Goal: Task Accomplishment & Management: Complete application form

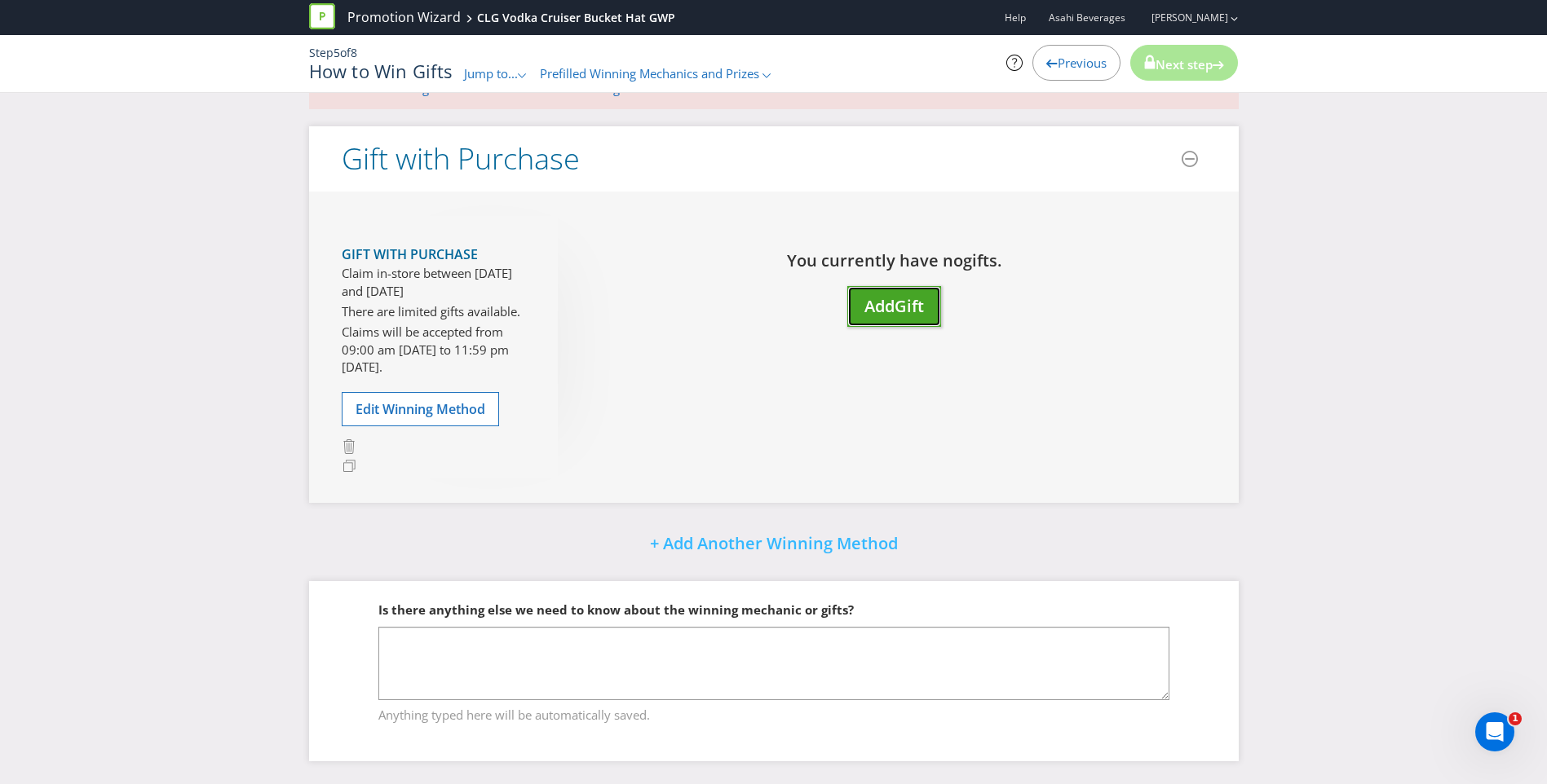
click at [907, 300] on span "Gift" at bounding box center [909, 306] width 29 height 22
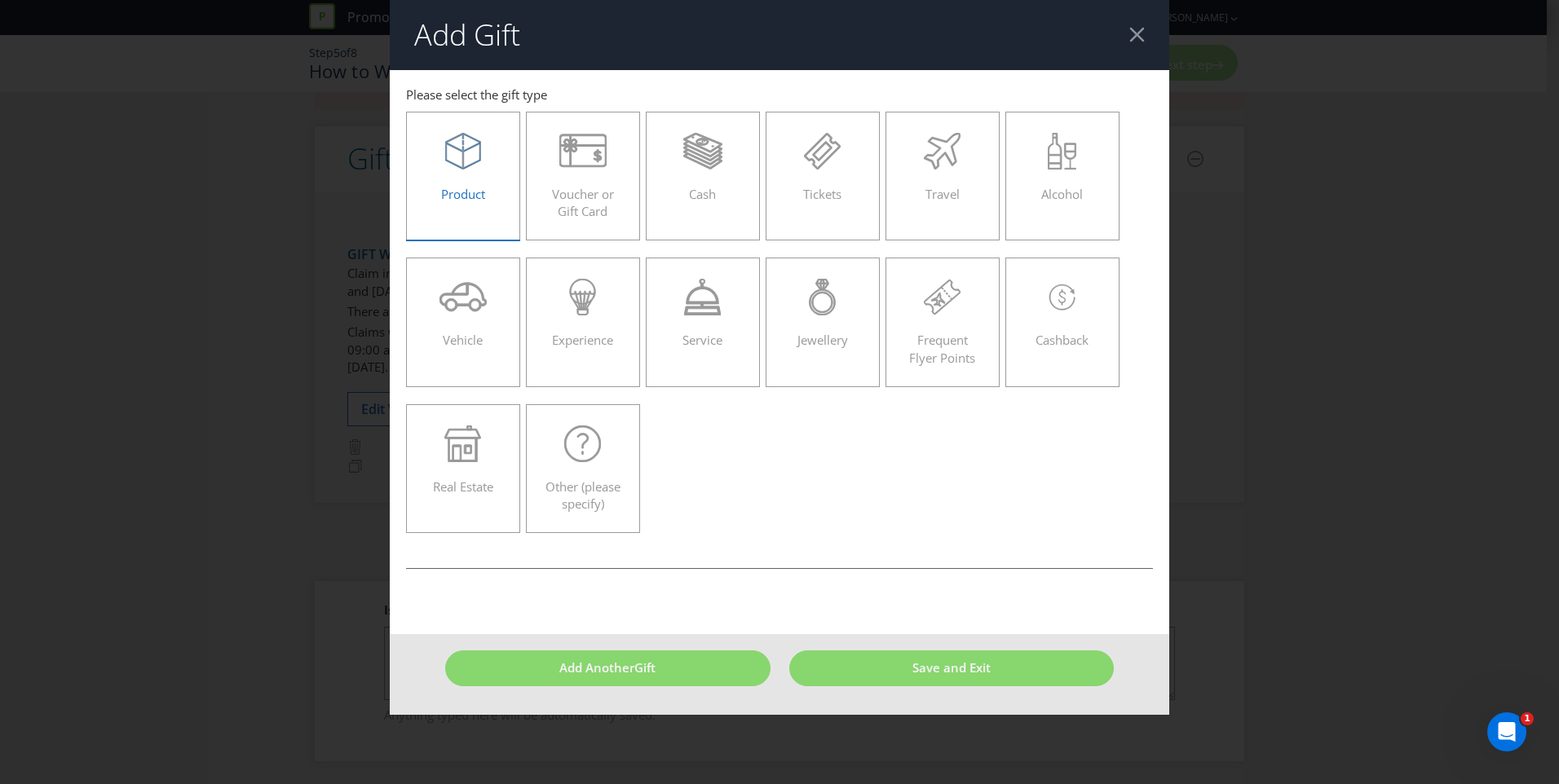
click at [445, 161] on icon at bounding box center [463, 151] width 36 height 37
click at [0, 0] on input "Product" at bounding box center [0, 0] width 0 height 0
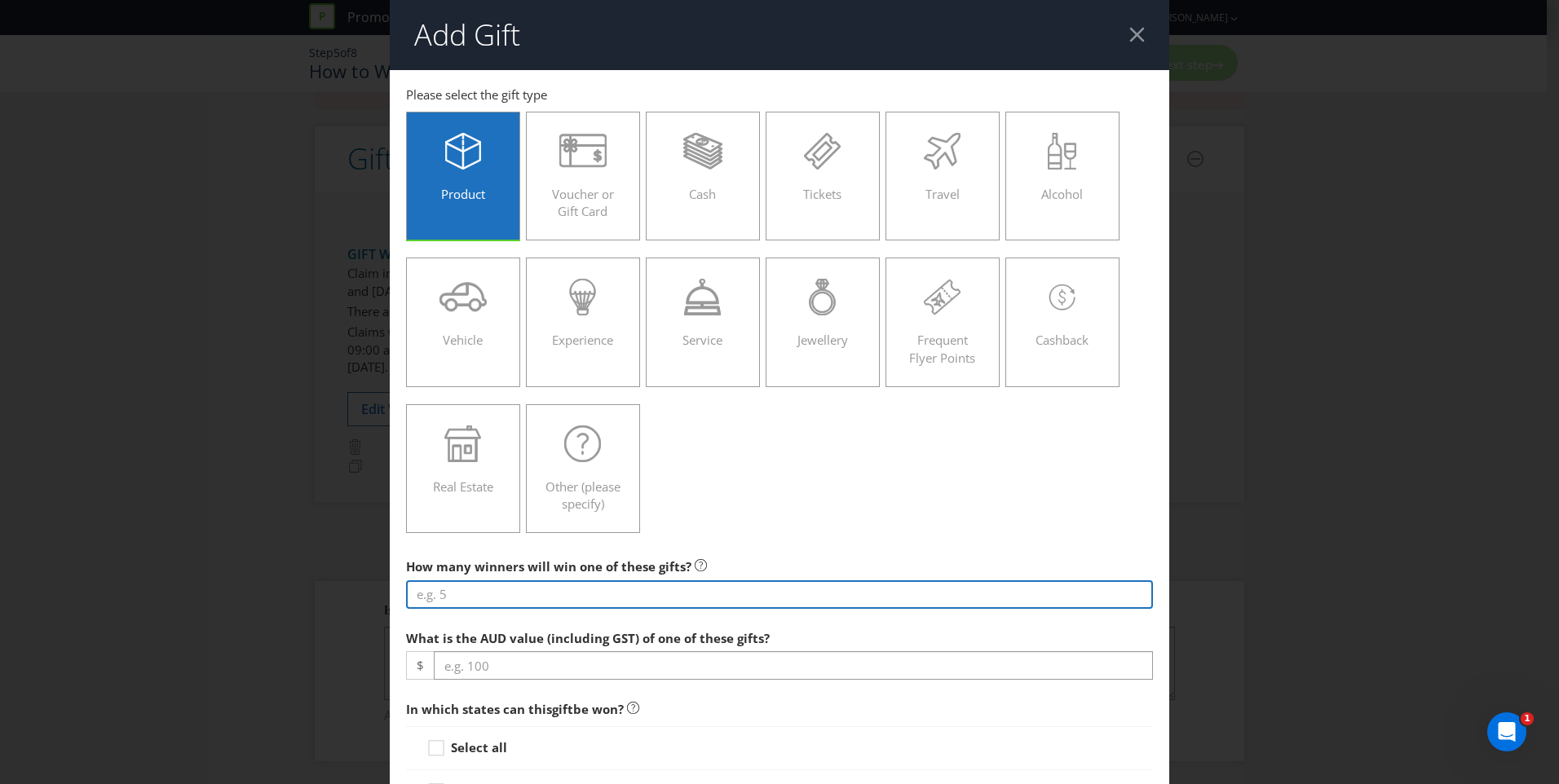
click at [524, 584] on input "number" at bounding box center [780, 594] width 747 height 29
type input "27000"
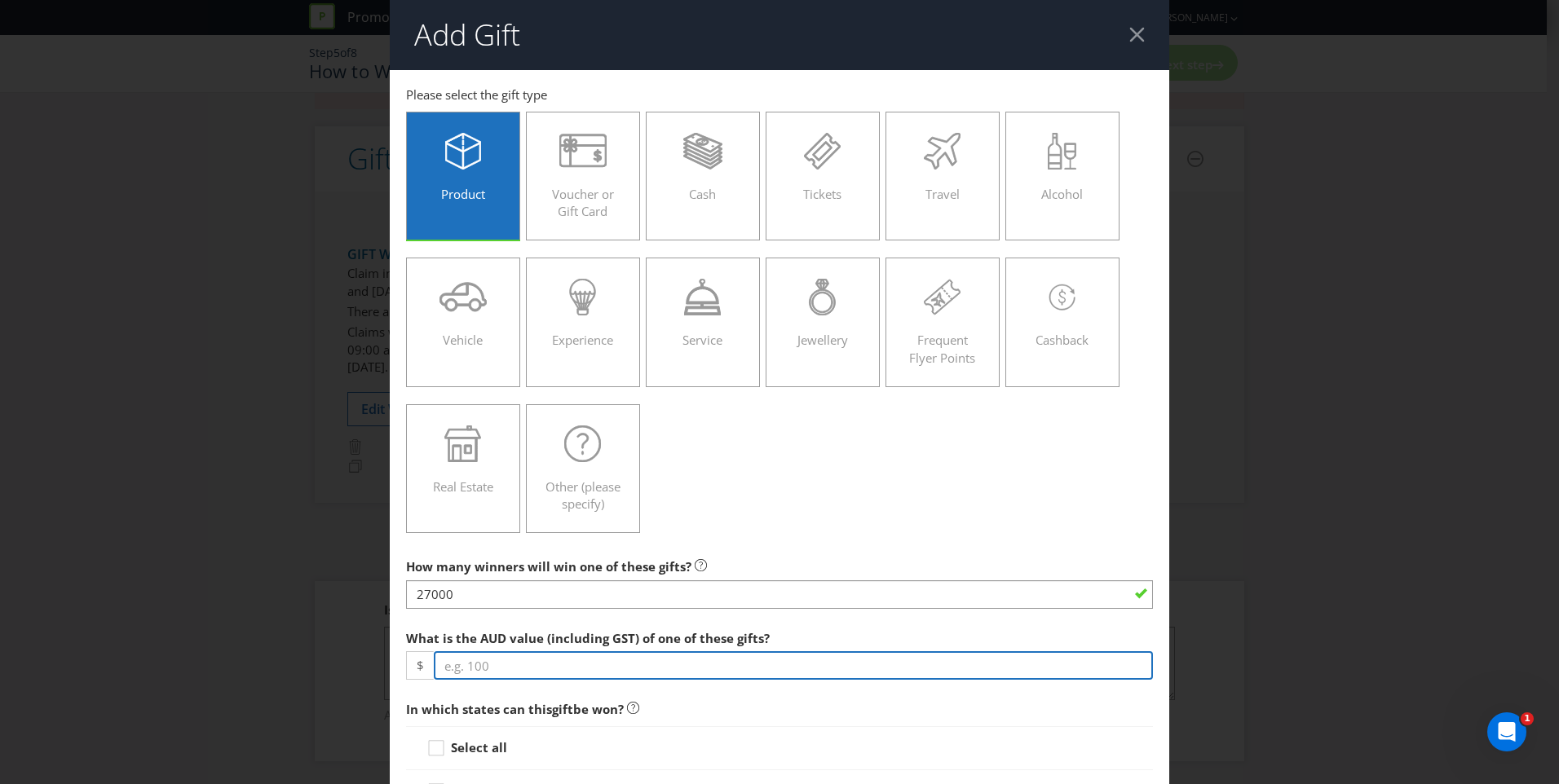
click at [637, 669] on input "number" at bounding box center [793, 666] width 719 height 29
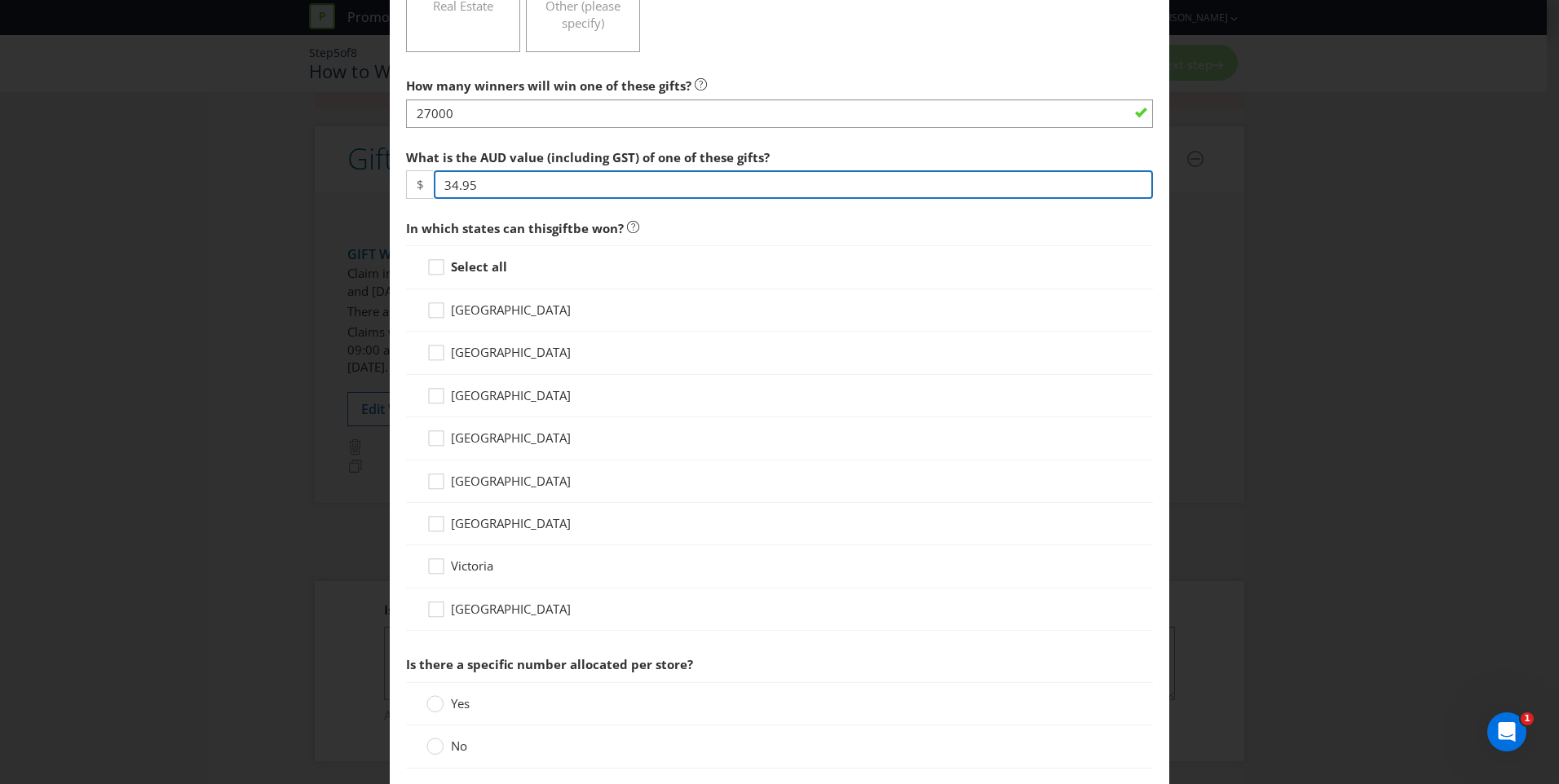
scroll to position [489, 0]
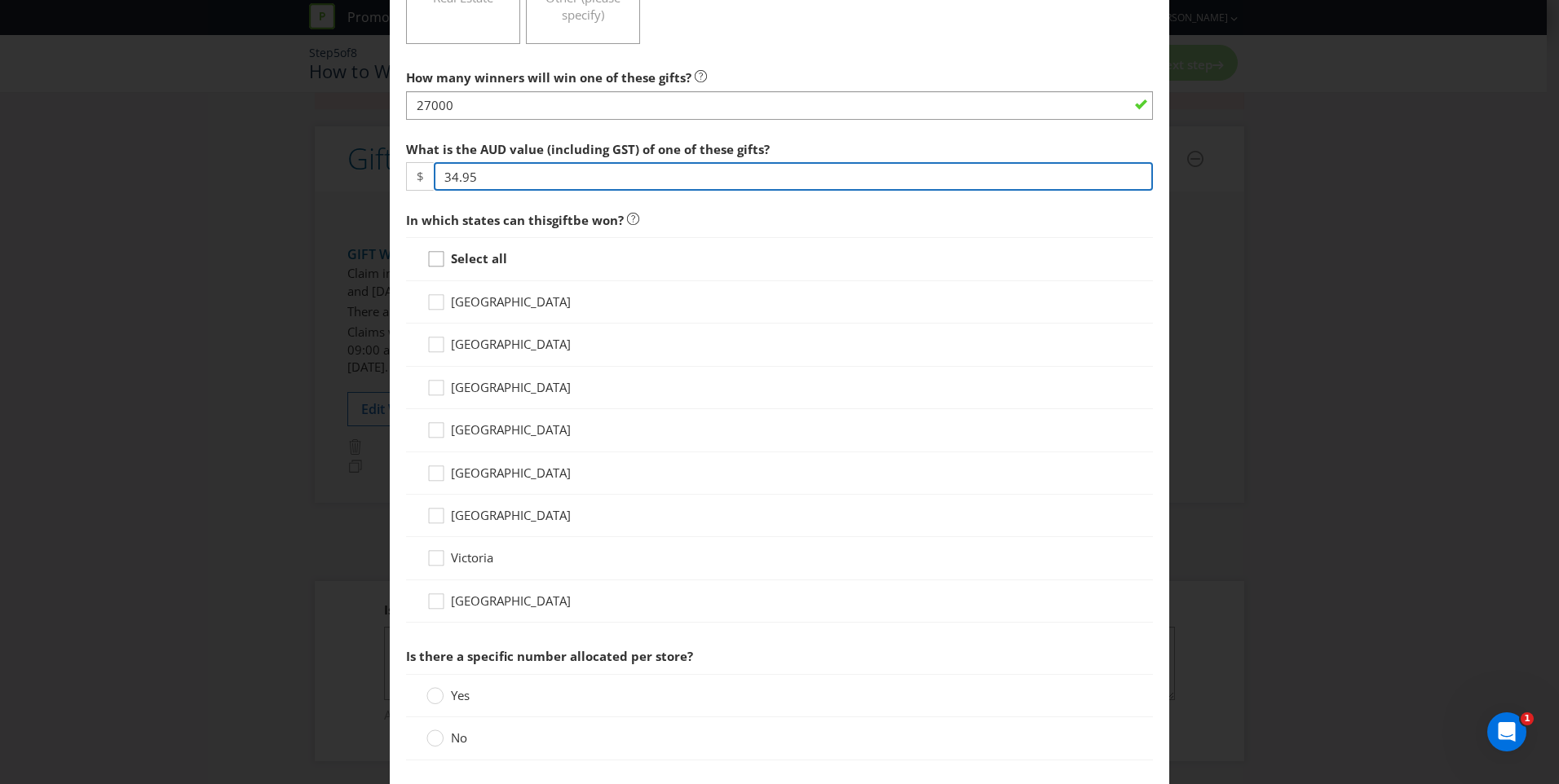
type input "34.95"
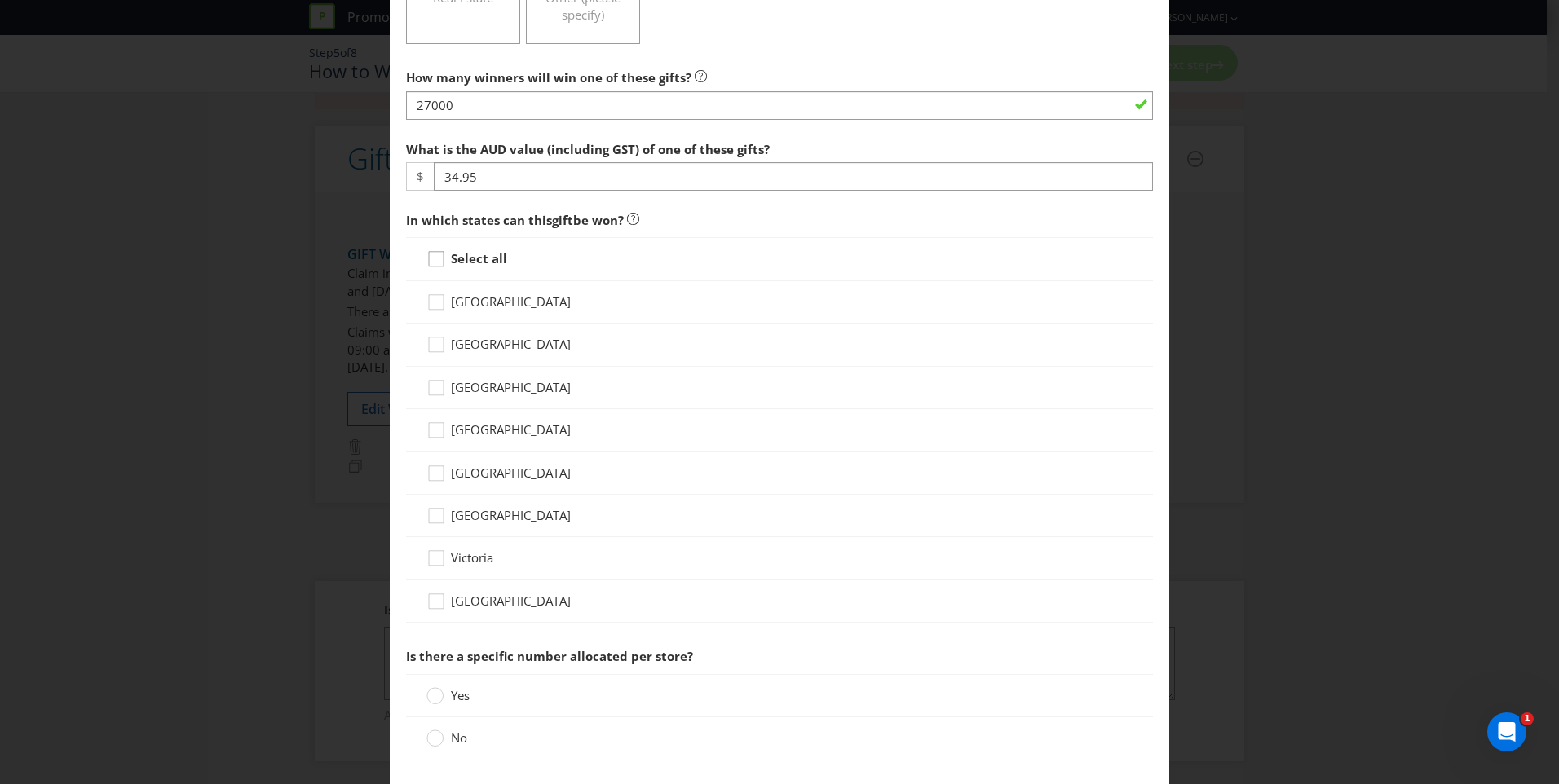
click at [431, 261] on icon at bounding box center [438, 262] width 24 height 24
click at [0, 0] on input "Select all" at bounding box center [0, 0] width 0 height 0
click at [432, 696] on circle at bounding box center [435, 696] width 16 height 16
click at [0, 0] on input "Yes" at bounding box center [0, 0] width 0 height 0
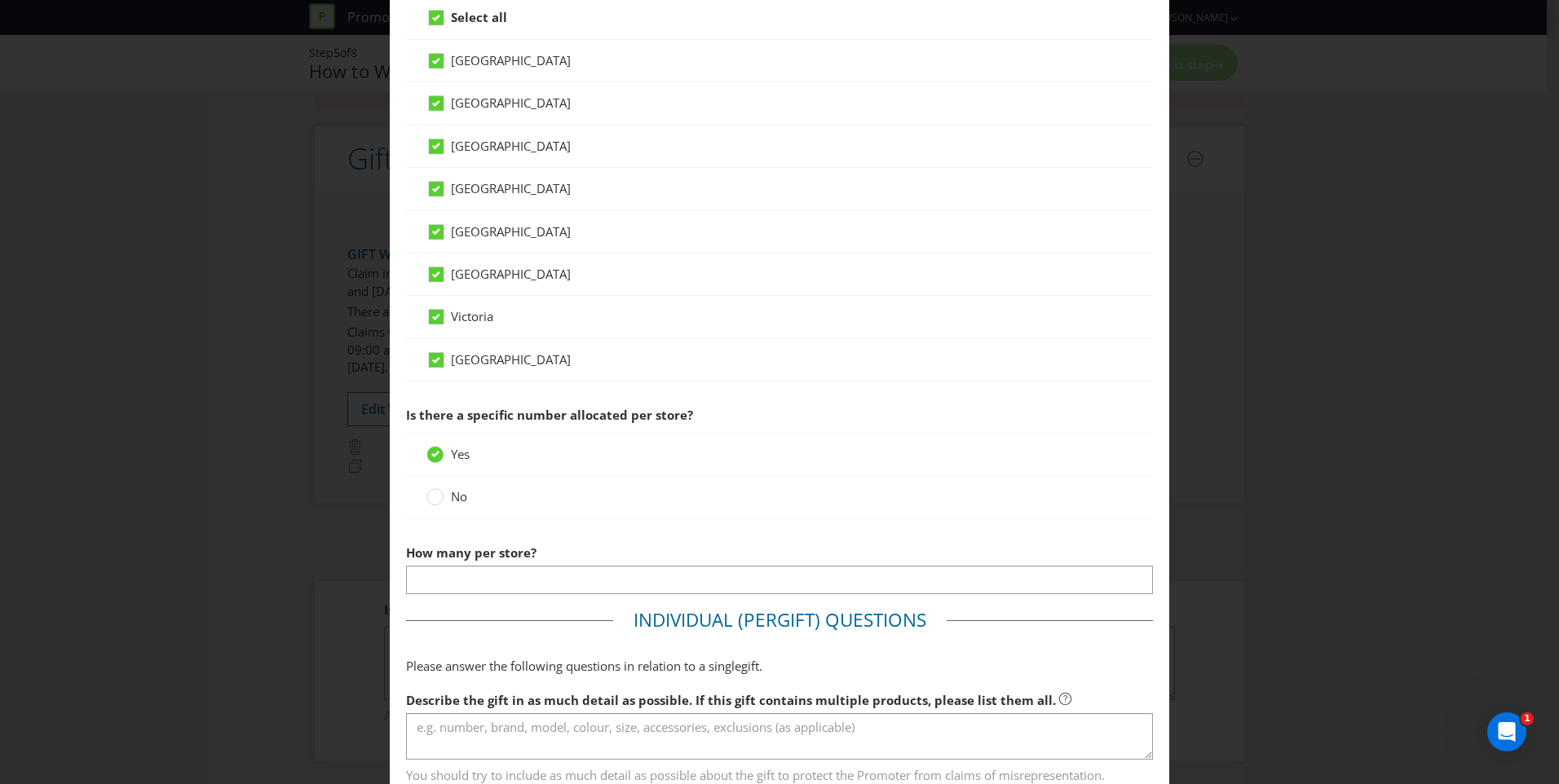
scroll to position [734, 0]
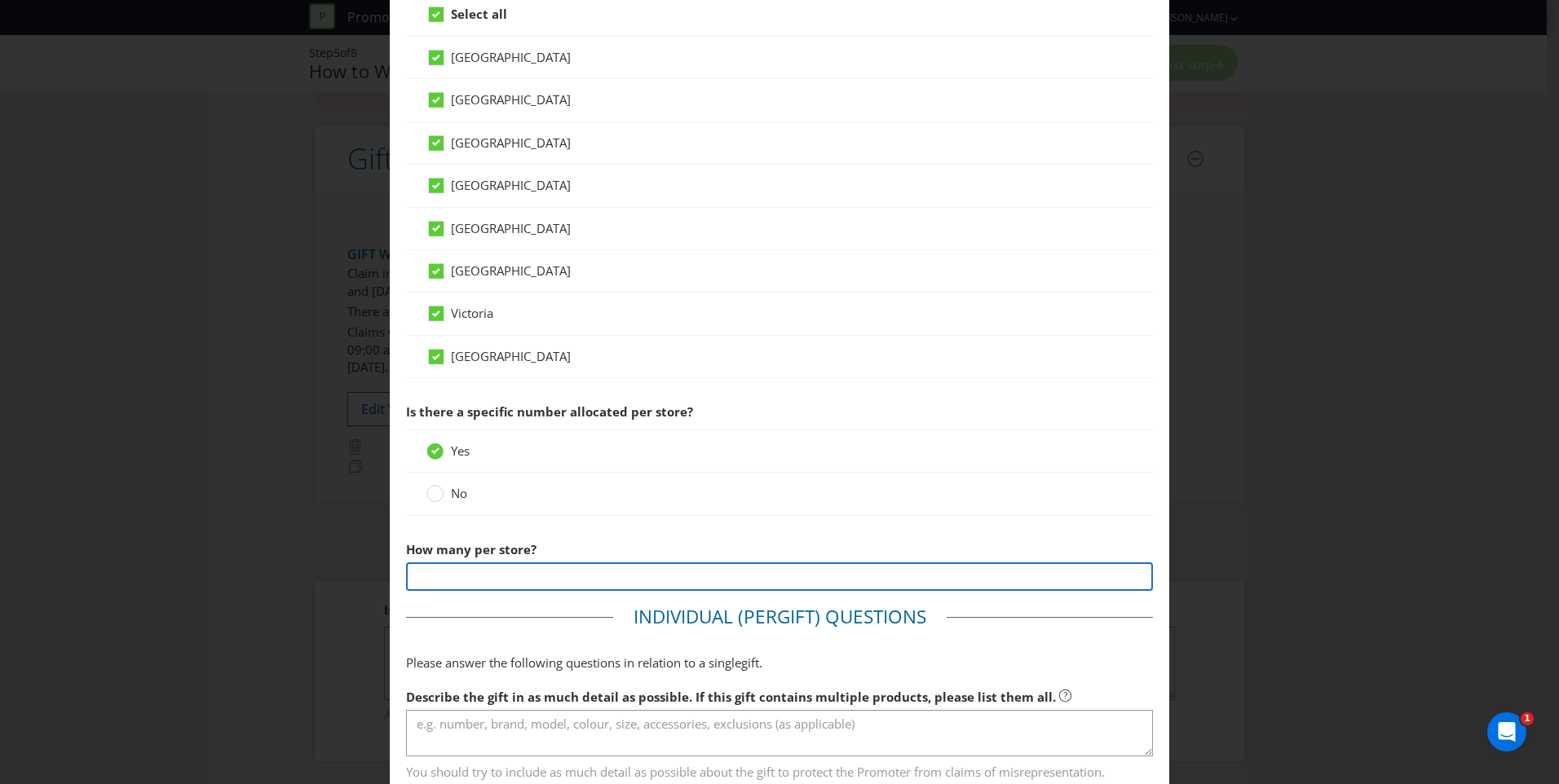
click at [460, 580] on input "number" at bounding box center [780, 577] width 747 height 29
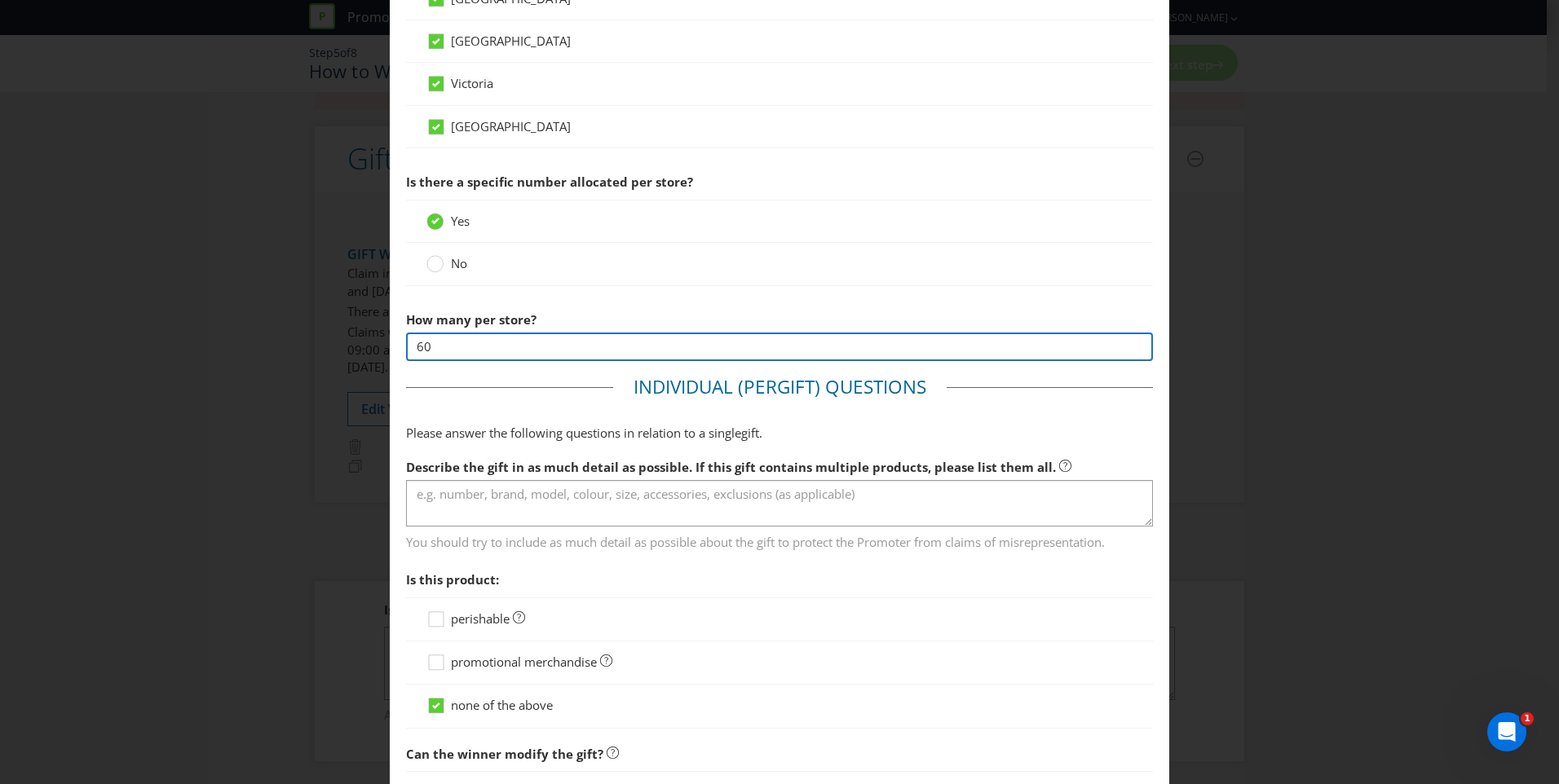
scroll to position [978, 0]
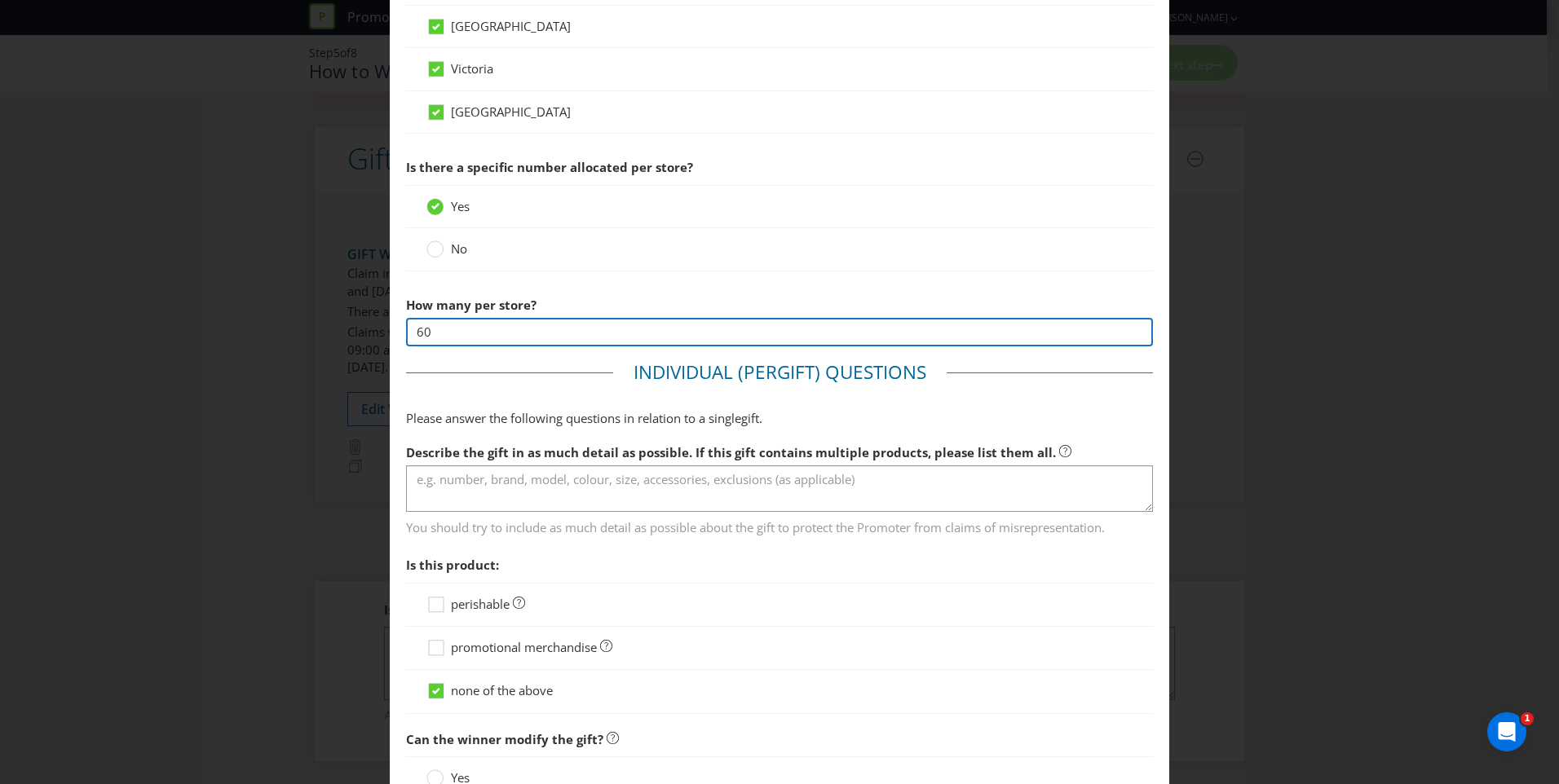
type input "60"
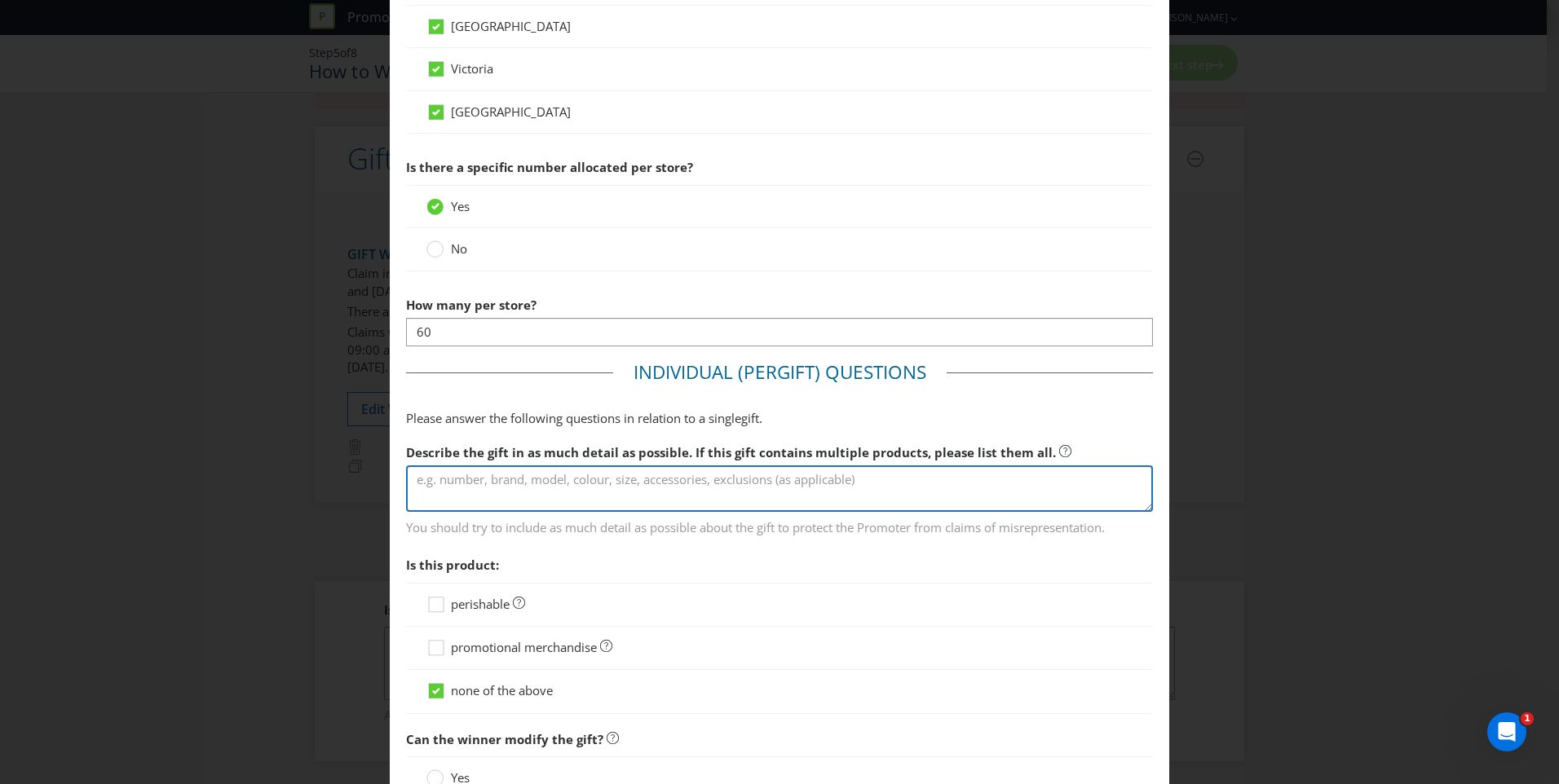
click at [726, 488] on textarea at bounding box center [780, 489] width 747 height 46
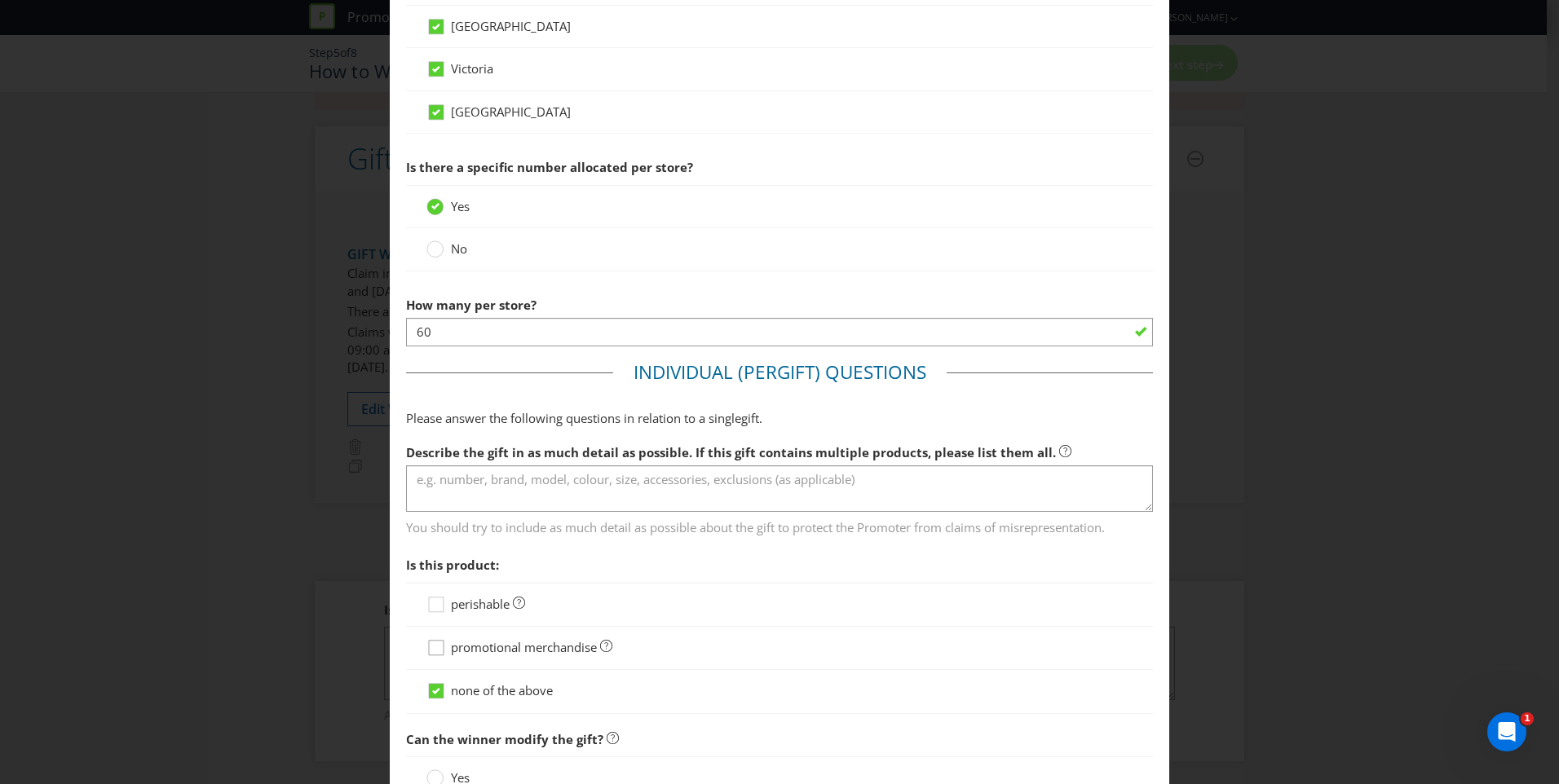
click at [436, 642] on div "perishable promotional merchandise none of the above" at bounding box center [780, 648] width 747 height 131
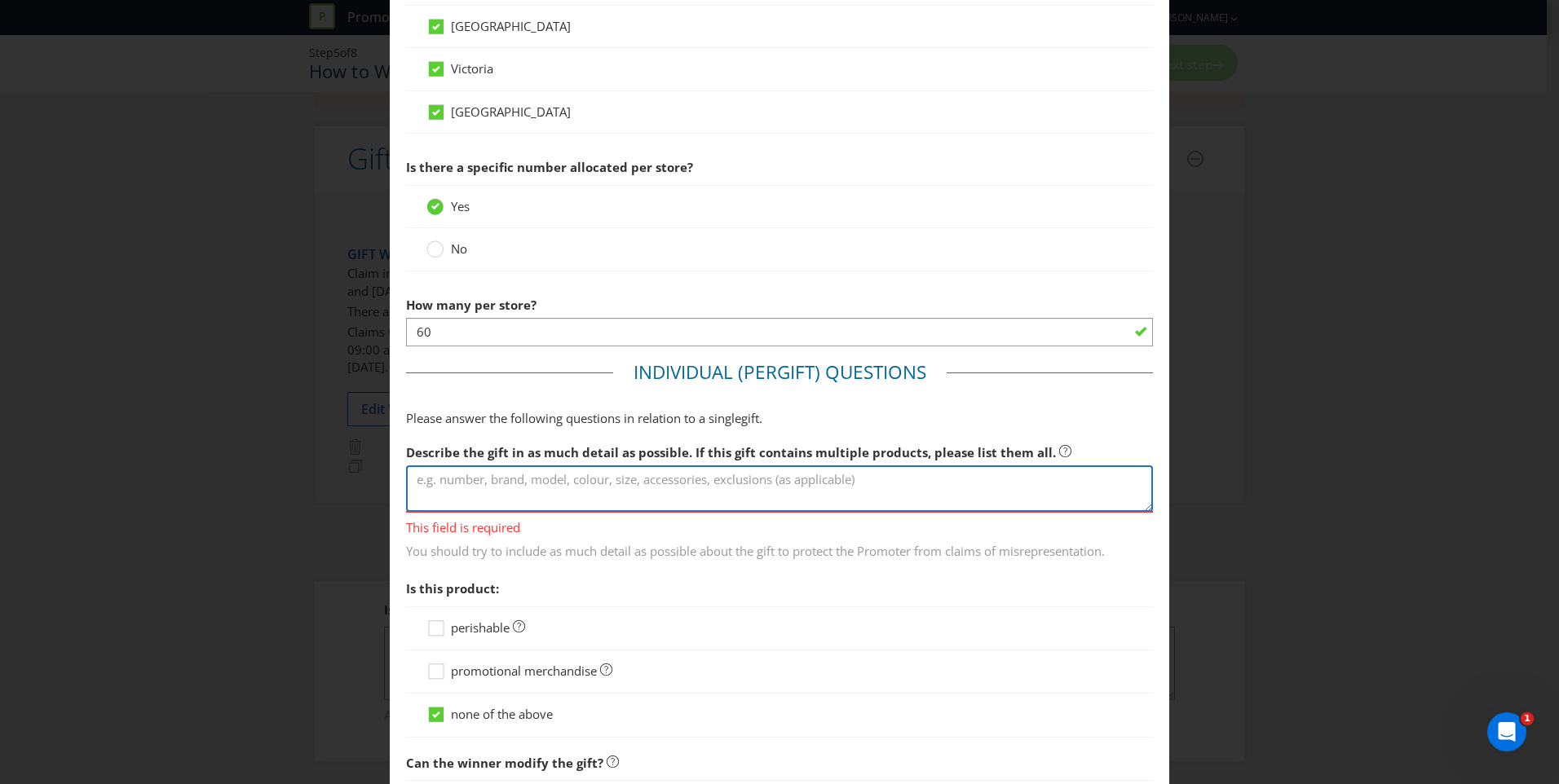
click at [494, 478] on textarea at bounding box center [780, 489] width 747 height 46
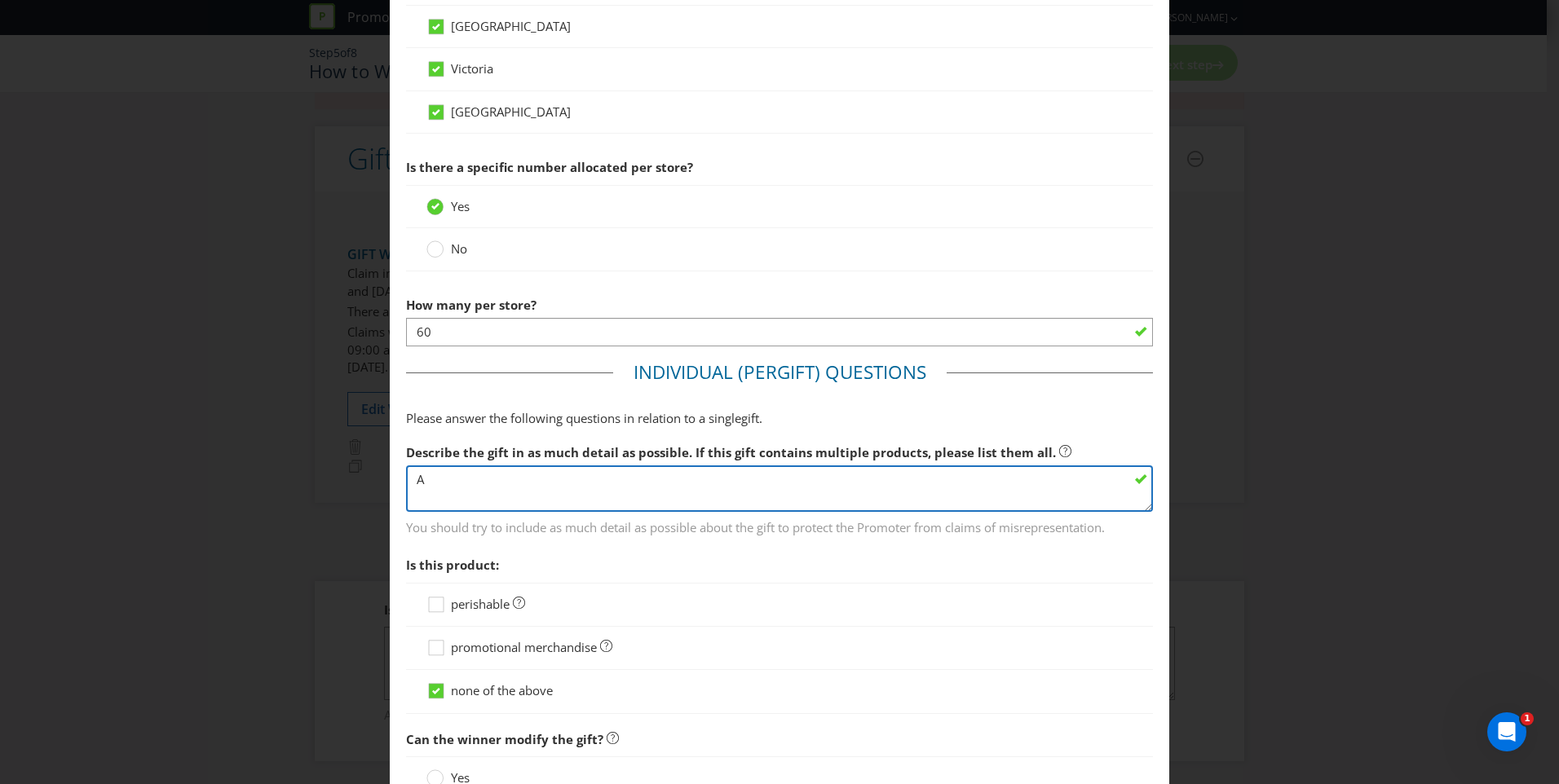
type textarea "A"
click at [490, 485] on textarea "Vodka Cruiser Bucket Hat" at bounding box center [780, 489] width 747 height 46
type textarea "Vodka Cruiser Bucket Hat"
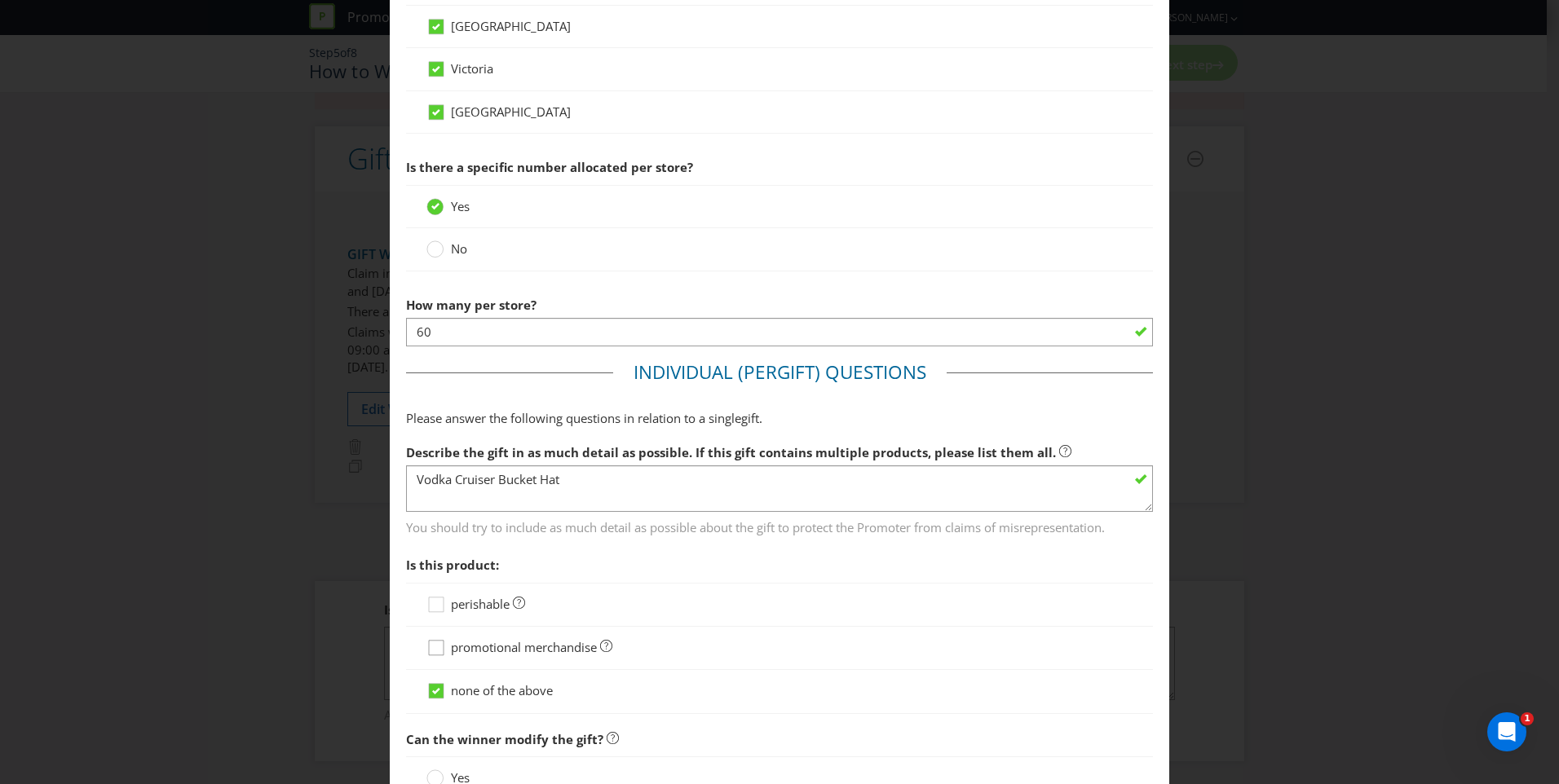
click at [430, 652] on icon at bounding box center [438, 651] width 24 height 24
click at [0, 0] on input "promotional merchandise" at bounding box center [0, 0] width 0 height 0
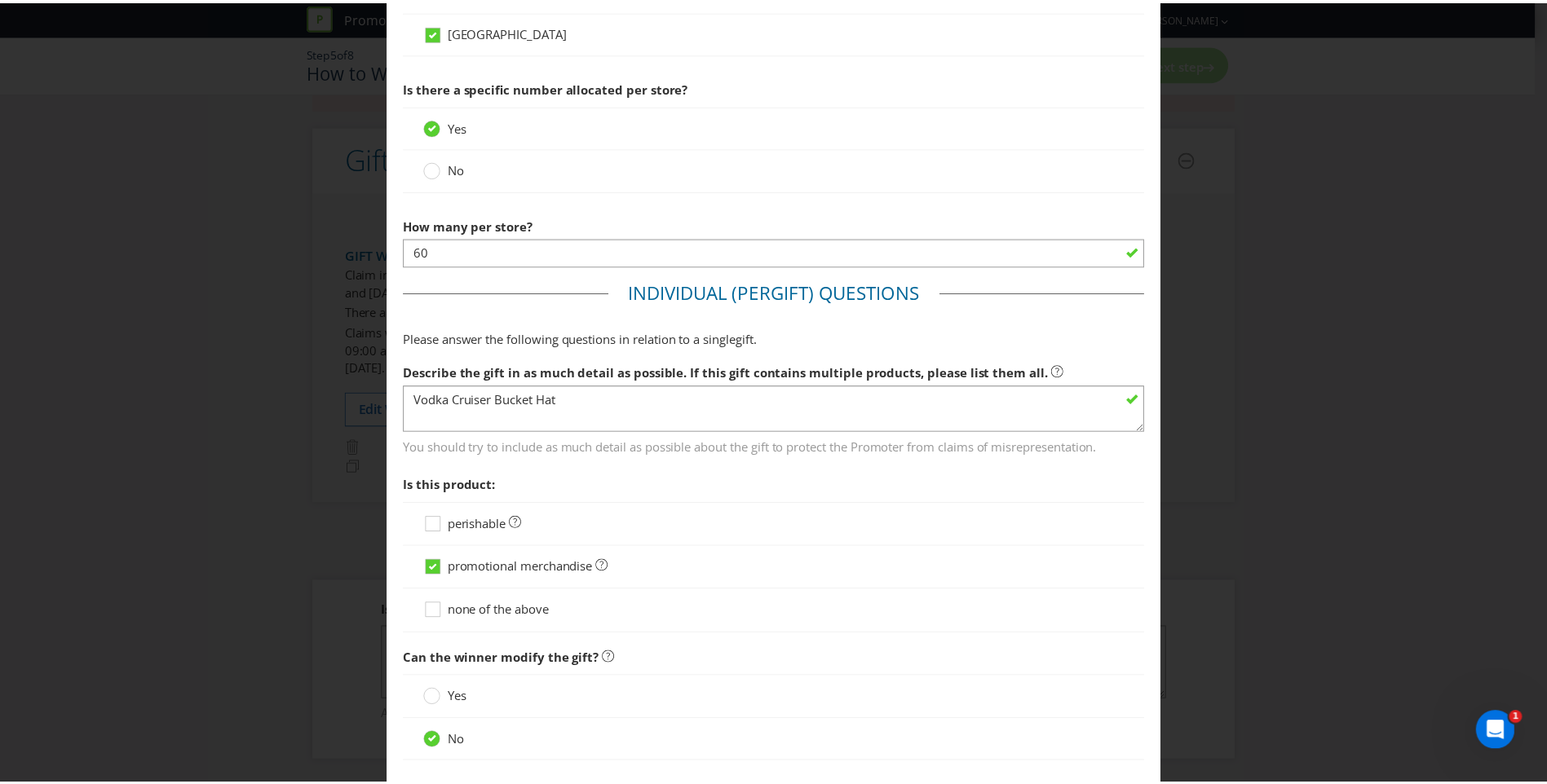
scroll to position [1175, 0]
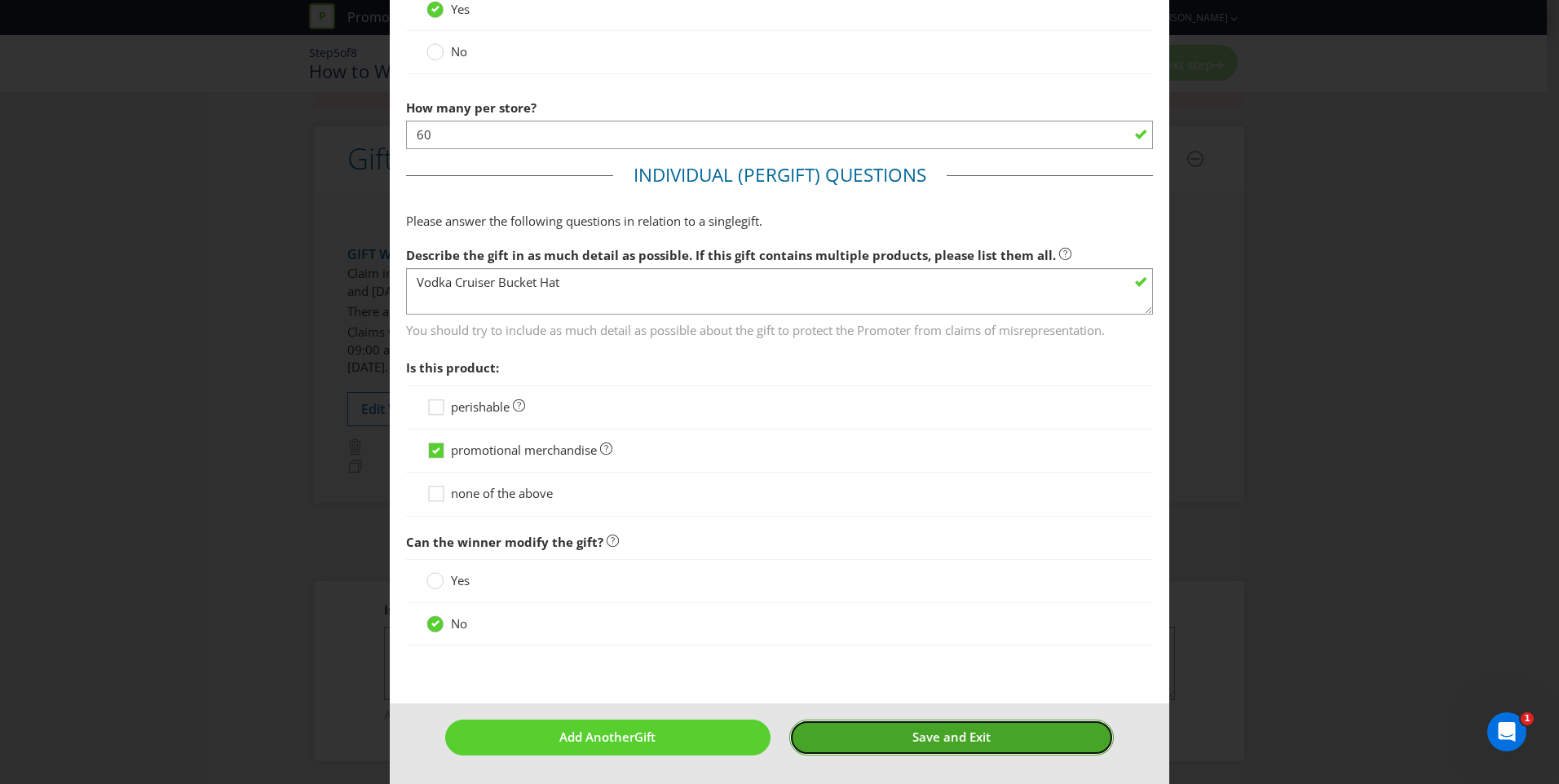
click at [946, 740] on span "Save and Exit" at bounding box center [951, 736] width 78 height 16
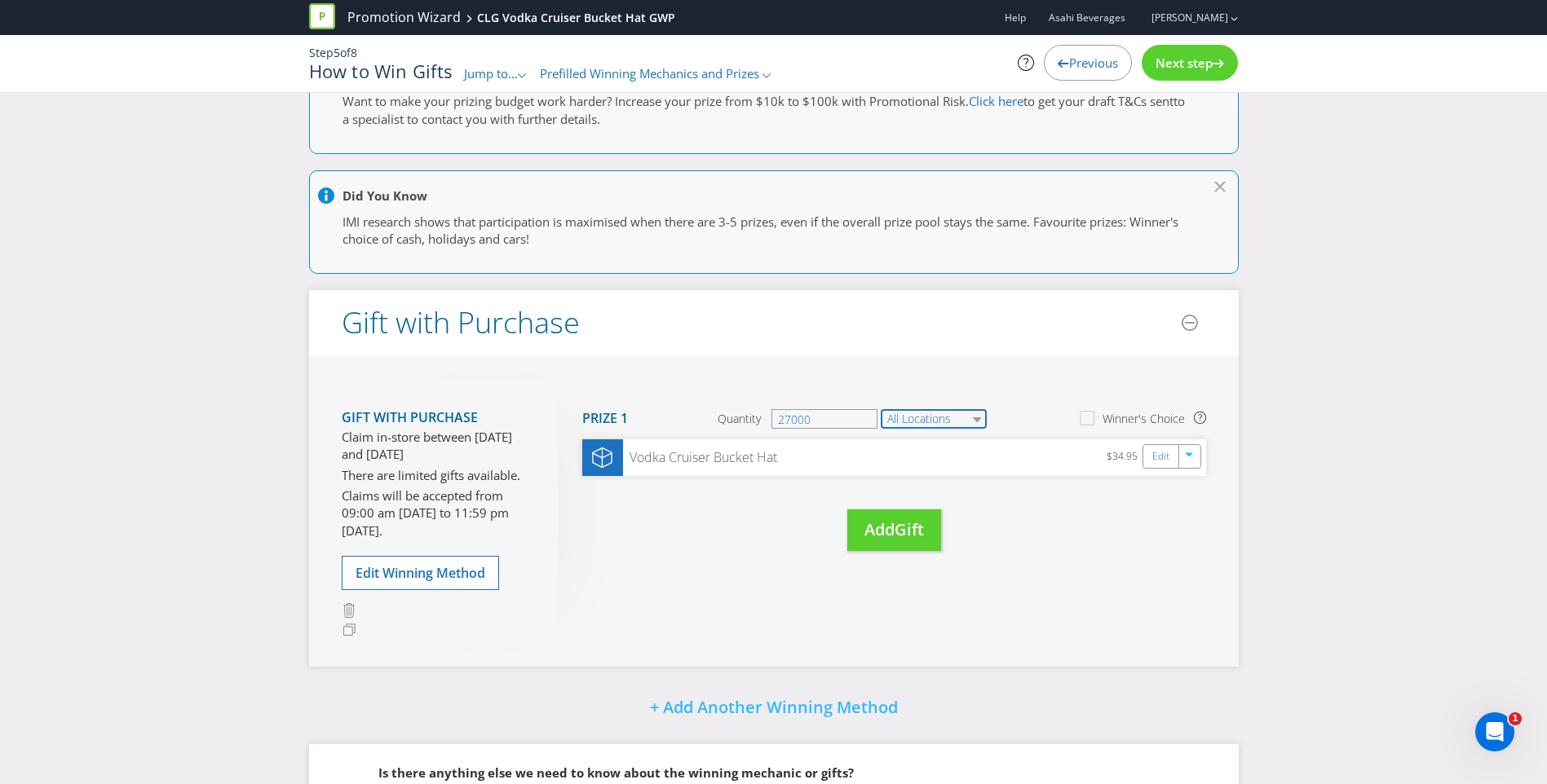
click at [977, 423] on select "All Locations" at bounding box center [934, 419] width 106 height 19
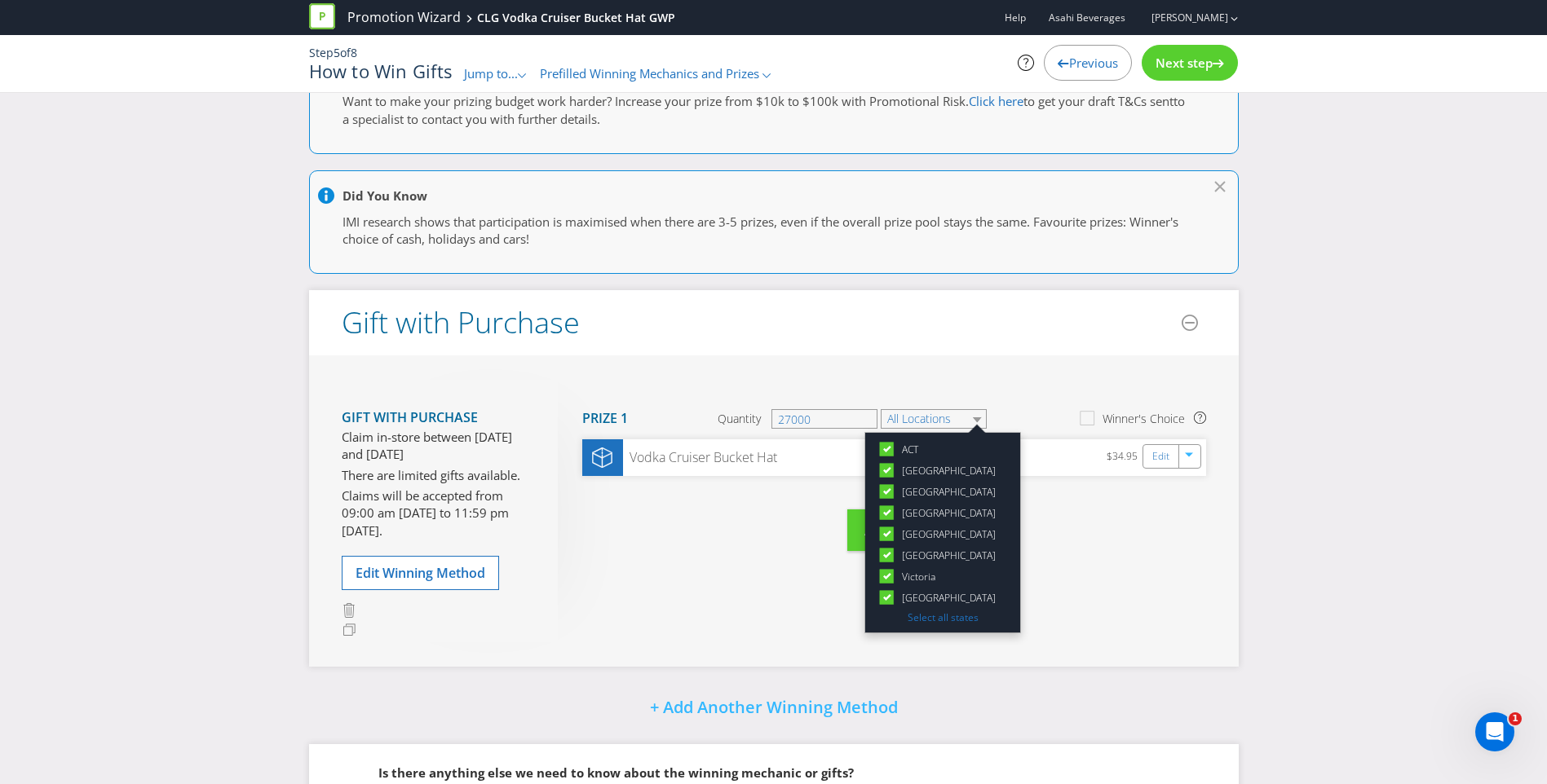
click at [1062, 349] on header "Gift with Purchase" at bounding box center [774, 323] width 930 height 65
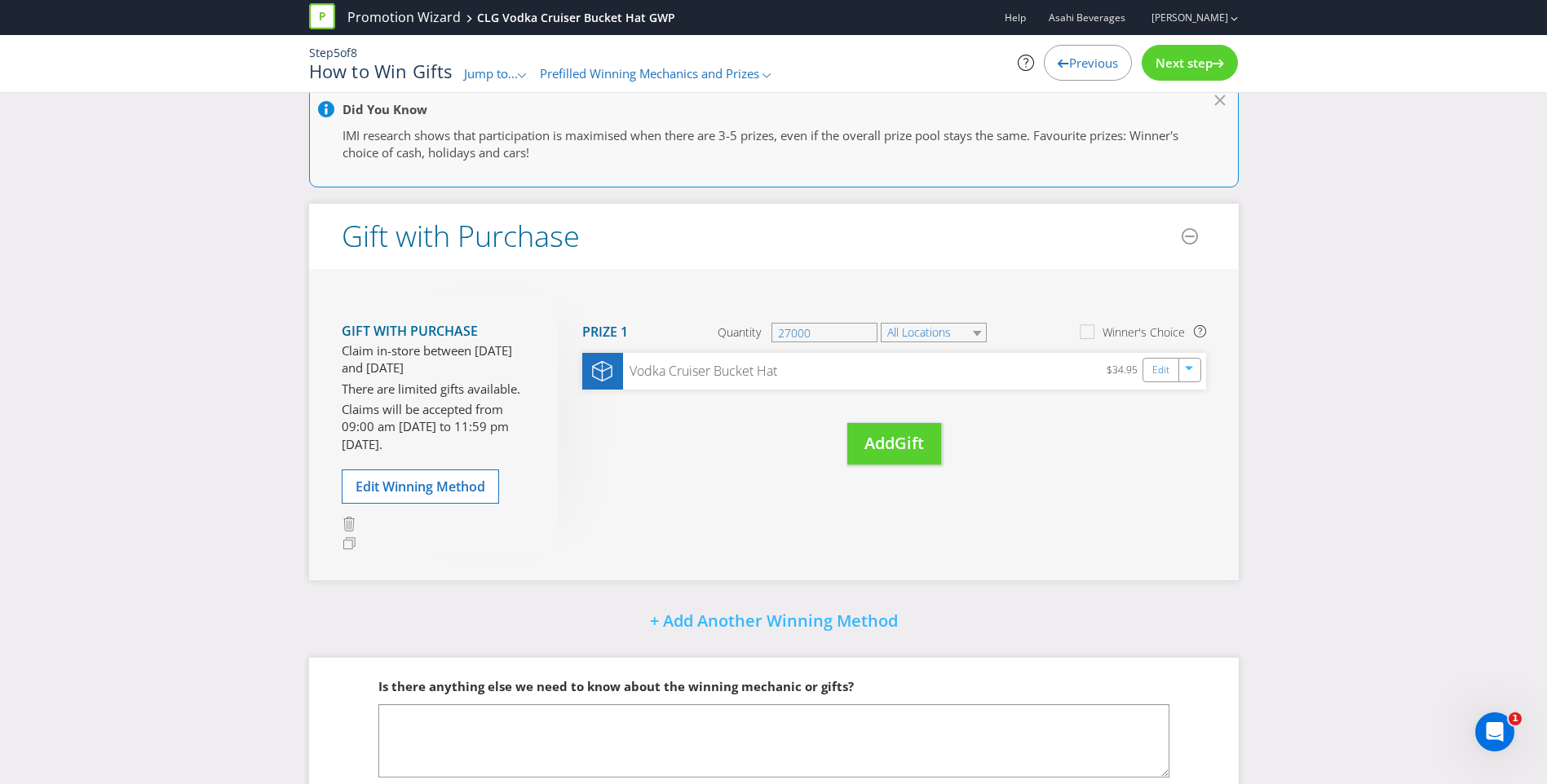
scroll to position [226, 0]
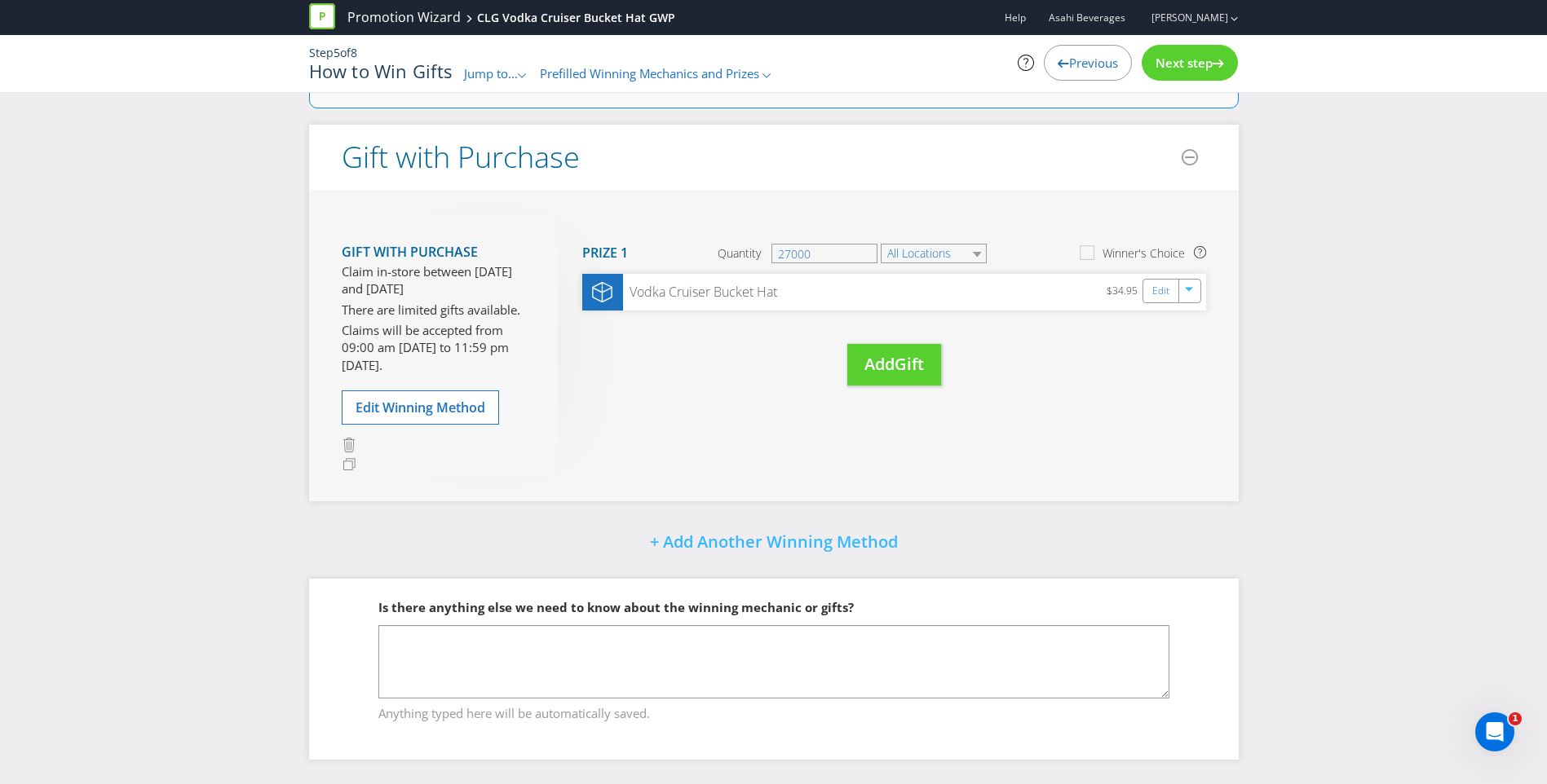
click at [1182, 60] on span "Next step" at bounding box center [1184, 62] width 57 height 16
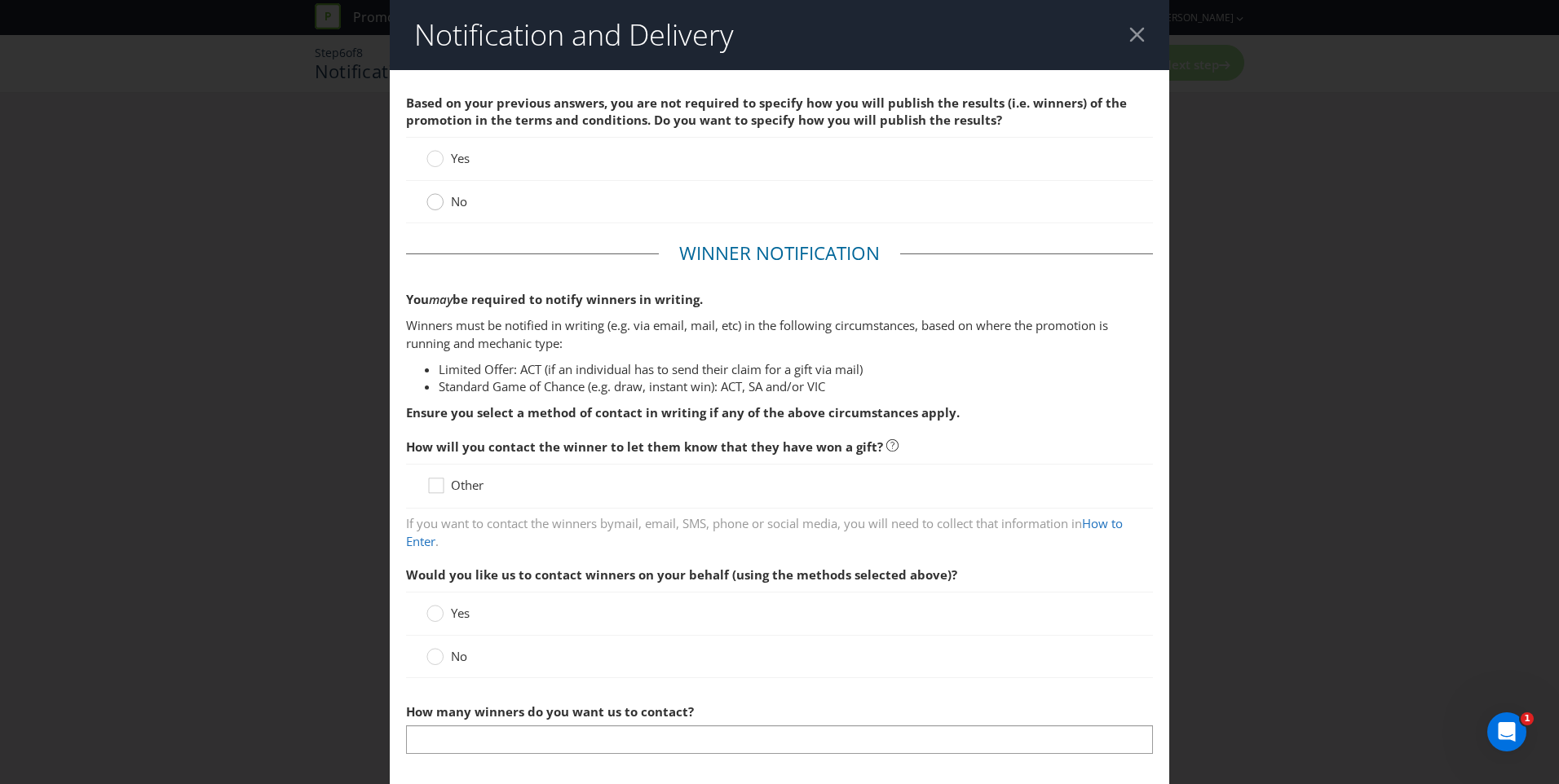
click at [434, 207] on circle at bounding box center [435, 201] width 16 height 16
click at [0, 0] on input "No" at bounding box center [0, 0] width 0 height 0
click at [432, 486] on icon at bounding box center [438, 489] width 24 height 24
click at [0, 0] on input "Other" at bounding box center [0, 0] width 0 height 0
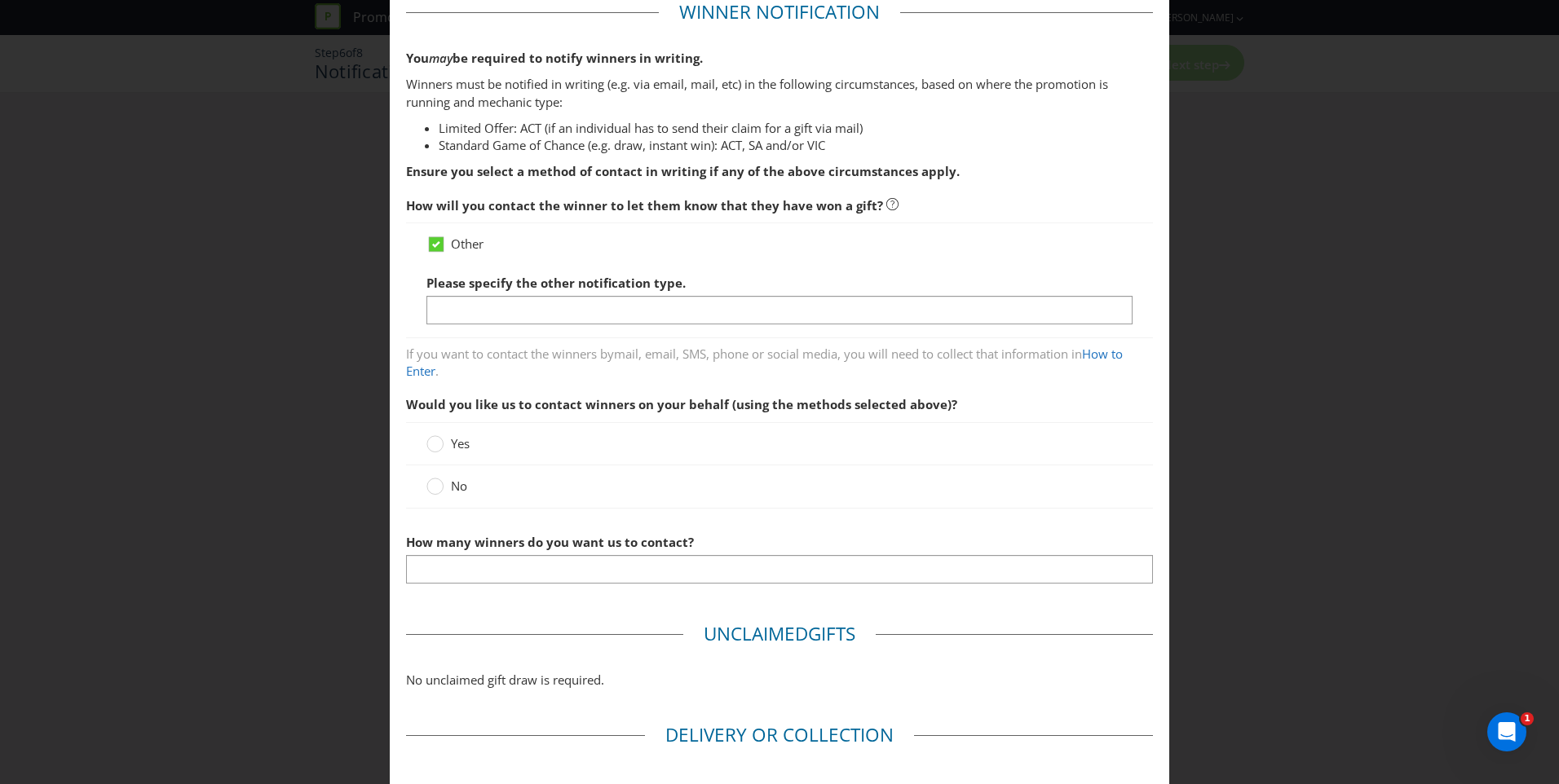
scroll to position [244, 0]
click at [438, 482] on circle at bounding box center [435, 483] width 16 height 16
click at [0, 0] on input "No" at bounding box center [0, 0] width 0 height 0
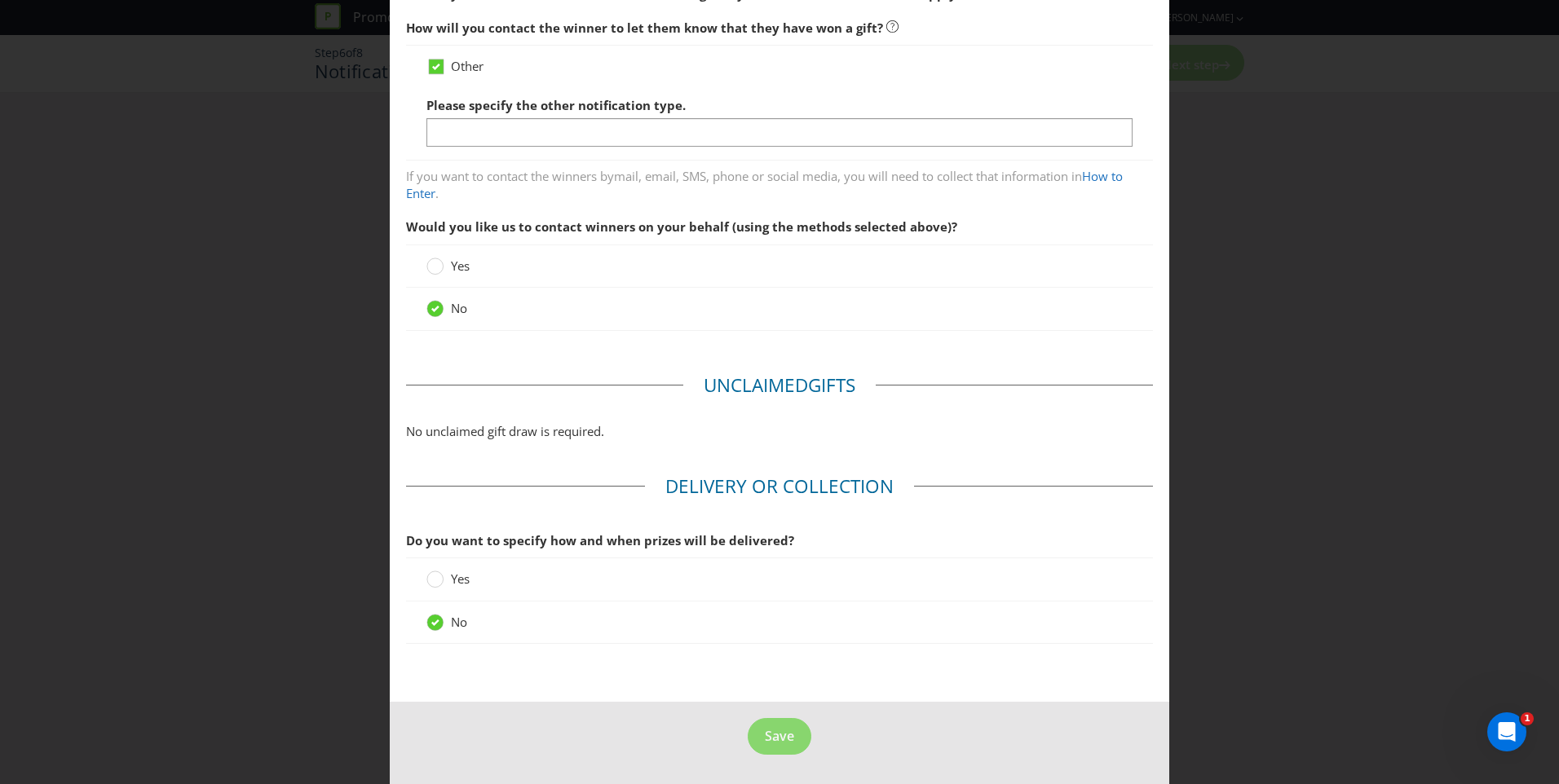
scroll to position [0, 0]
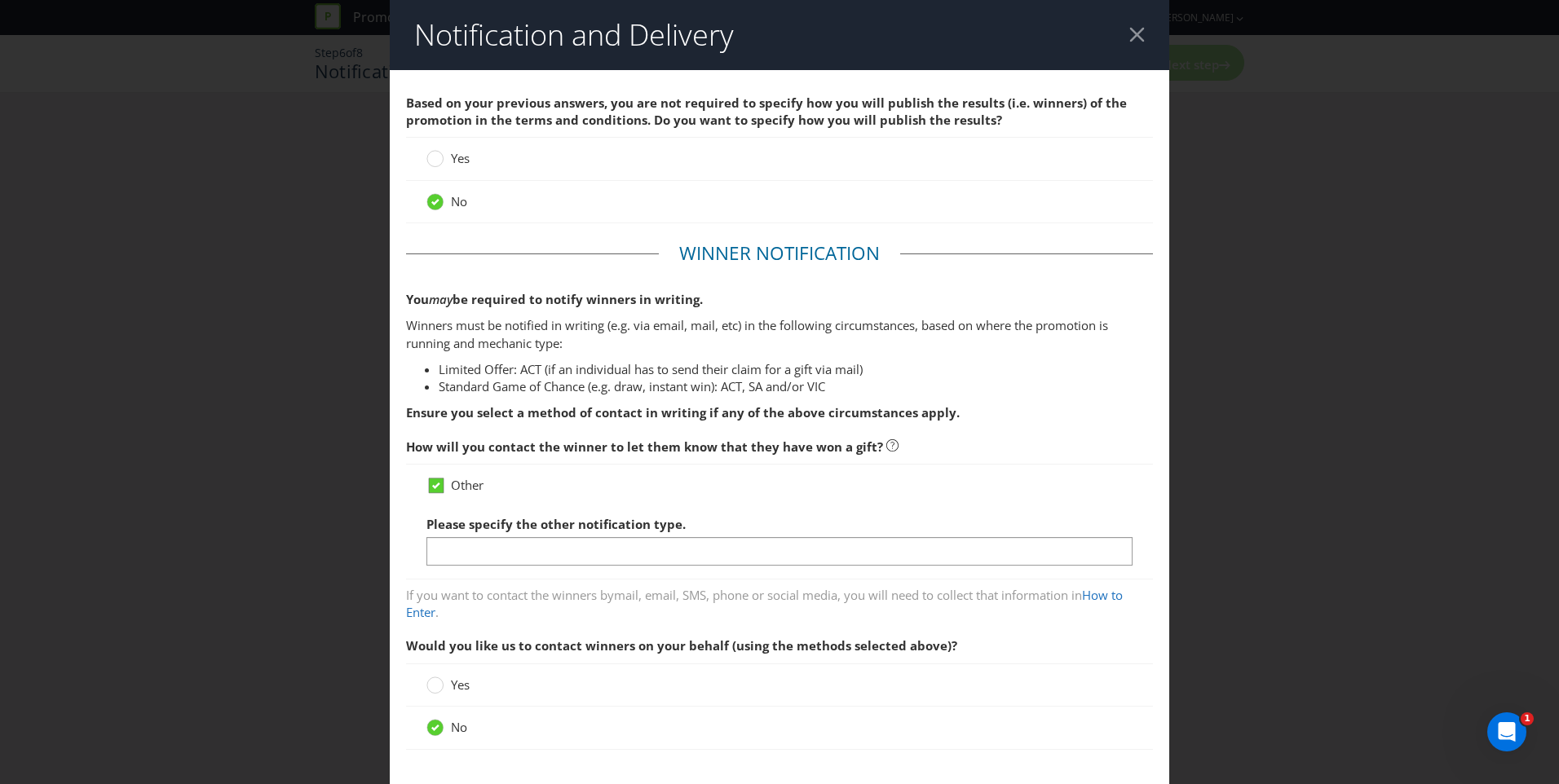
click at [434, 479] on div at bounding box center [437, 480] width 8 height 8
click at [0, 0] on input "Other" at bounding box center [0, 0] width 0 height 0
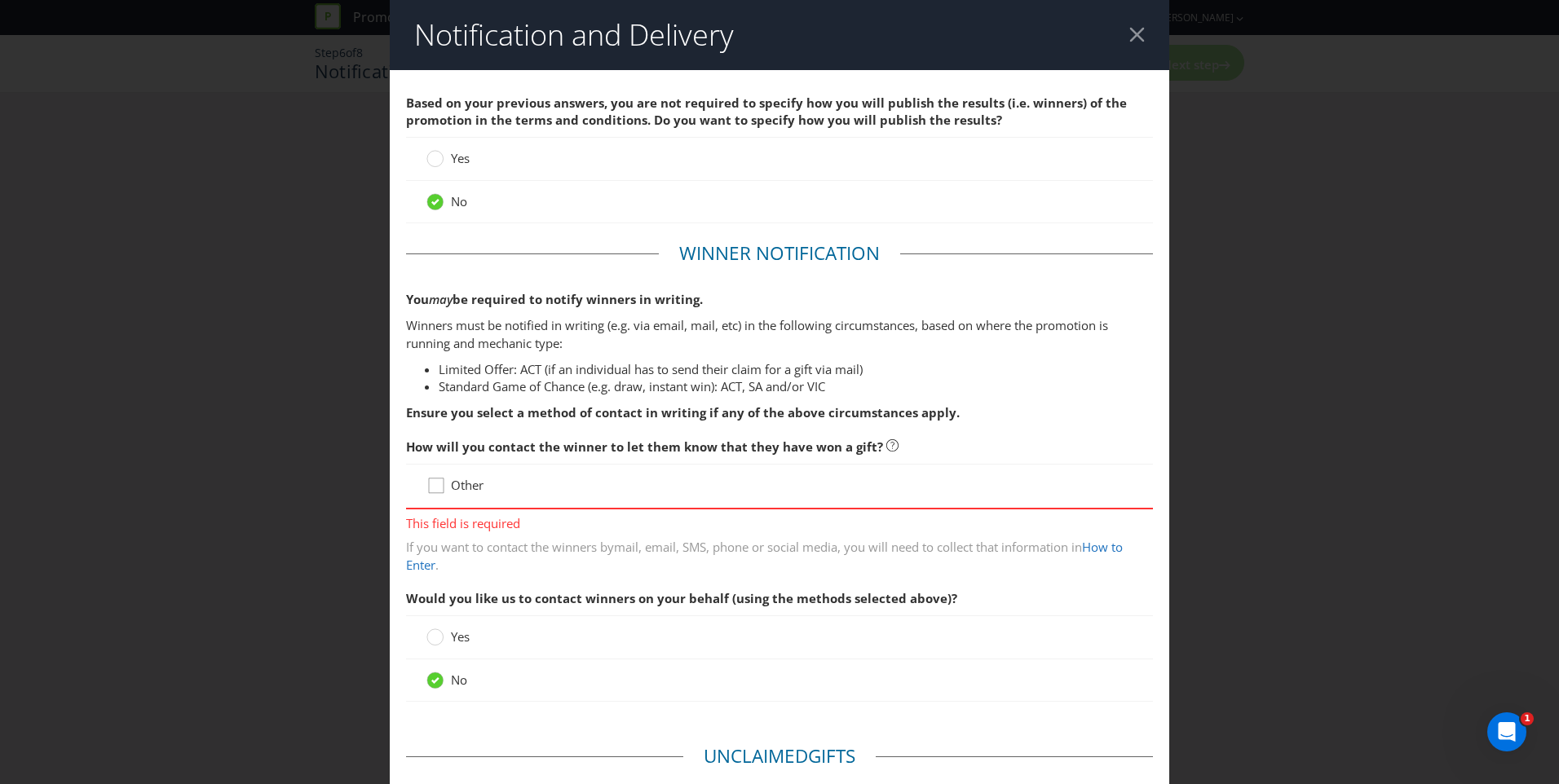
click at [432, 490] on icon at bounding box center [438, 489] width 24 height 24
click at [0, 0] on input "Other" at bounding box center [0, 0] width 0 height 0
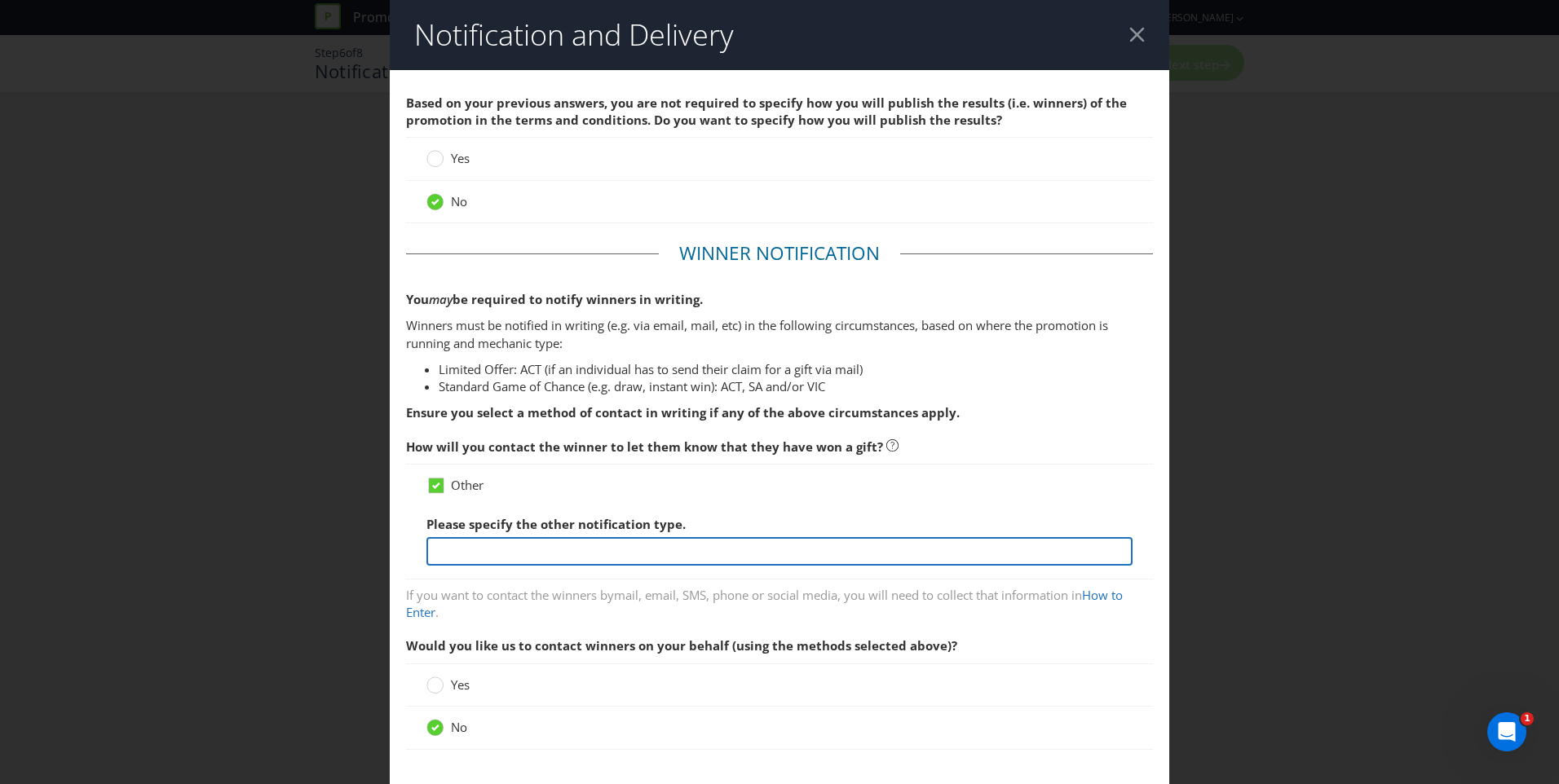
click at [485, 551] on input "text" at bounding box center [779, 551] width 706 height 29
type input "Not planning on notifying winners"
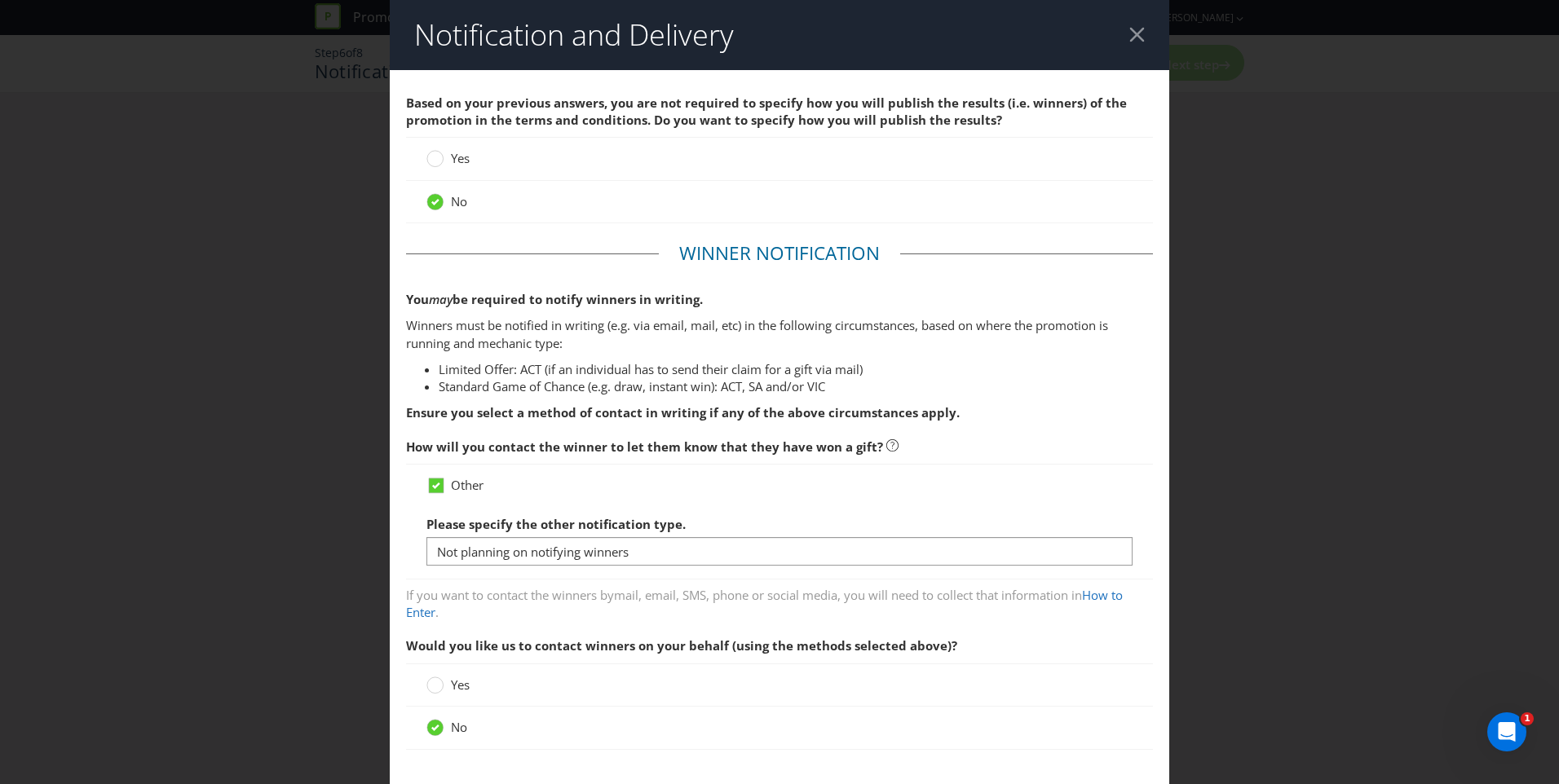
click at [594, 208] on div "No" at bounding box center [779, 201] width 706 height 17
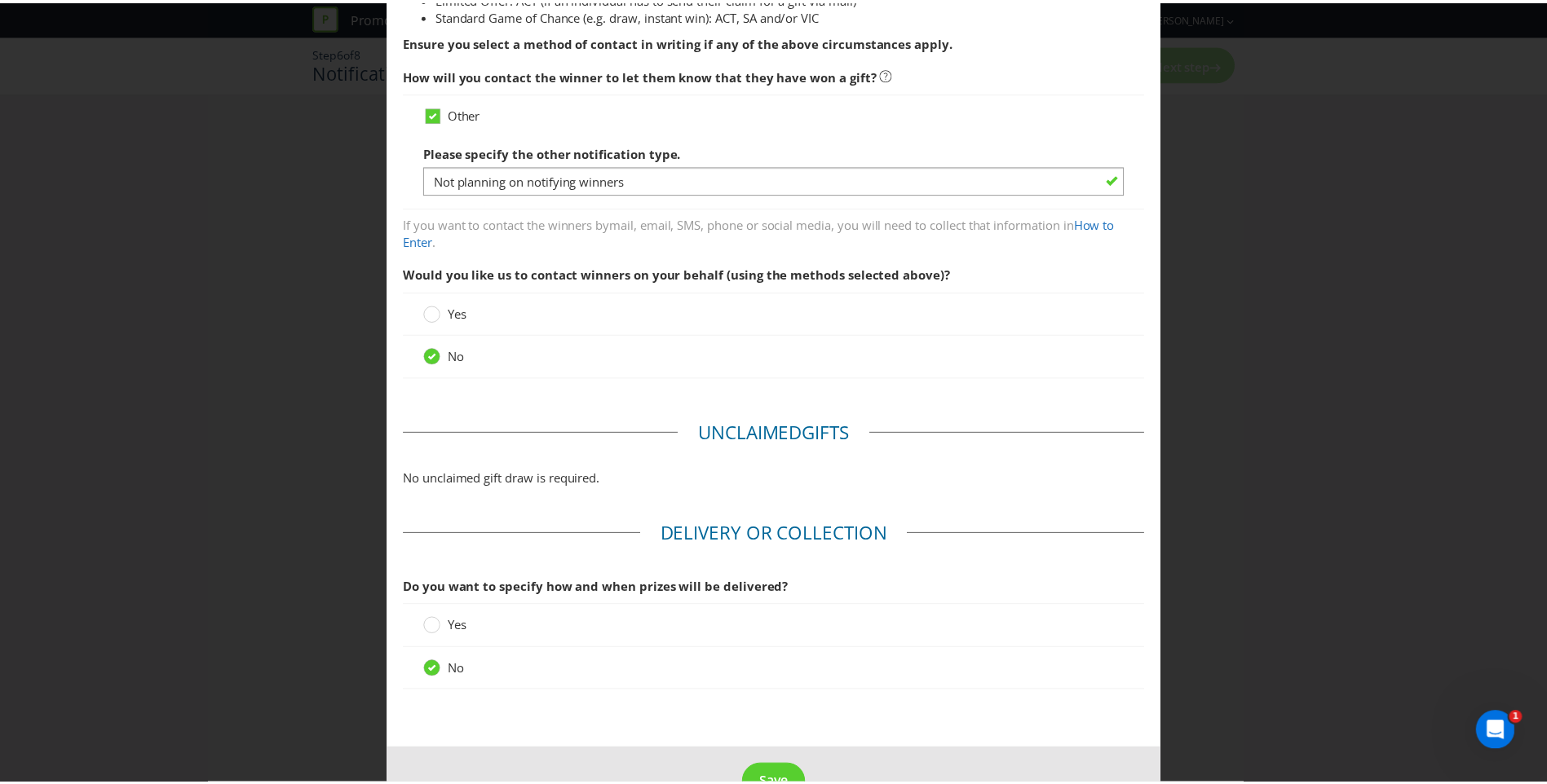
scroll to position [408, 0]
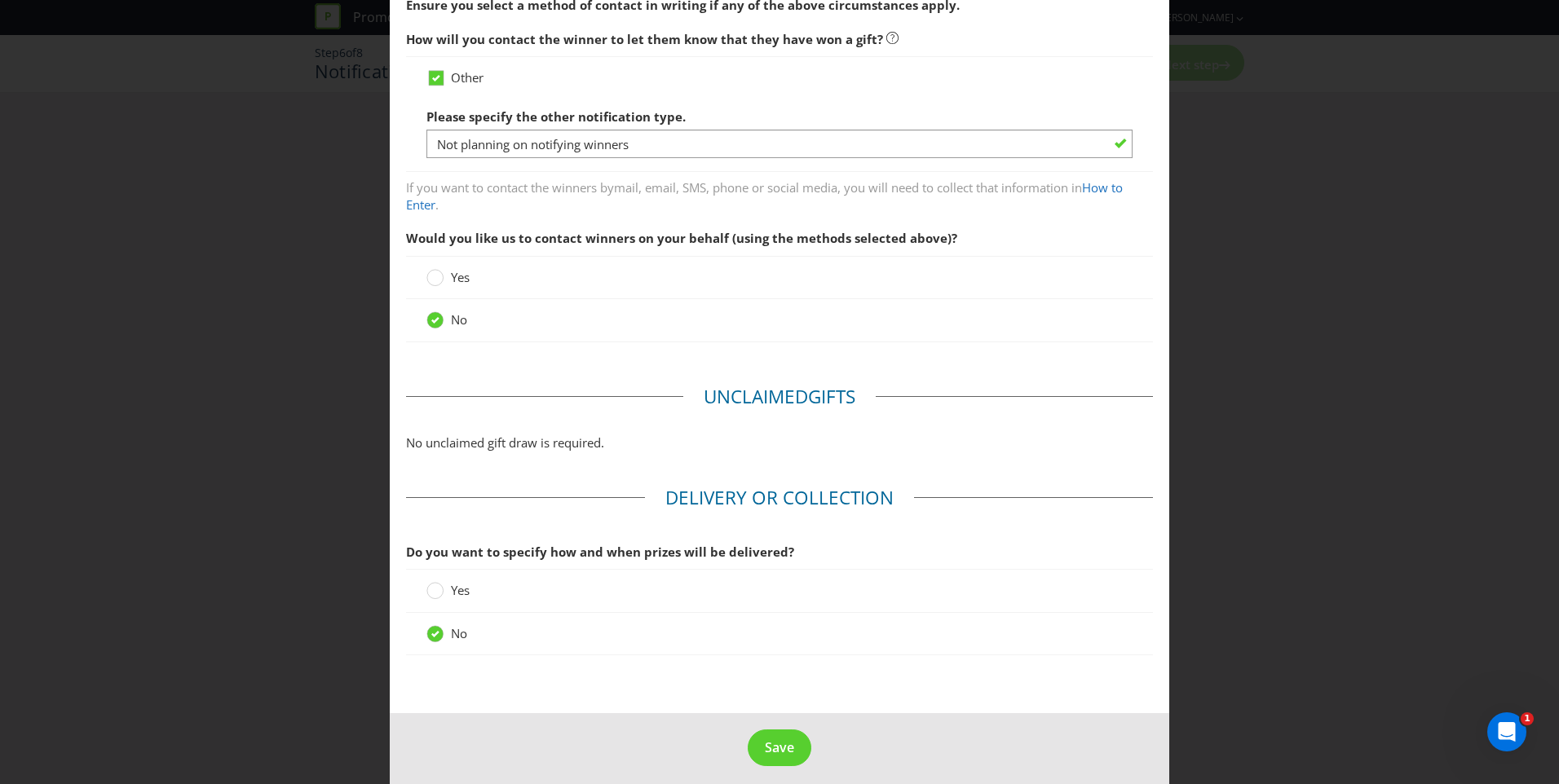
click at [571, 442] on p "No unclaimed gift draw is required." at bounding box center [780, 443] width 747 height 17
click at [770, 756] on span "Save" at bounding box center [779, 747] width 29 height 18
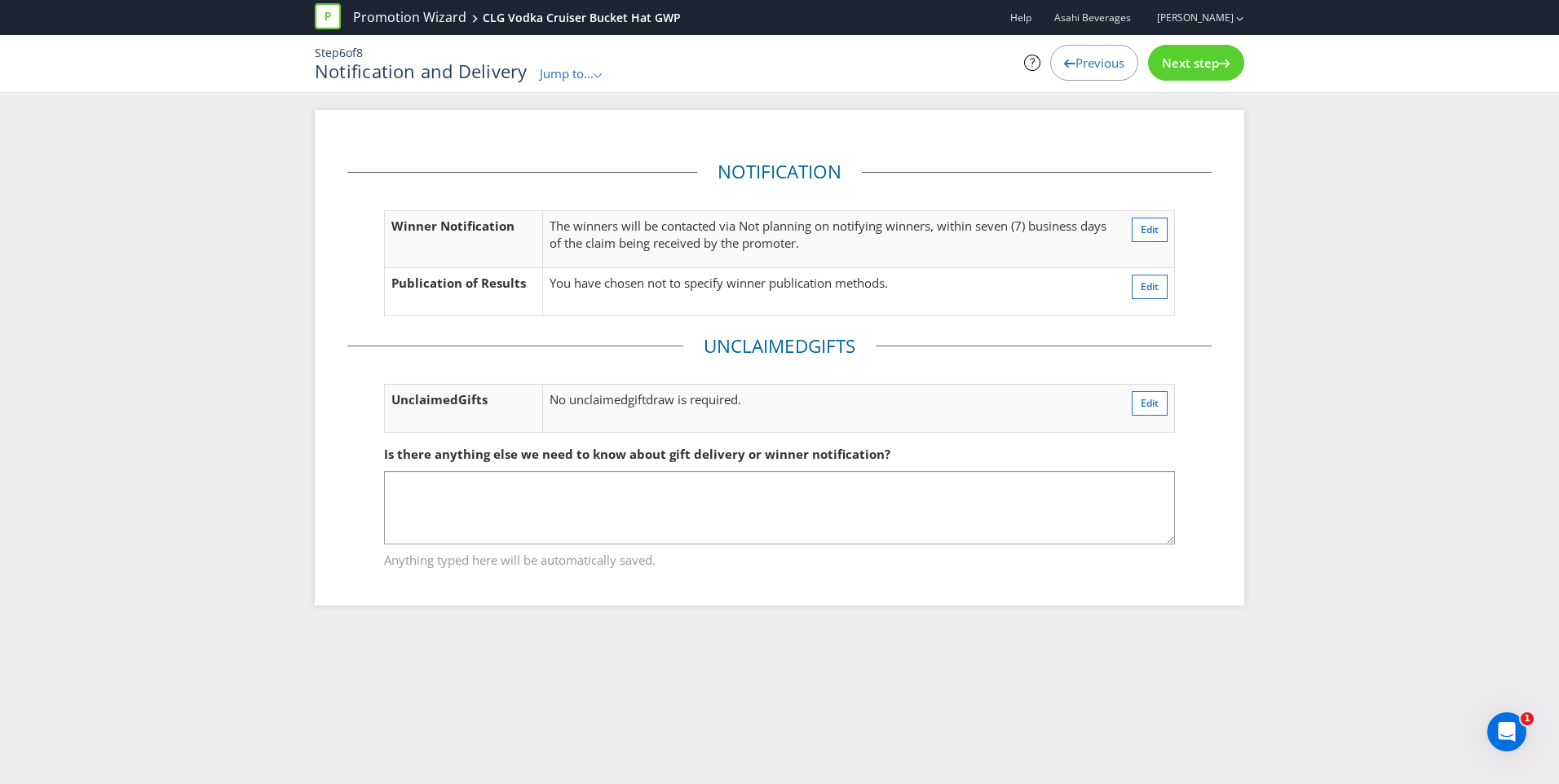
click at [1206, 62] on span "Next step" at bounding box center [1190, 62] width 57 height 16
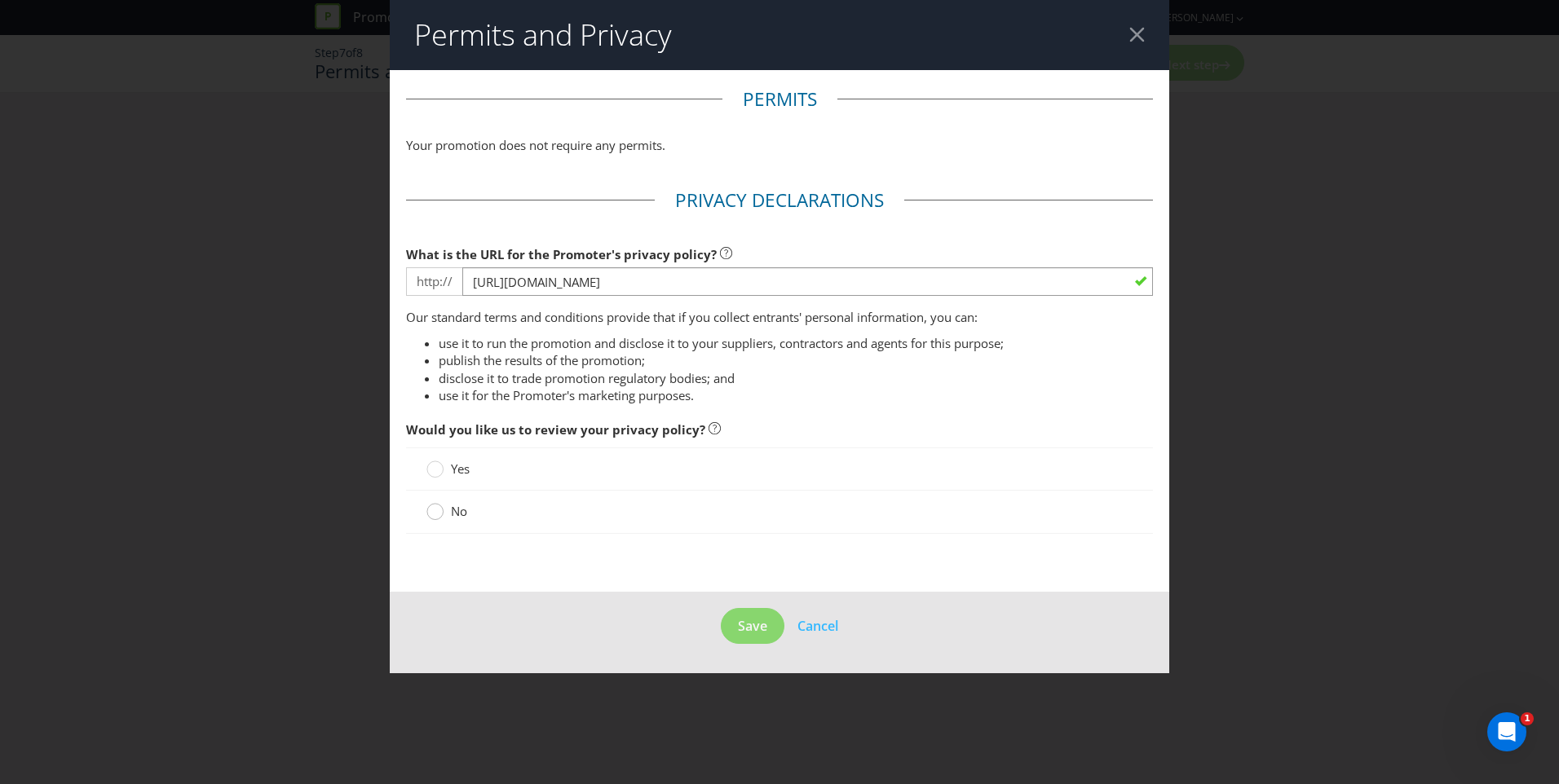
click at [435, 519] on circle at bounding box center [435, 511] width 16 height 16
click at [0, 0] on input "No" at bounding box center [0, 0] width 0 height 0
click at [746, 634] on span "Save" at bounding box center [752, 625] width 29 height 18
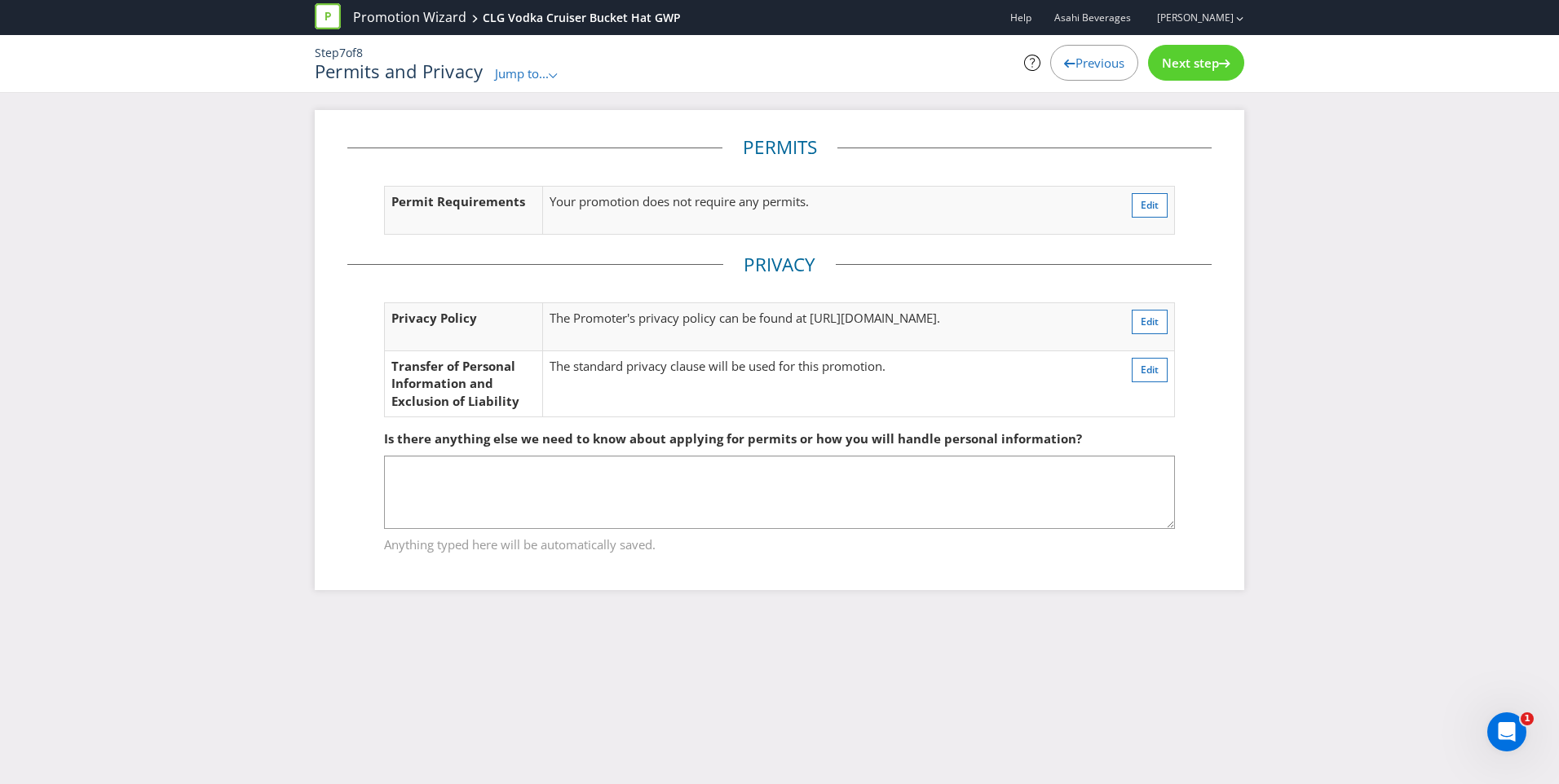
click at [1186, 66] on span "Next step" at bounding box center [1190, 62] width 57 height 16
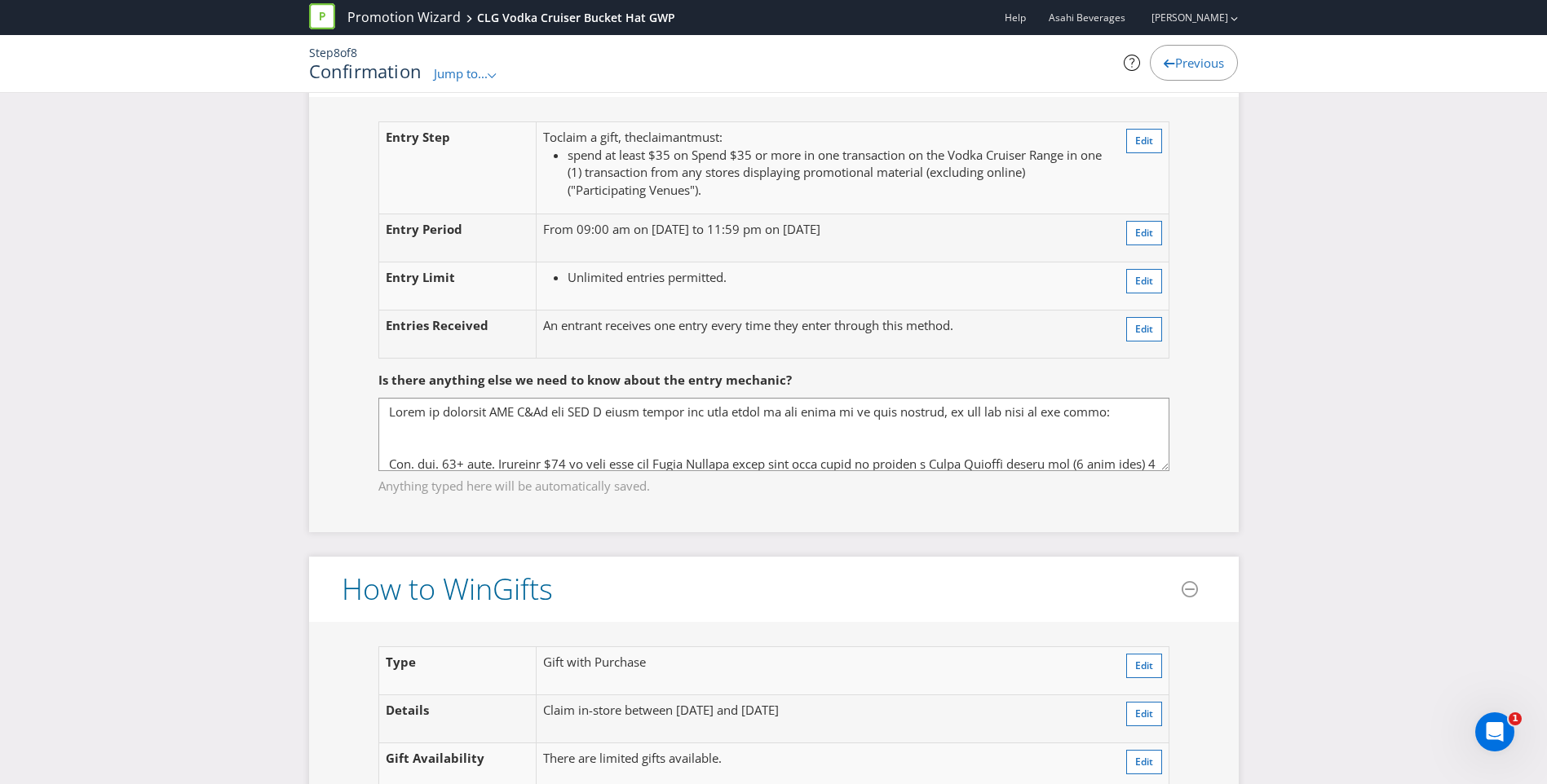
scroll to position [1386, 0]
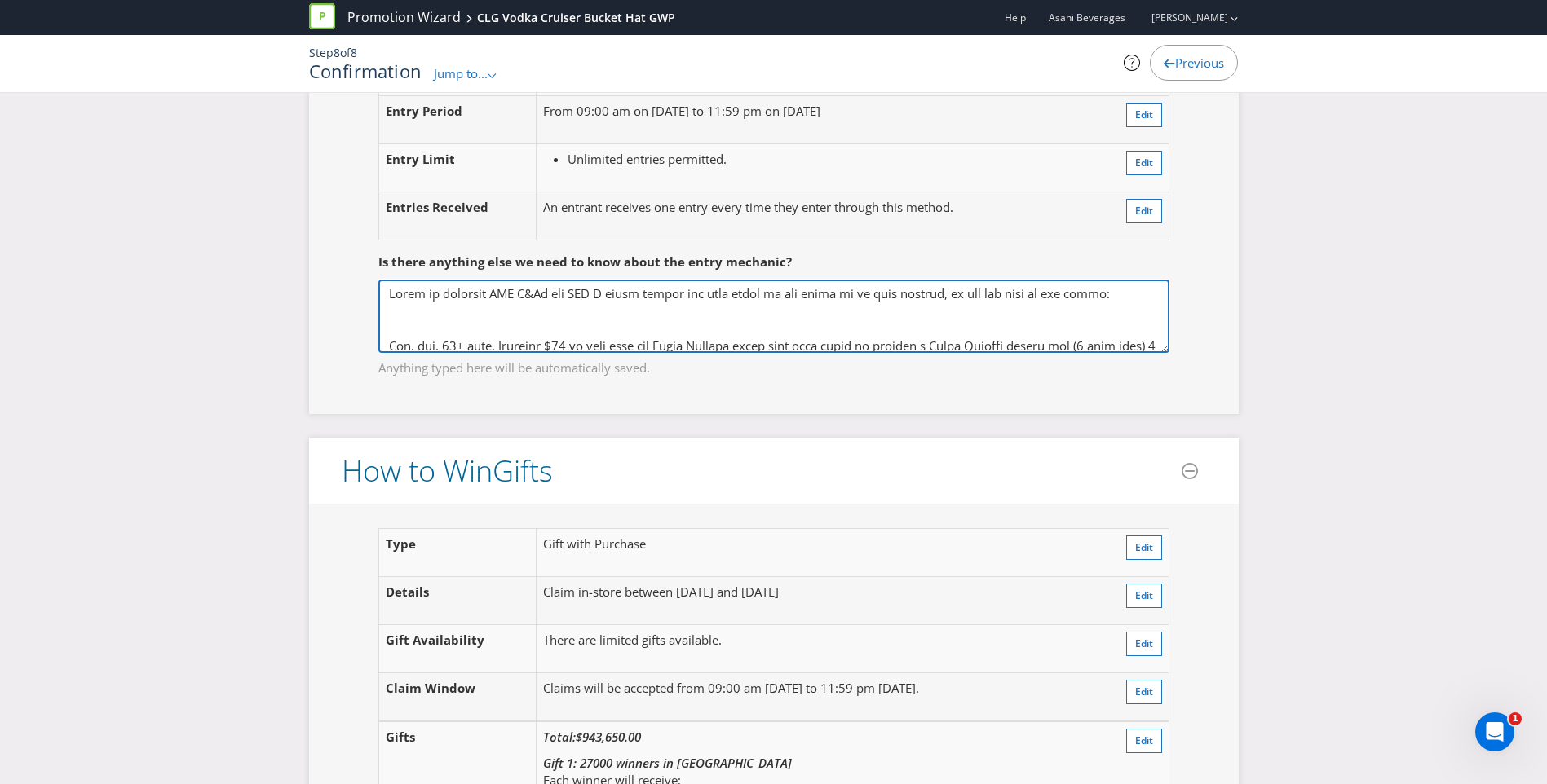
click at [419, 315] on textarea at bounding box center [774, 316] width 791 height 73
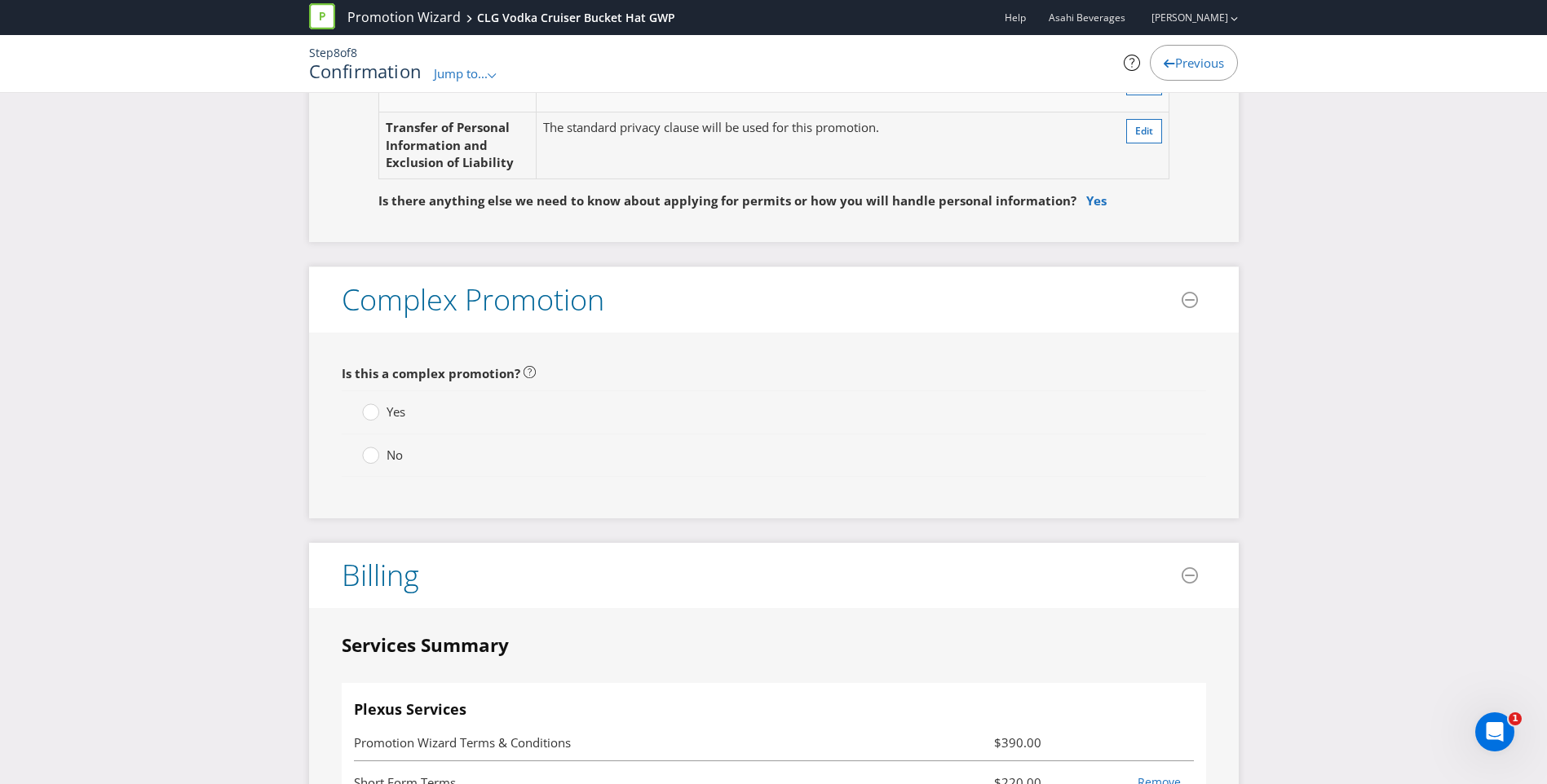
scroll to position [3098, 0]
type textarea "Lorem ip dolorsit AME C&Ad eli SED D eiusm tempor inc utla etdol ma ali enima m…"
click at [371, 455] on circle at bounding box center [370, 453] width 16 height 16
click at [0, 0] on input "No" at bounding box center [0, 0] width 0 height 0
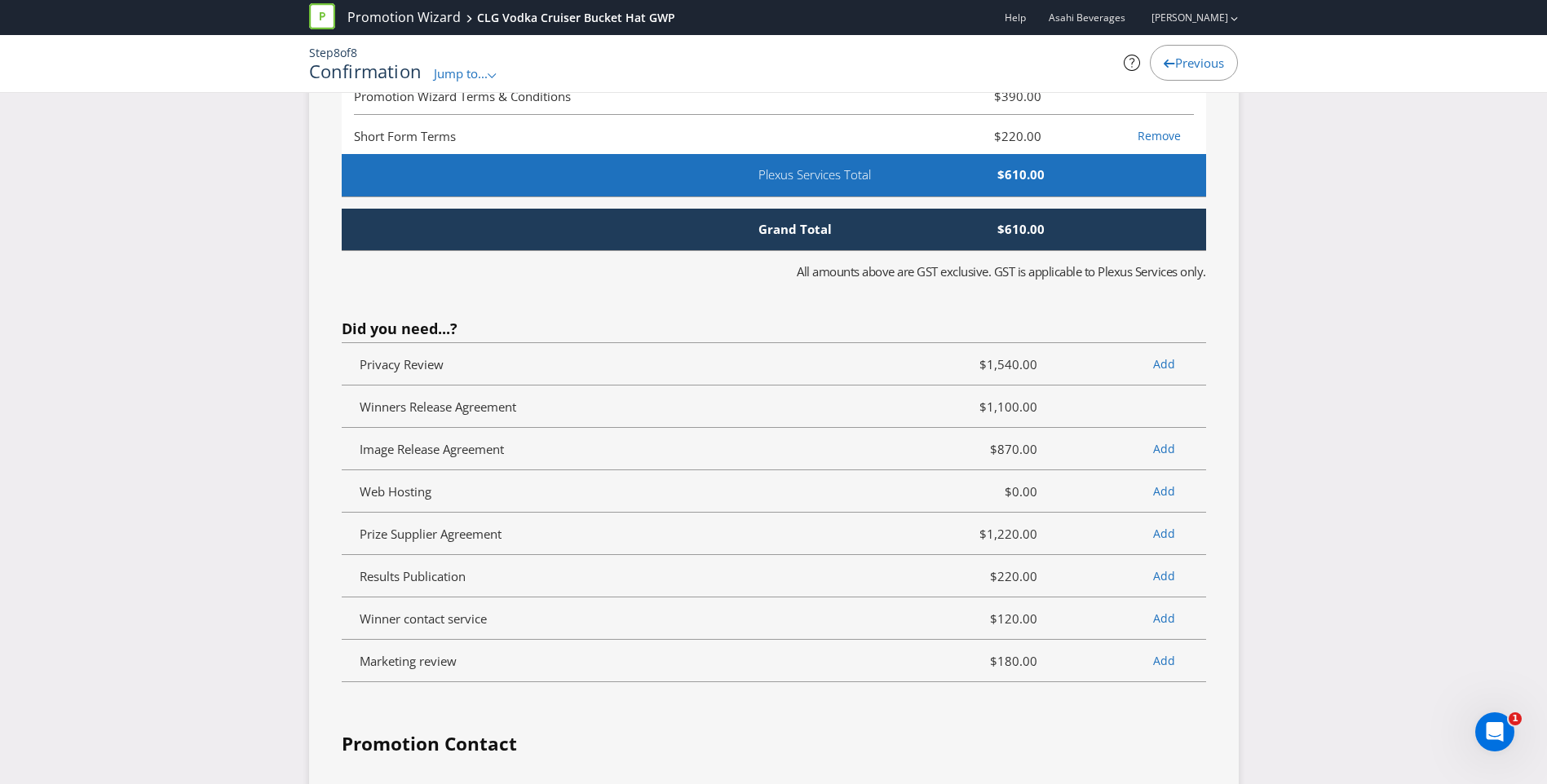
scroll to position [3750, 0]
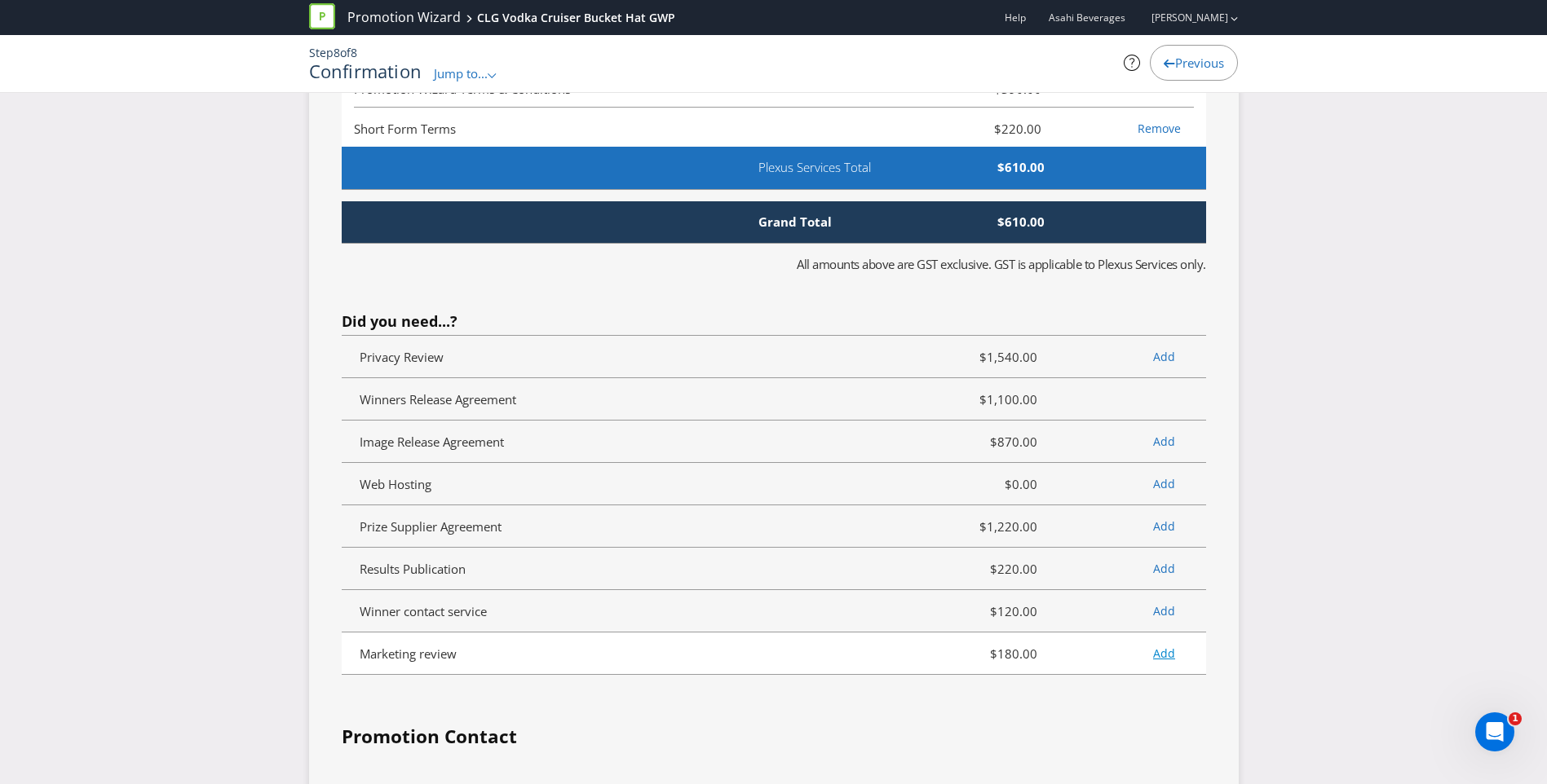
click at [1162, 653] on link "Add" at bounding box center [1164, 653] width 22 height 15
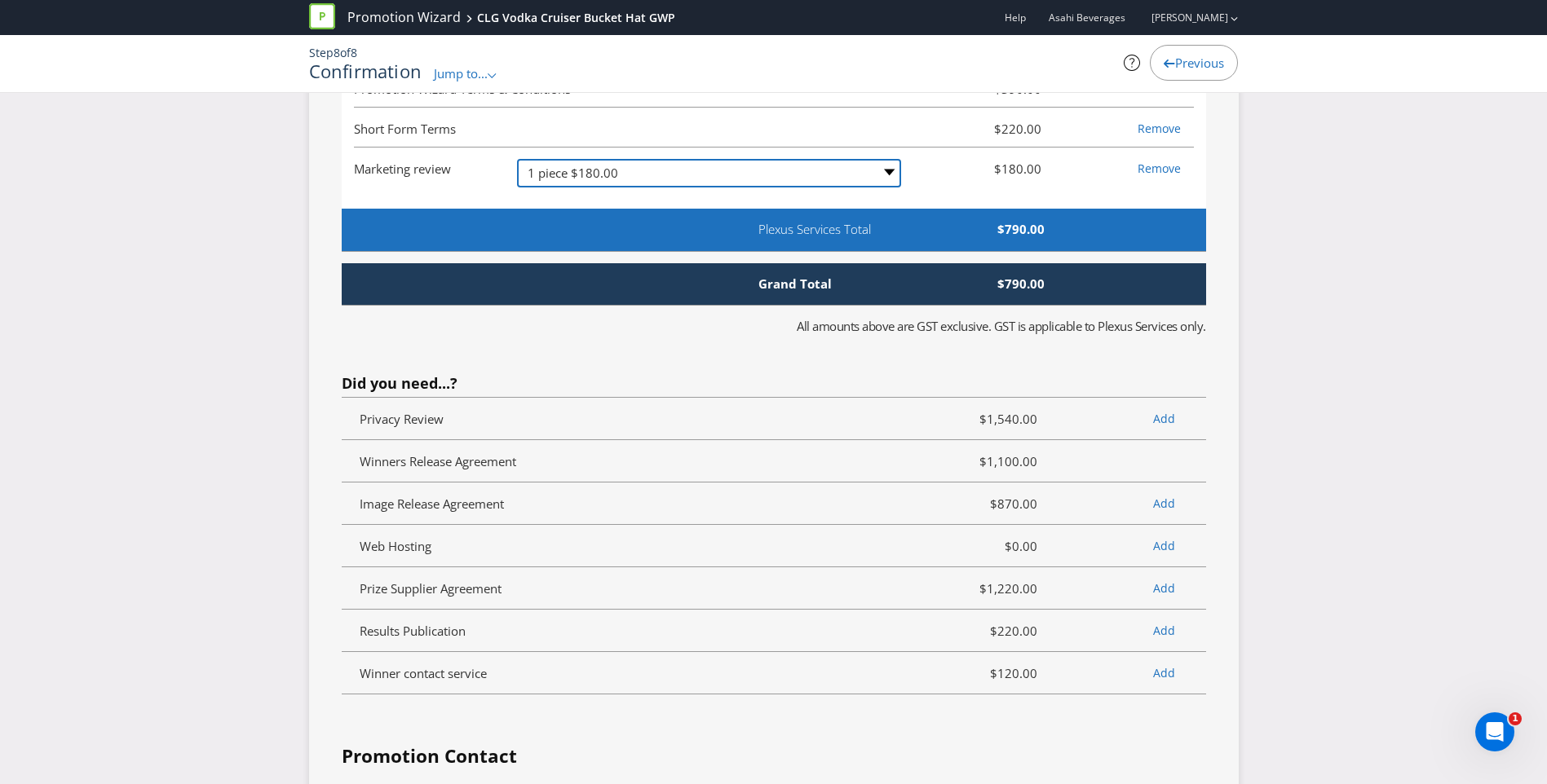
click at [886, 171] on select "-- Please Select -- 1 piece $180.00 2-4 pieces (provided at same time) $350.00 …" at bounding box center [709, 173] width 384 height 29
select select "MARKETING_REVIEW_2"
click at [517, 159] on select "-- Please Select -- 1 piece $180.00 2-4 pieces (provided at same time) $350.00 …" at bounding box center [709, 173] width 384 height 29
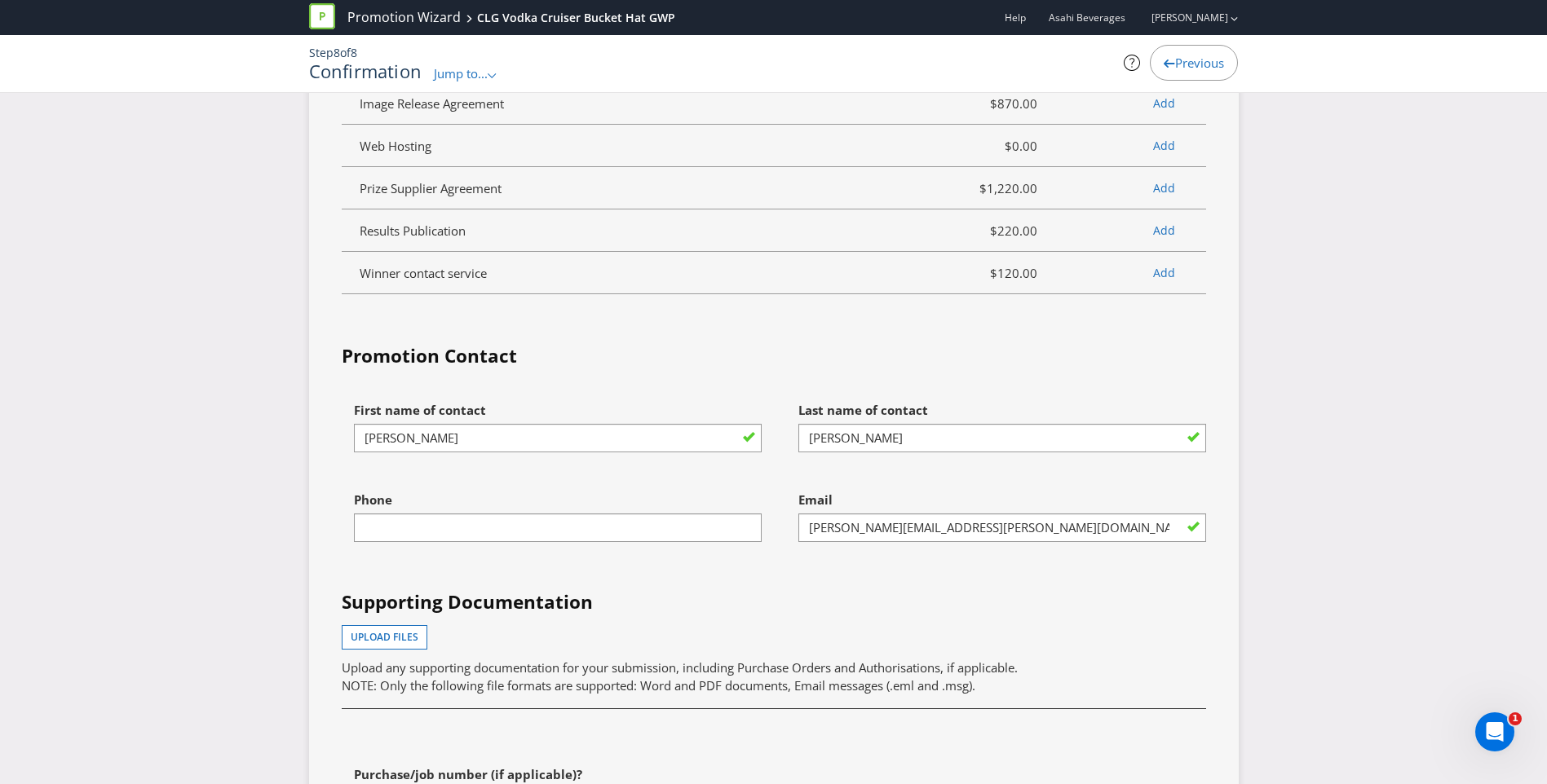
scroll to position [4158, 0]
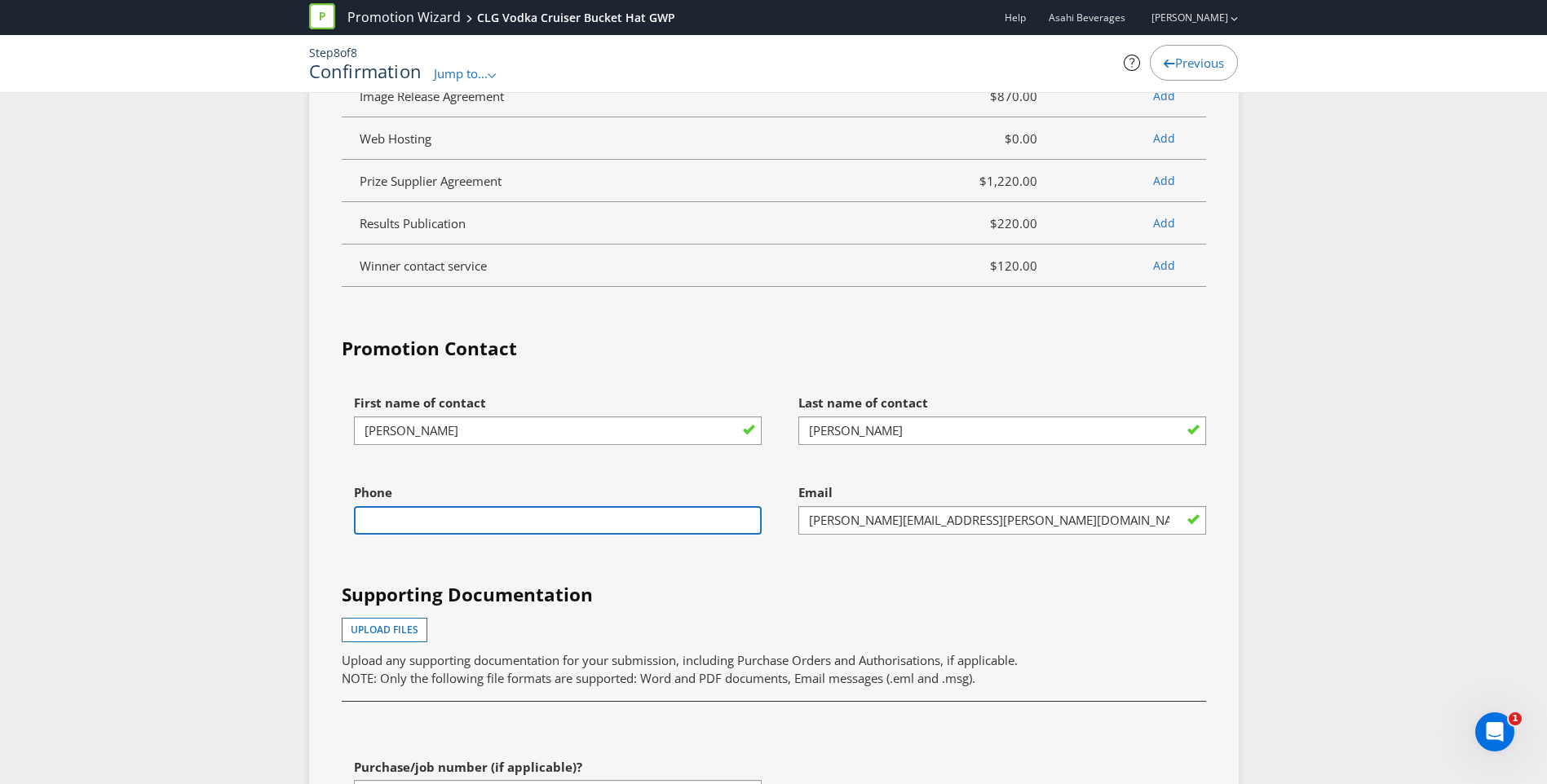
click at [498, 523] on input "text" at bounding box center [558, 520] width 408 height 29
type input "0461111991"
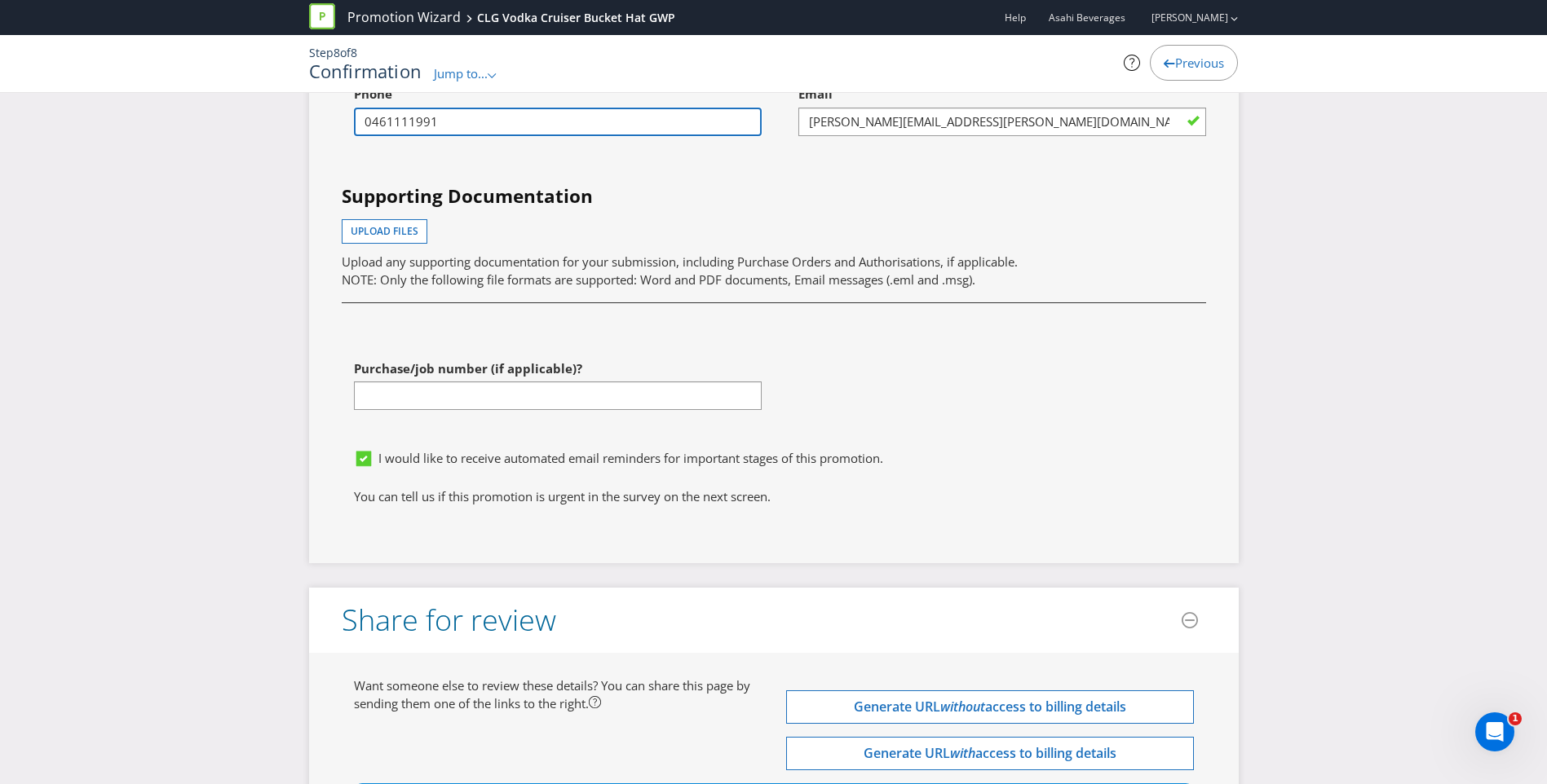
scroll to position [4565, 0]
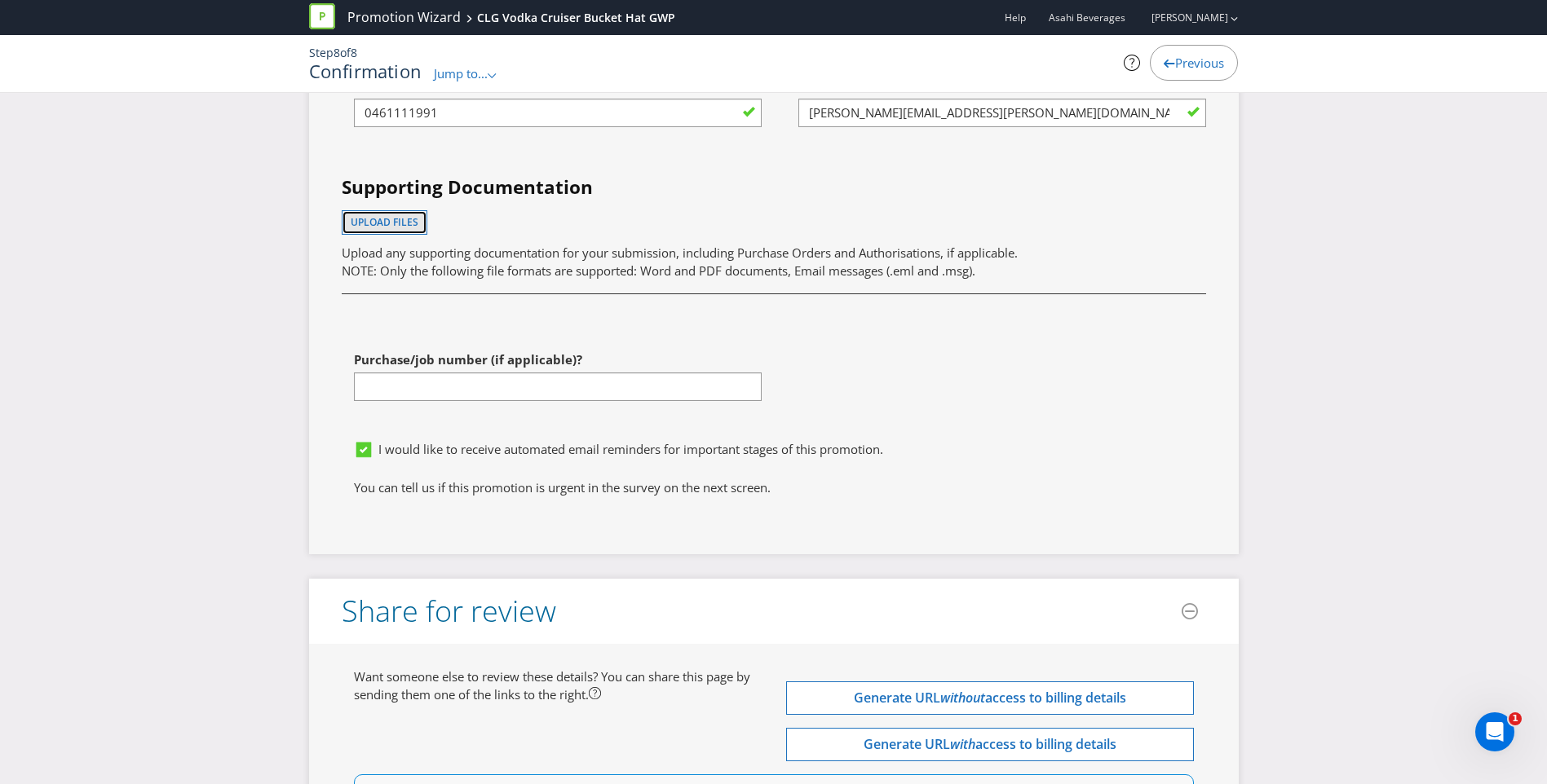
click at [411, 224] on span "Upload files" at bounding box center [385, 222] width 68 height 14
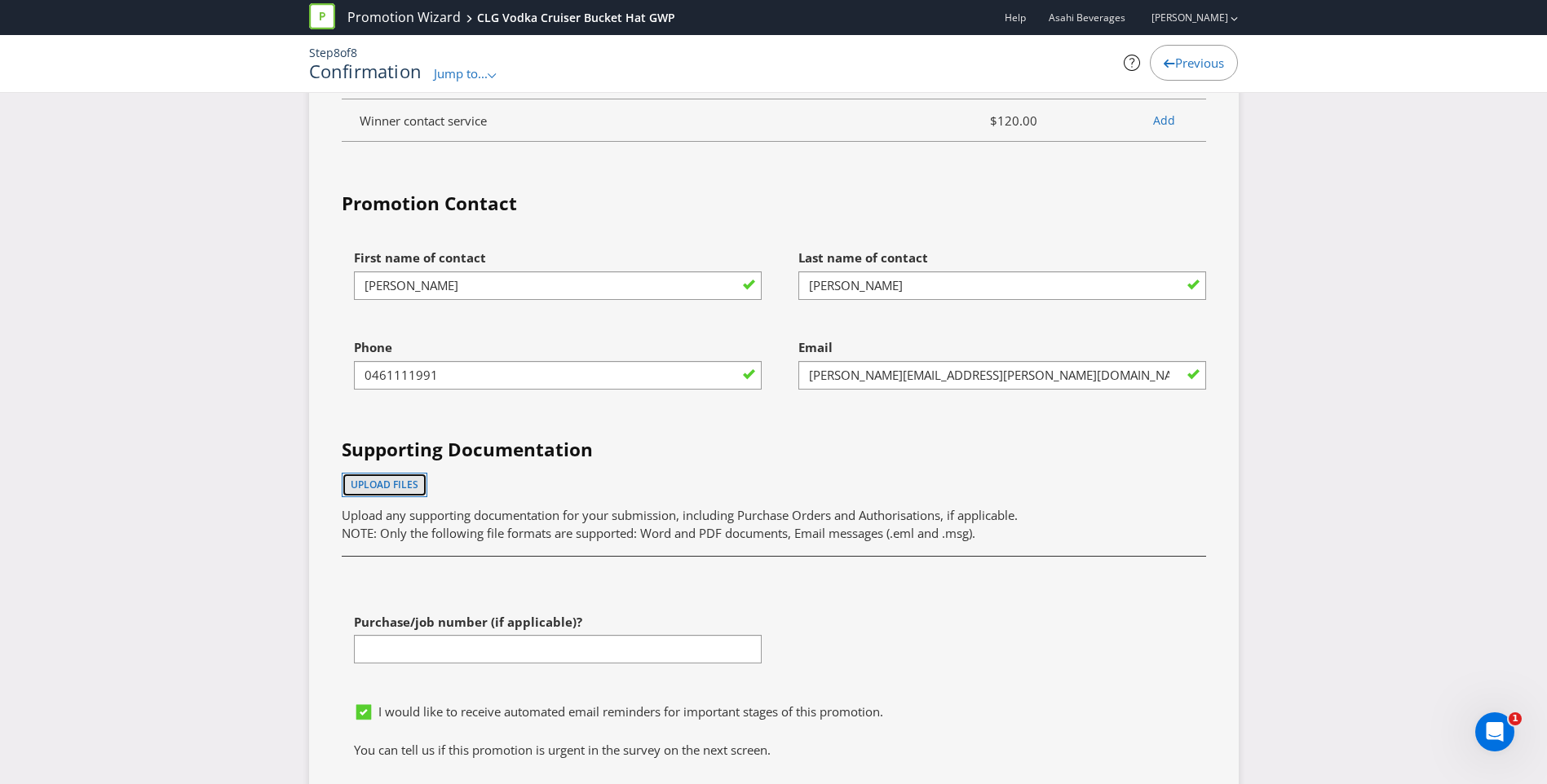
scroll to position [4294, 0]
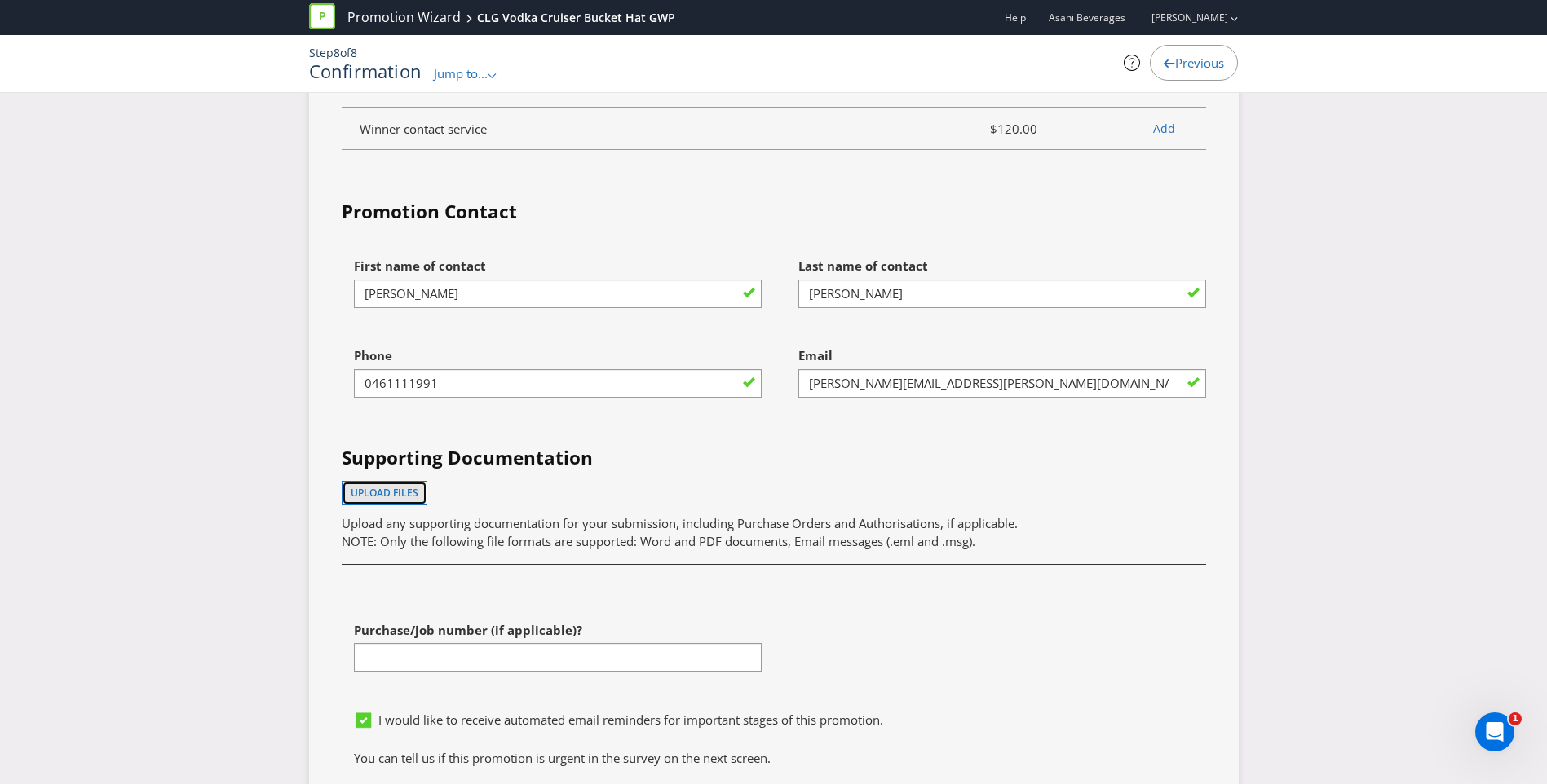
click at [395, 495] on span "Upload files" at bounding box center [385, 493] width 68 height 14
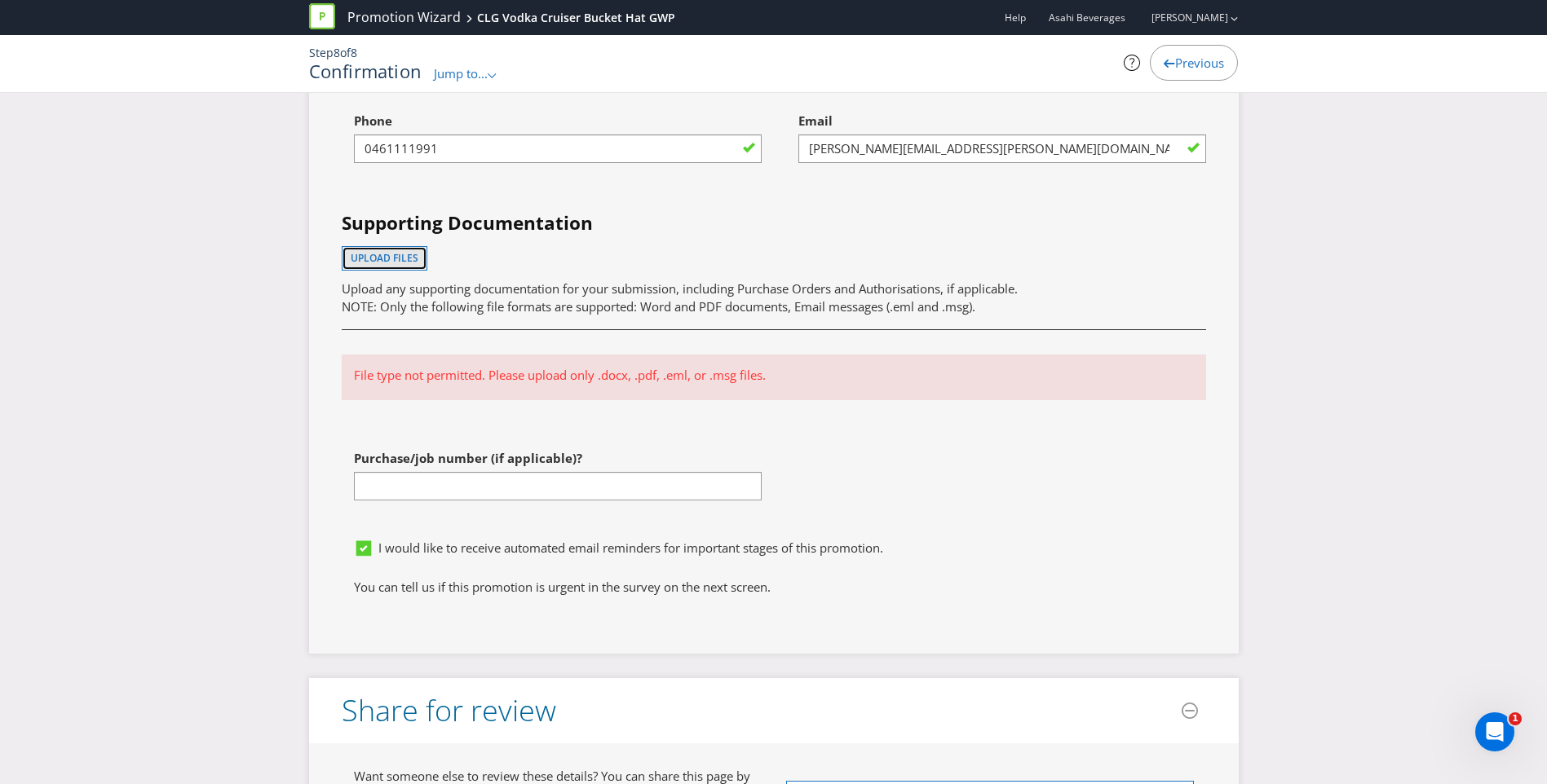
scroll to position [4539, 0]
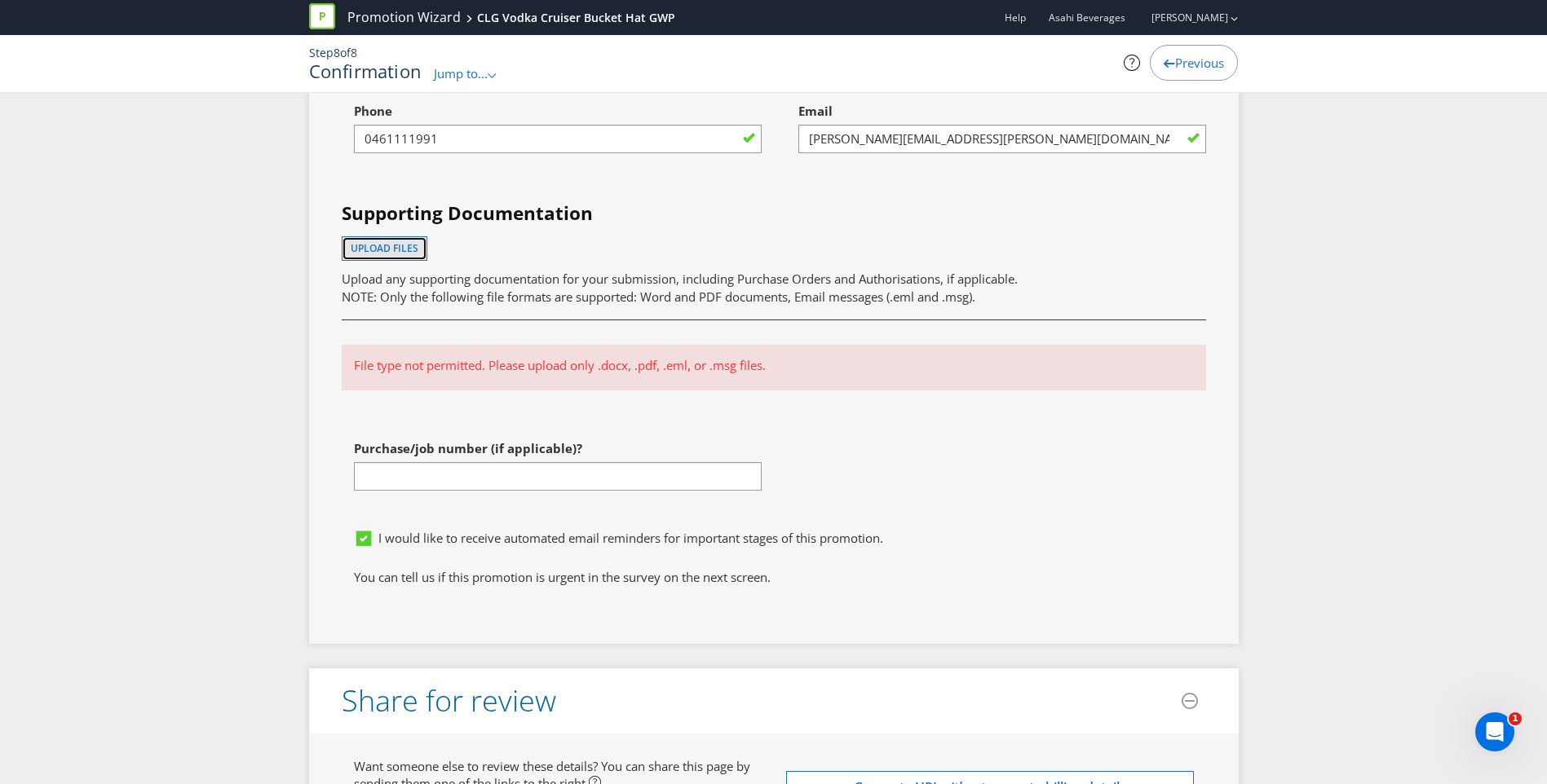
click at [379, 247] on span "Upload files" at bounding box center [385, 248] width 68 height 14
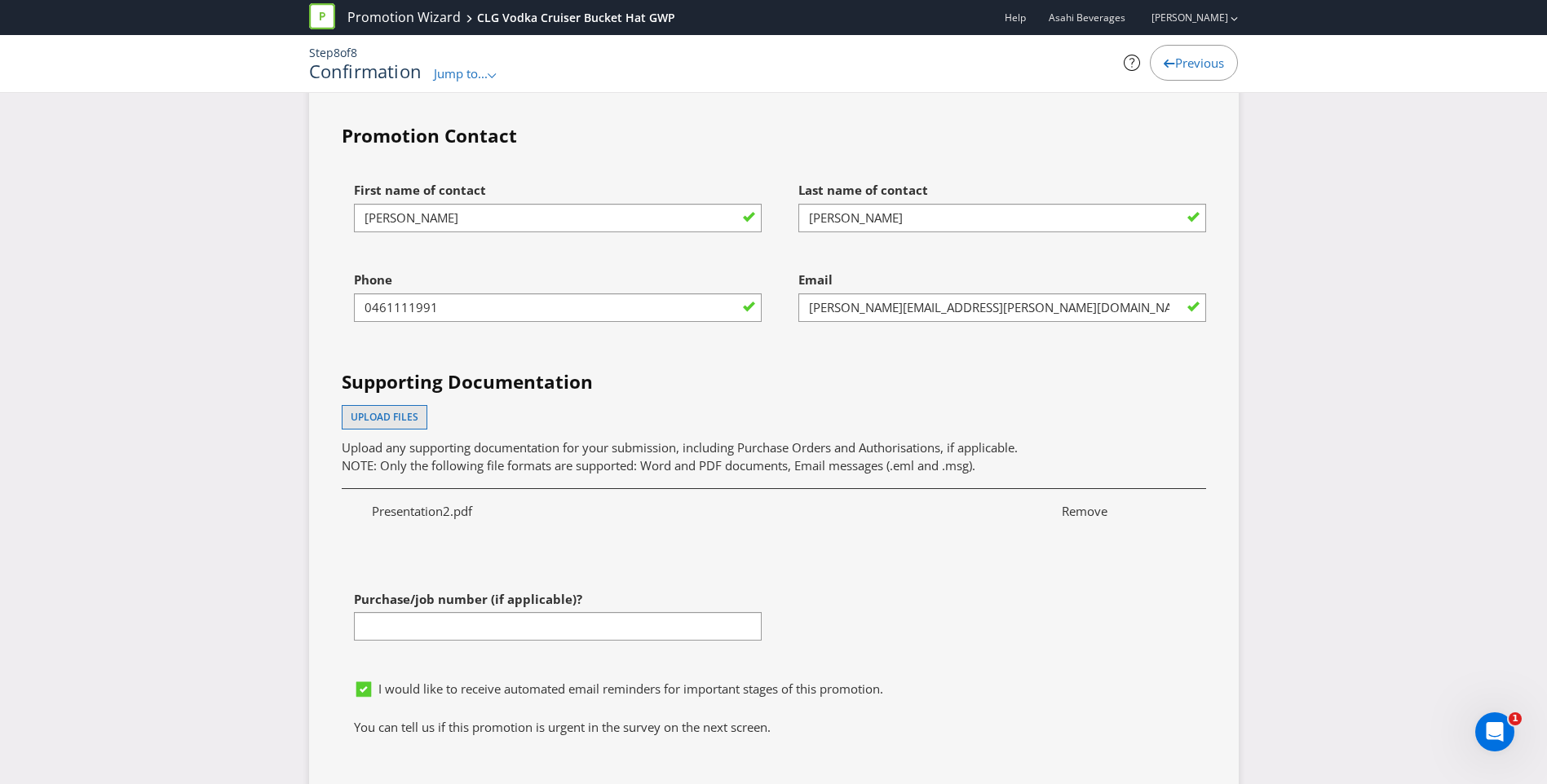
scroll to position [4665, 0]
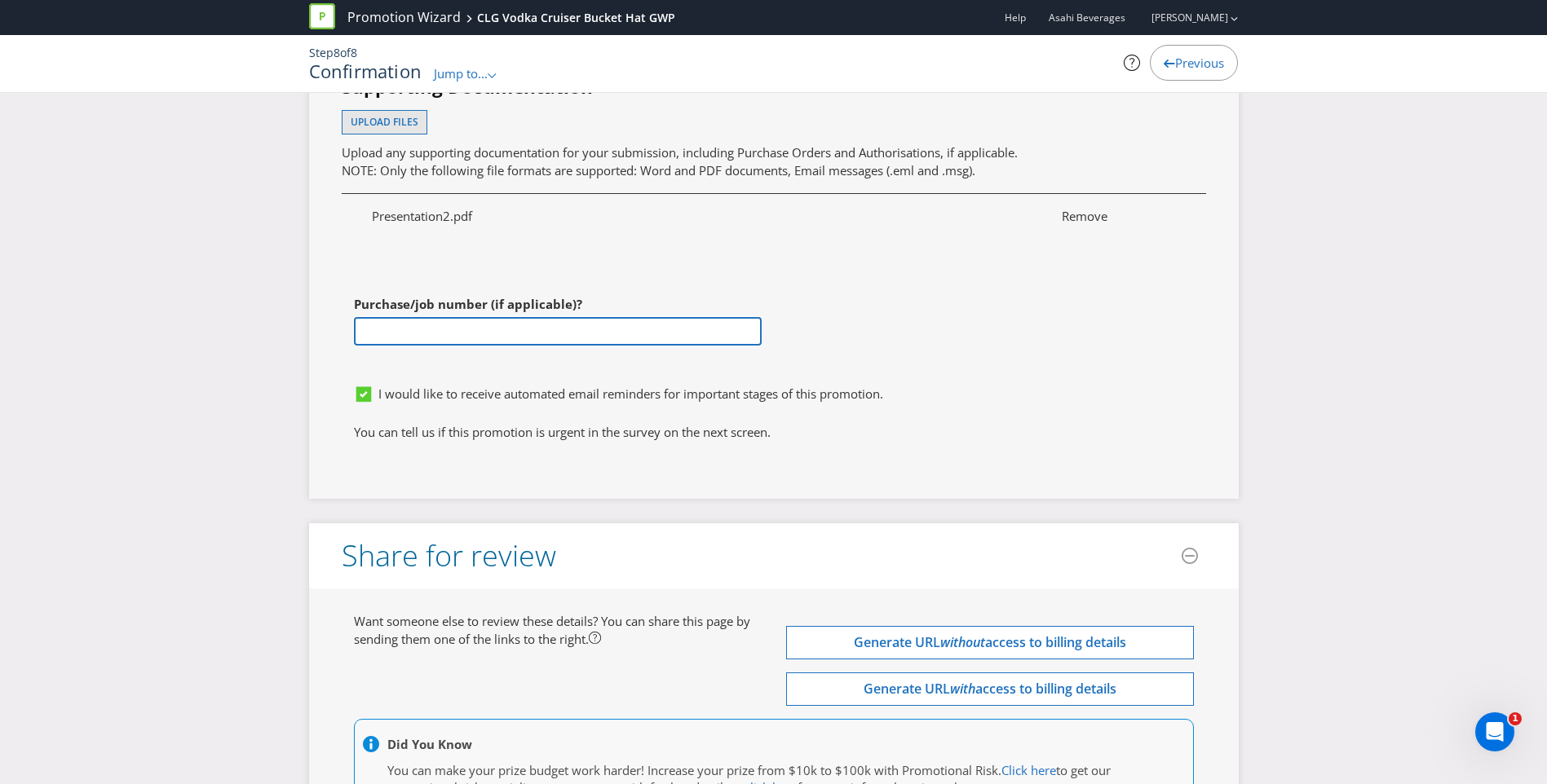
click at [454, 335] on input "text" at bounding box center [558, 332] width 408 height 29
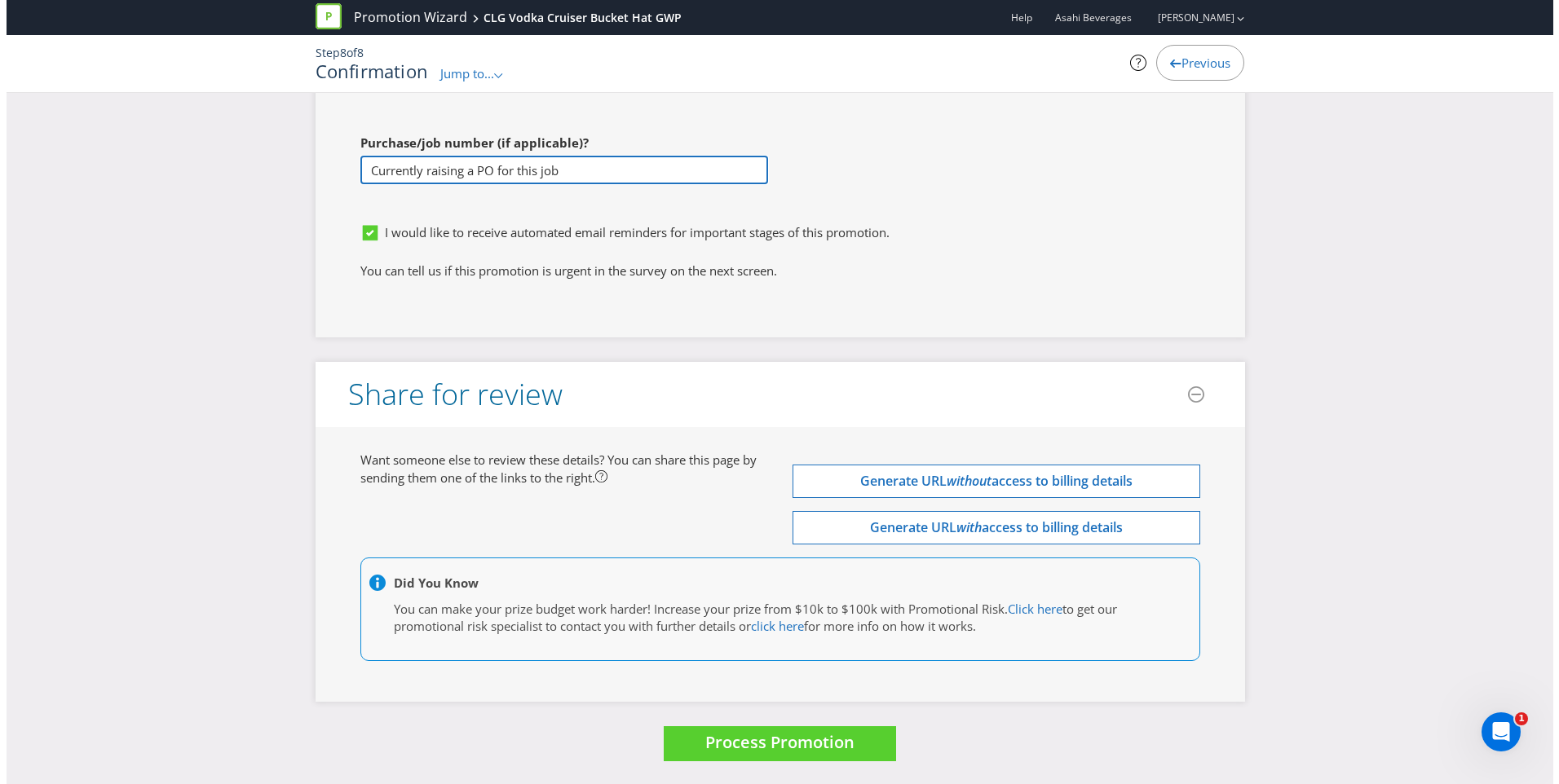
scroll to position [4828, 0]
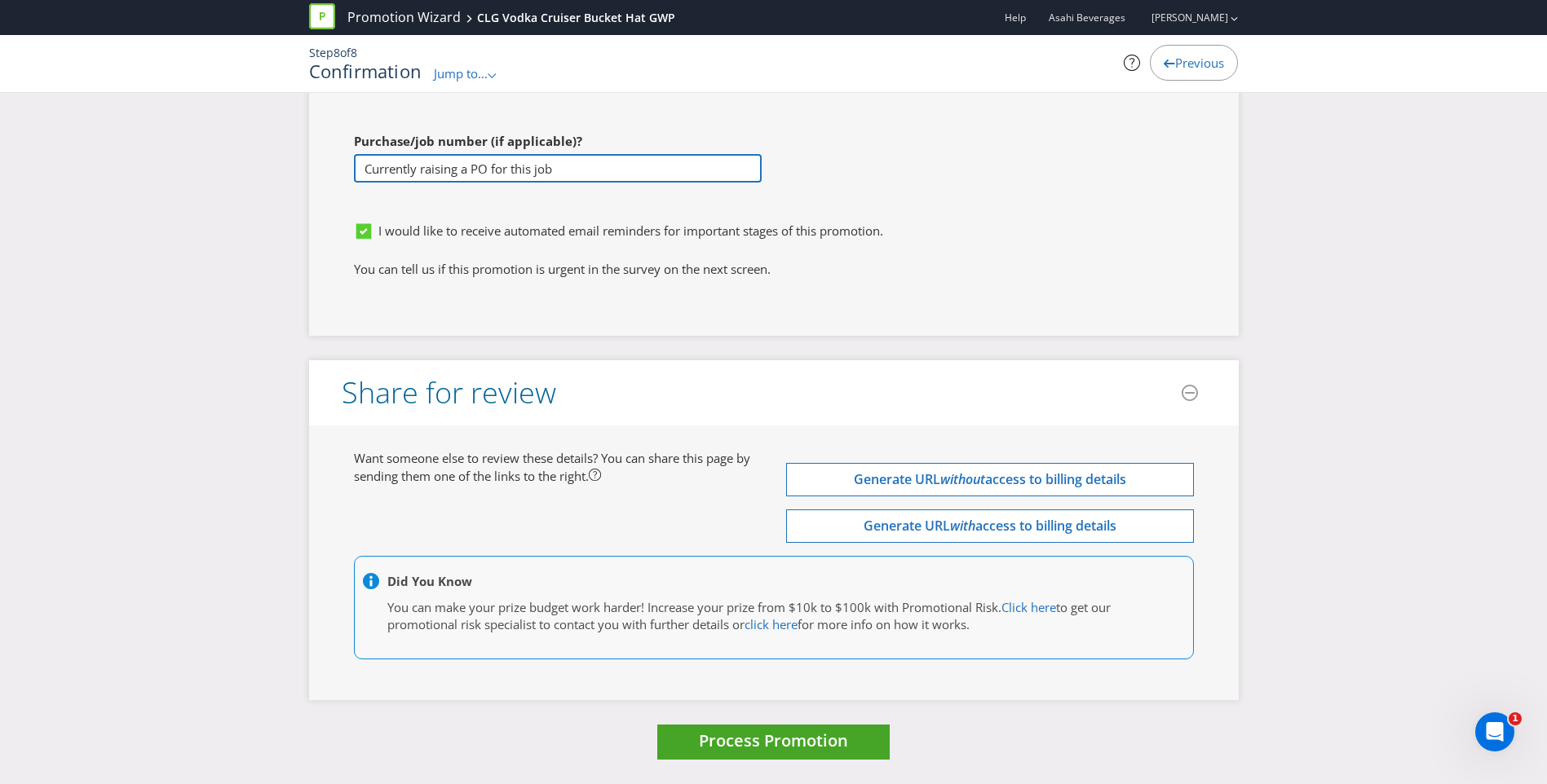
type input "Currently raising a PO for this job"
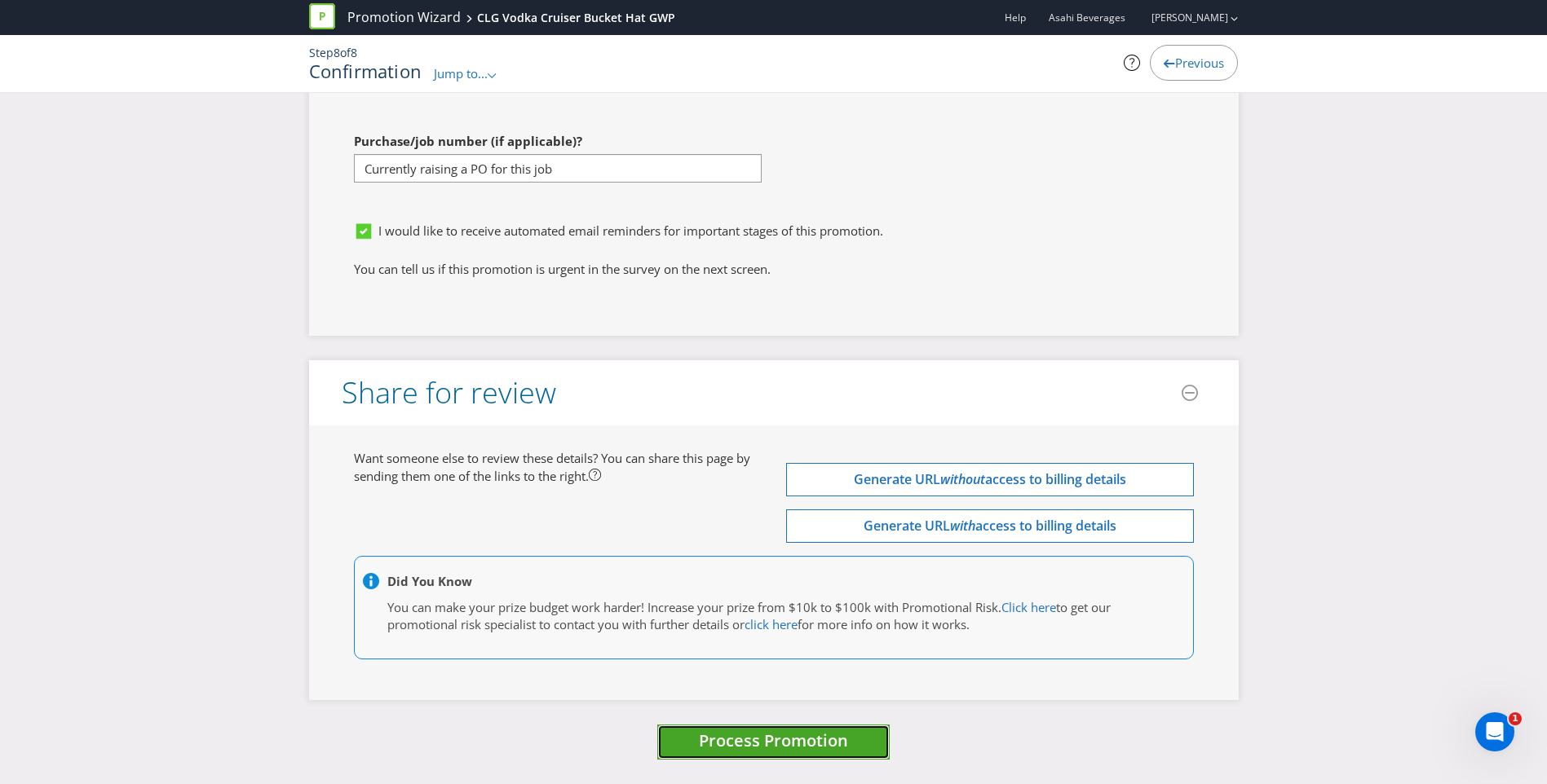
click at [750, 741] on span "Process Promotion" at bounding box center [774, 740] width 149 height 22
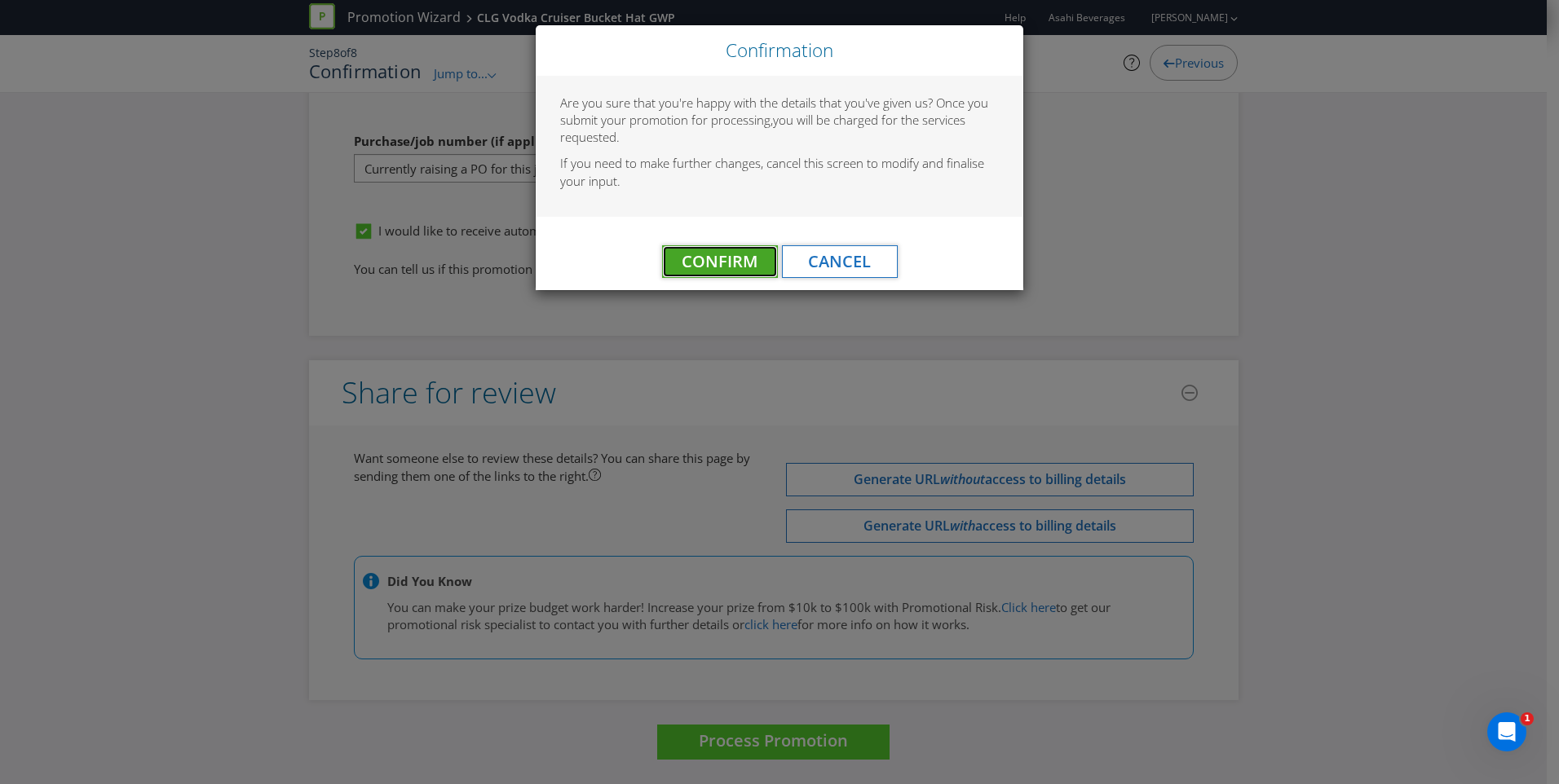
click at [709, 271] on span "Confirm" at bounding box center [719, 261] width 76 height 22
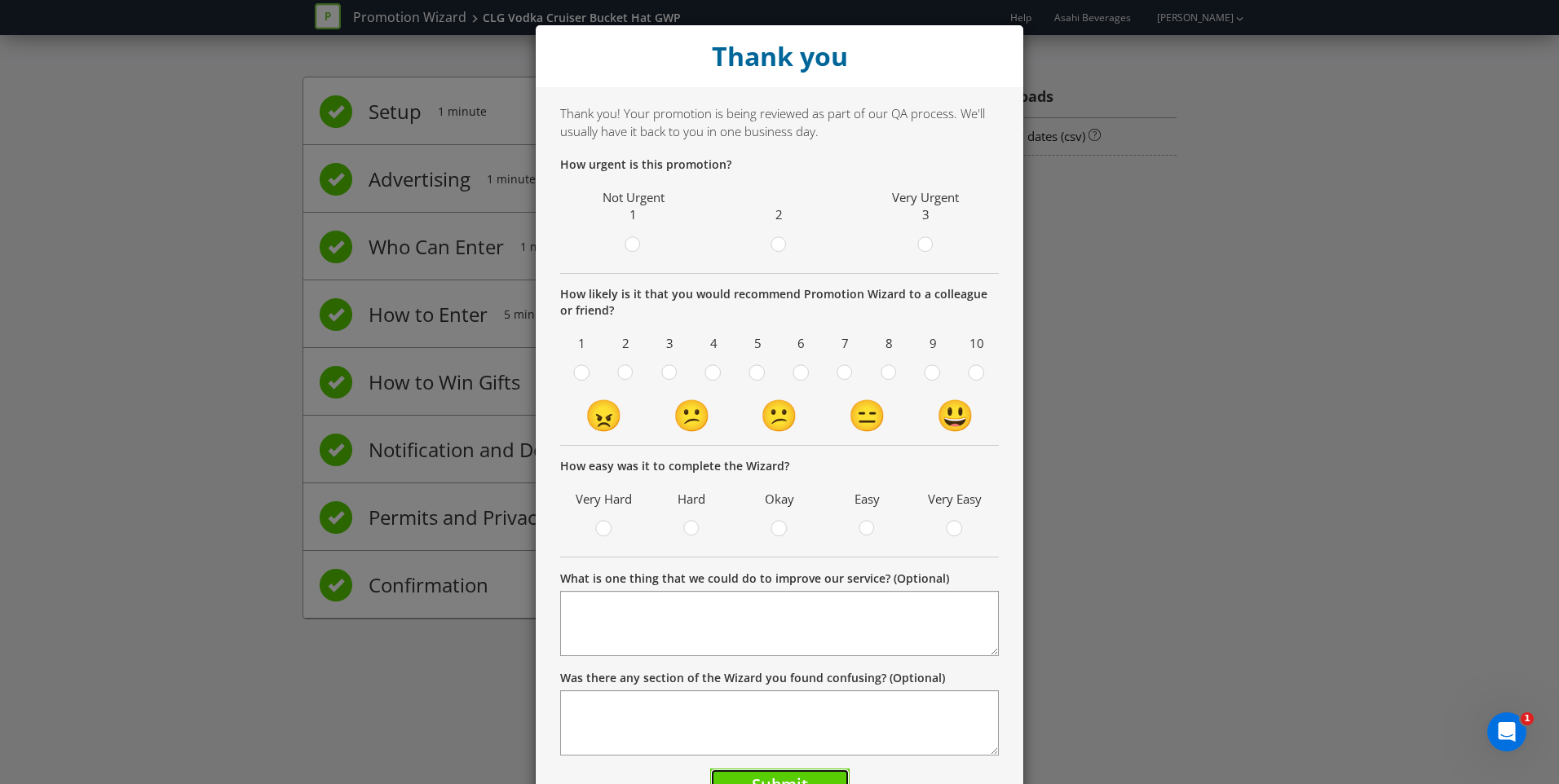
click at [806, 775] on button "Submit" at bounding box center [780, 787] width 139 height 35
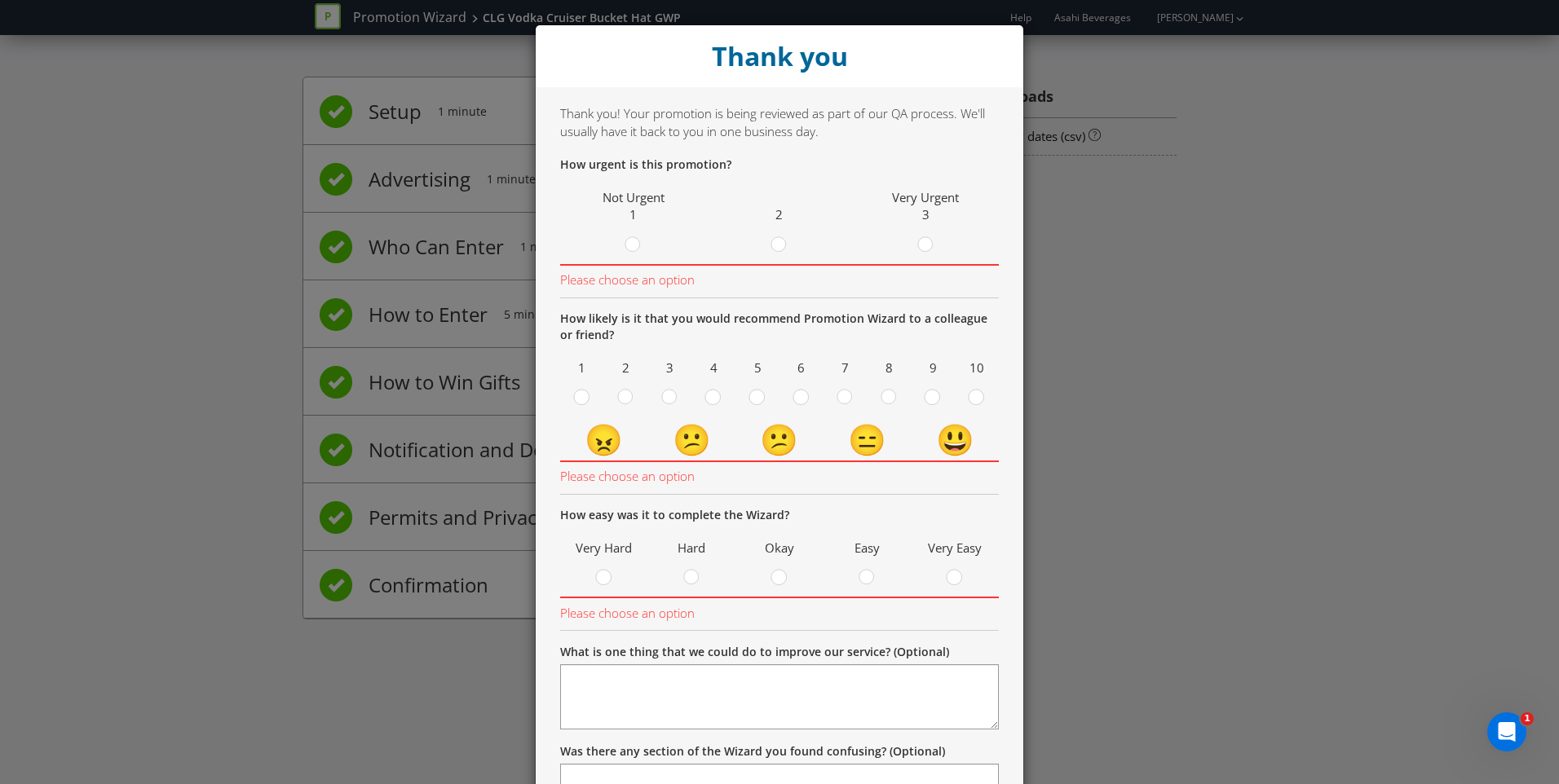
scroll to position [156, 0]
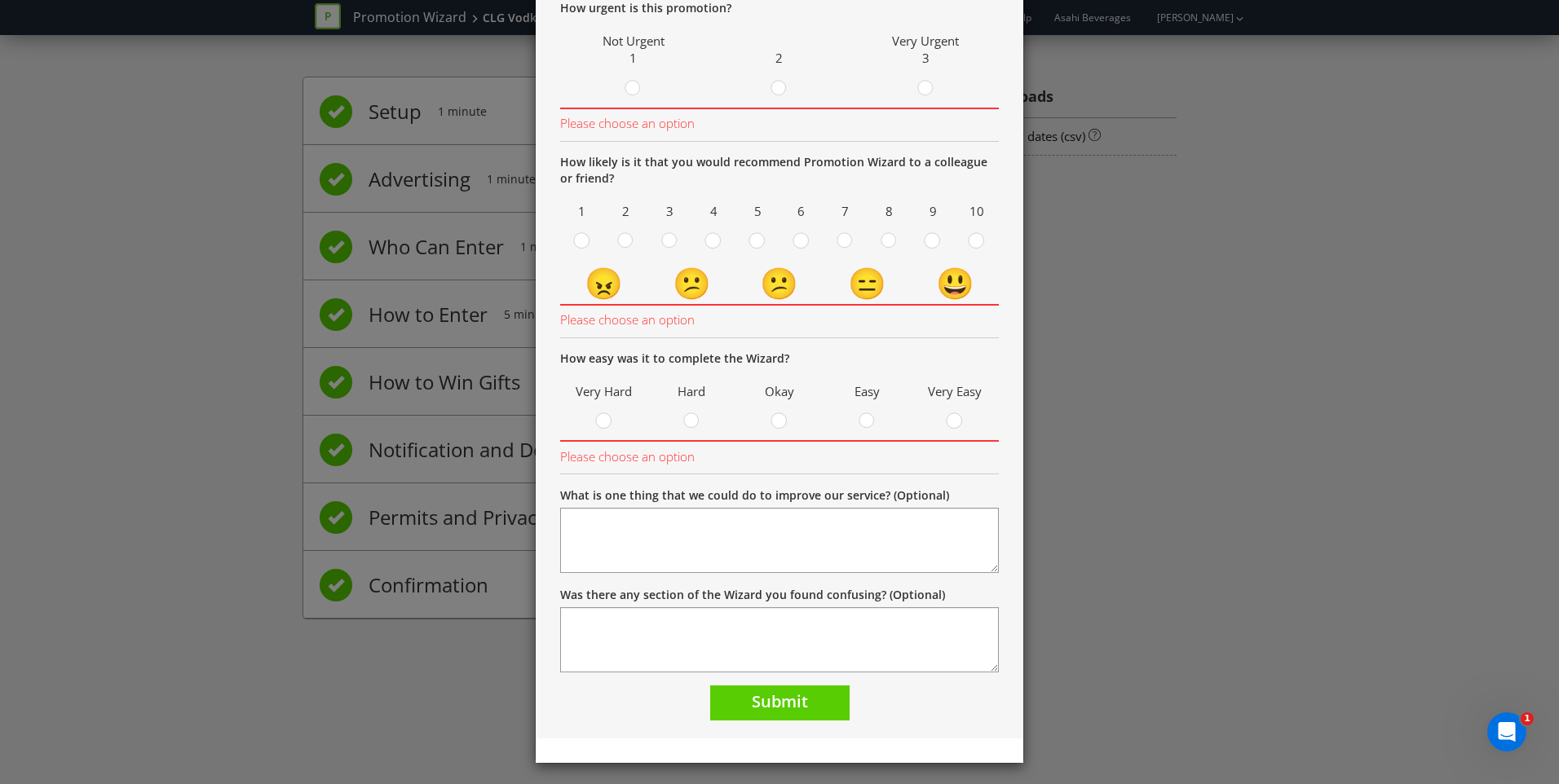
click at [776, 280] on td "😕" at bounding box center [779, 283] width 88 height 44
click at [798, 240] on div at bounding box center [802, 236] width 8 height 8
click at [0, 0] on input "radio" at bounding box center [0, 0] width 0 height 0
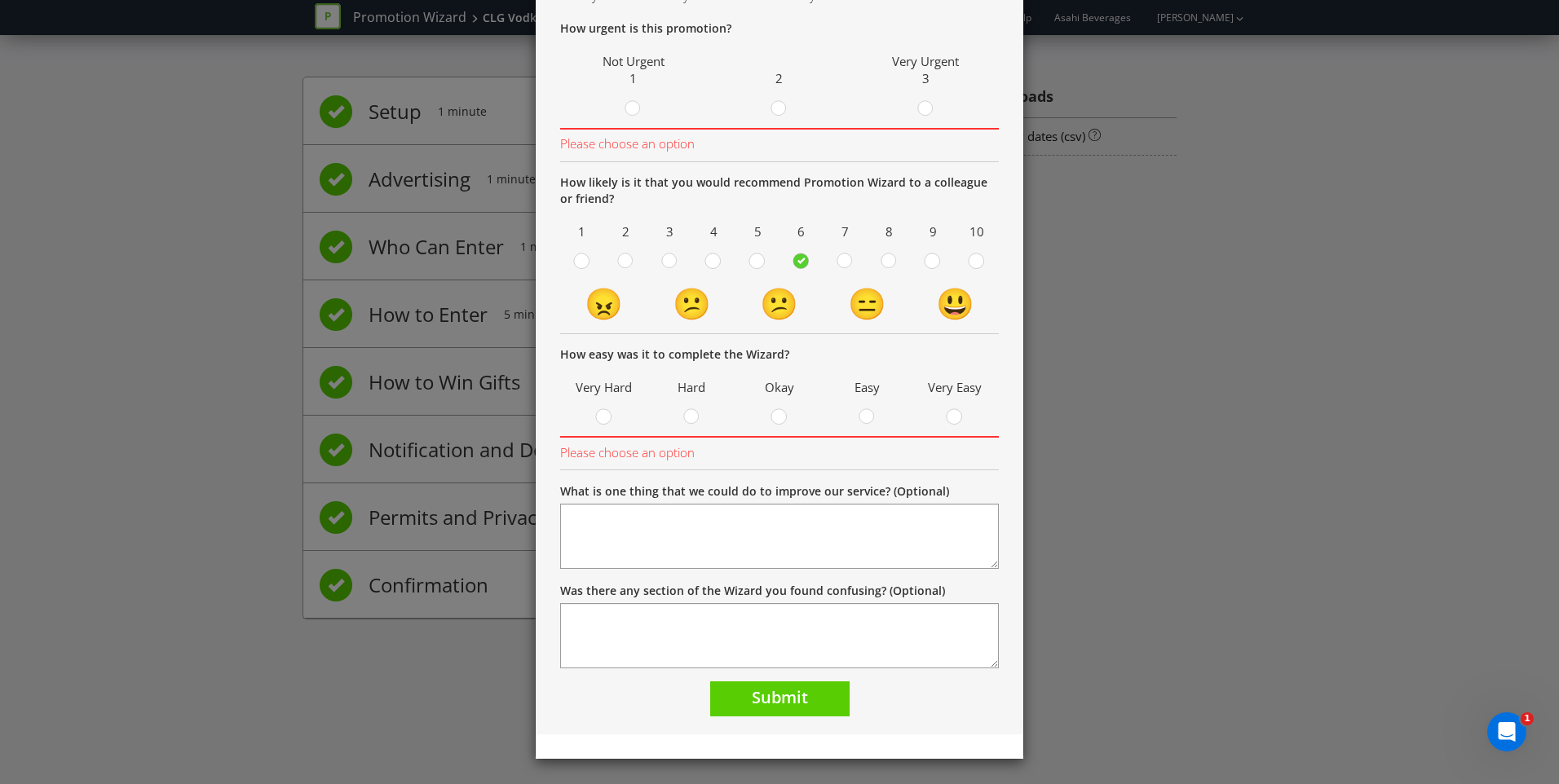
click at [776, 414] on div at bounding box center [780, 412] width 8 height 8
click at [0, 0] on input "radio" at bounding box center [0, 0] width 0 height 0
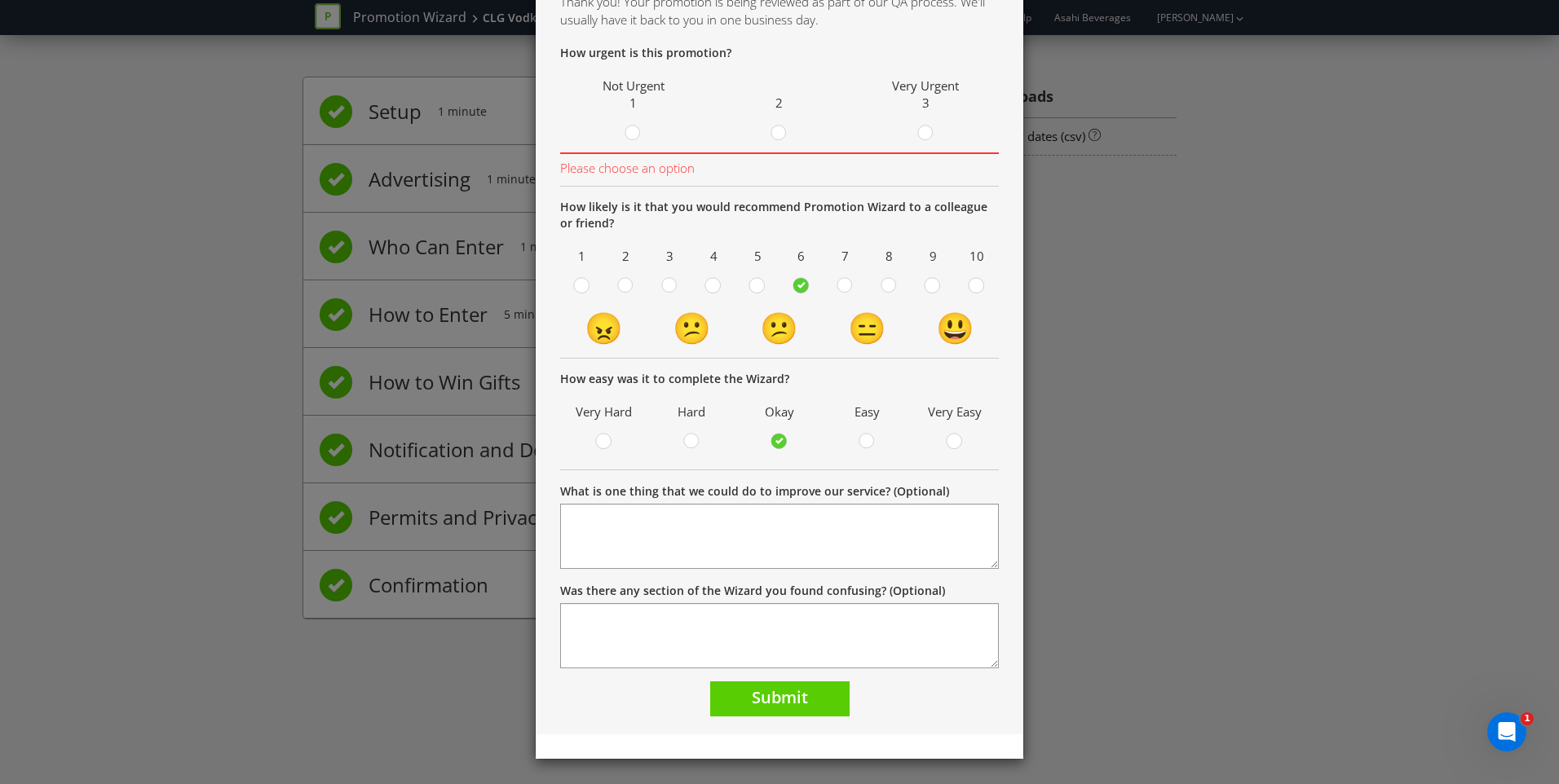
scroll to position [112, 0]
click at [762, 699] on span "Submit" at bounding box center [779, 698] width 56 height 22
click at [776, 128] on div at bounding box center [780, 128] width 8 height 8
click at [0, 0] on input "radio" at bounding box center [0, 0] width 0 height 0
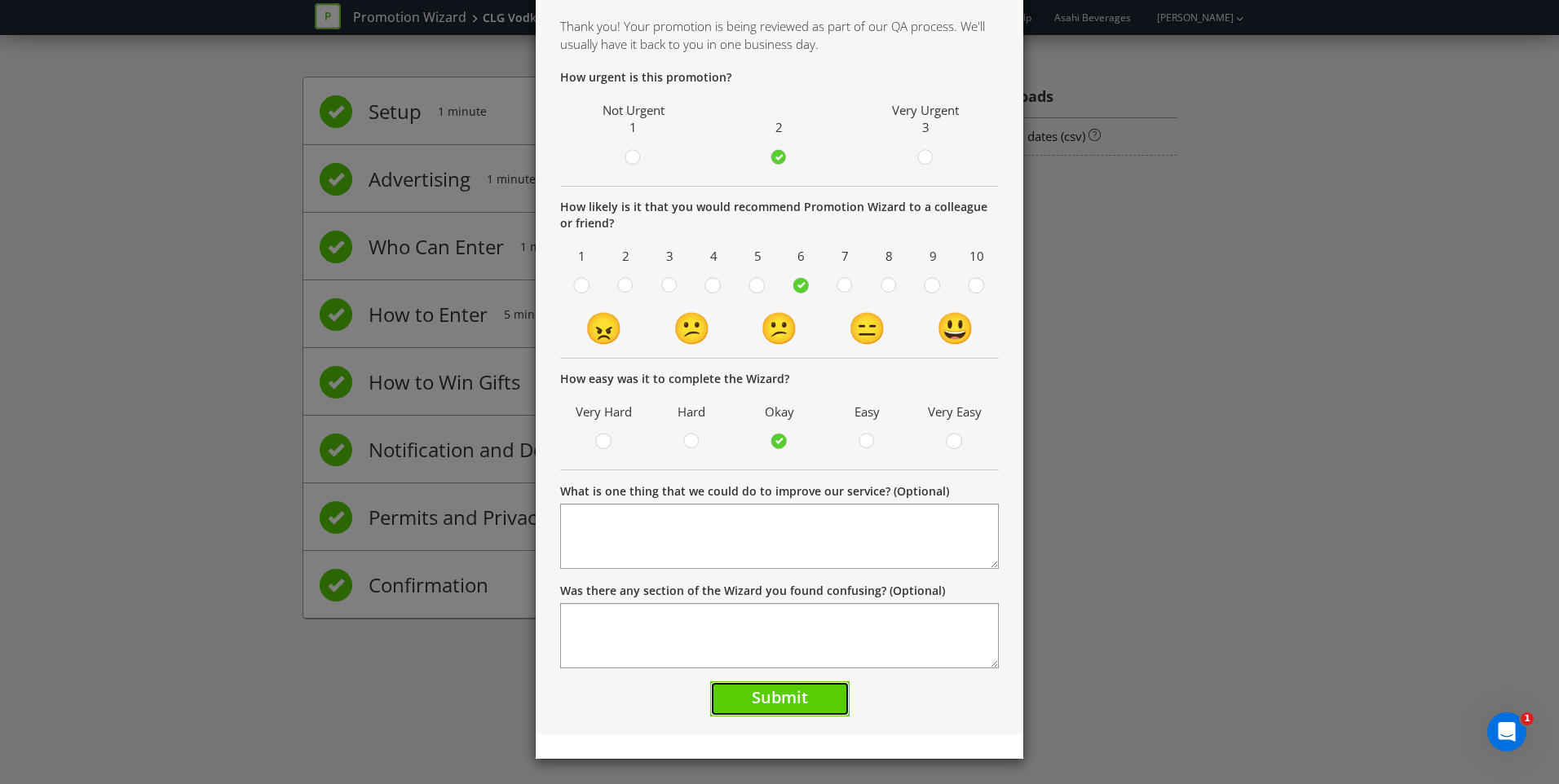
click at [766, 704] on span "Submit" at bounding box center [779, 698] width 56 height 22
